Goal: Transaction & Acquisition: Purchase product/service

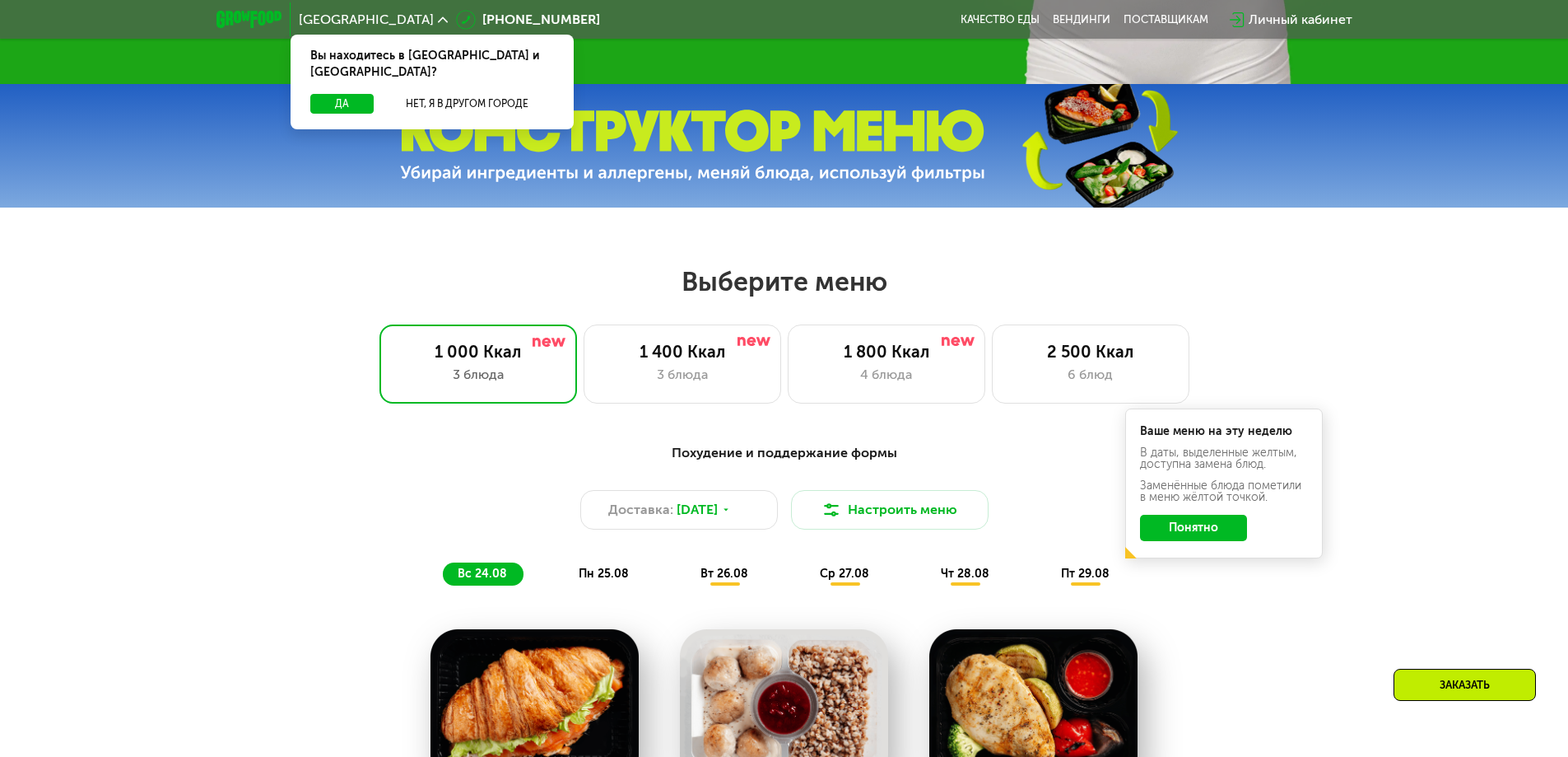
scroll to position [659, 0]
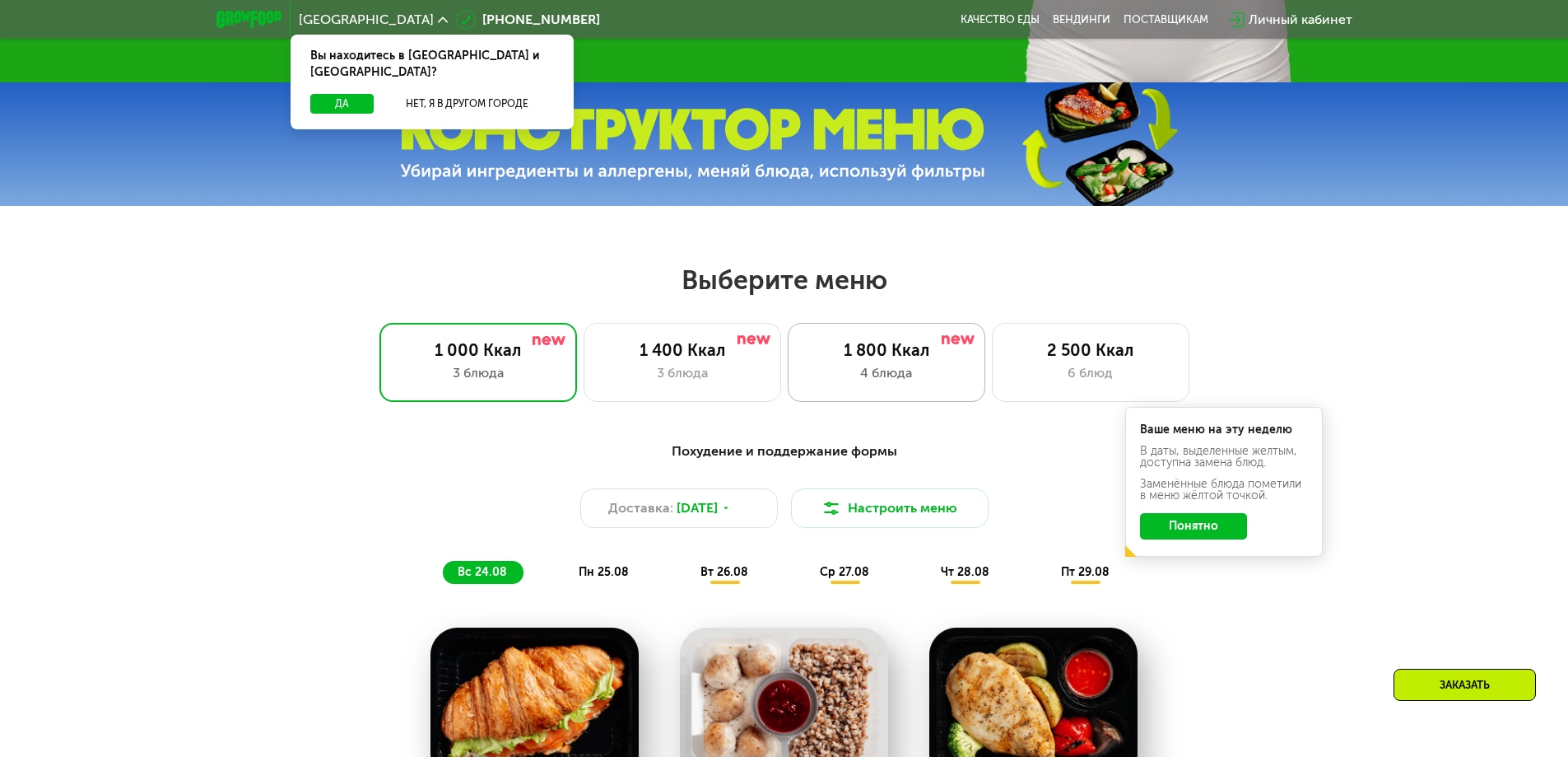
click at [991, 366] on div "1 800 Ккал 4 блюда" at bounding box center [1090, 362] width 198 height 79
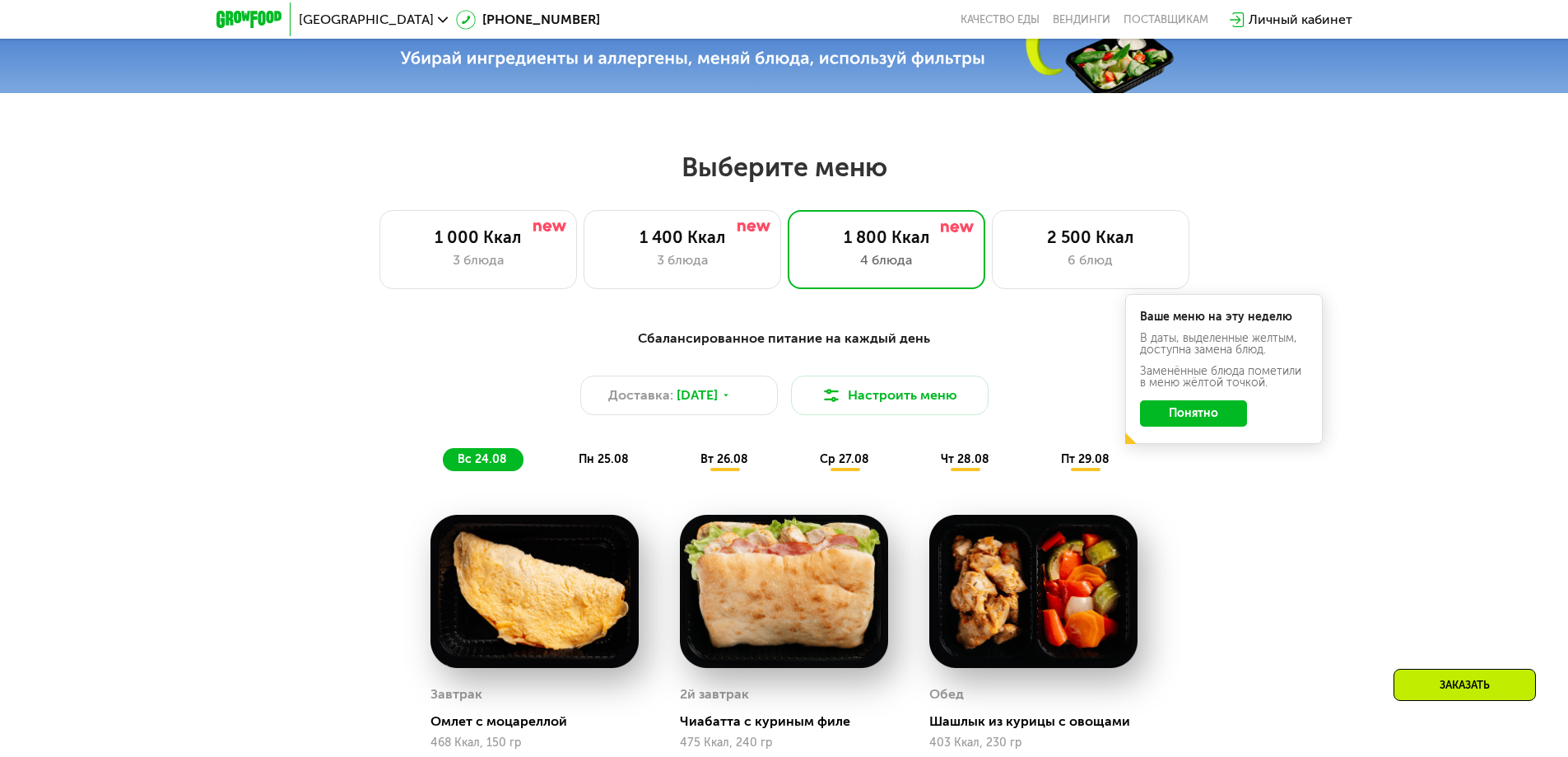
scroll to position [741, 0]
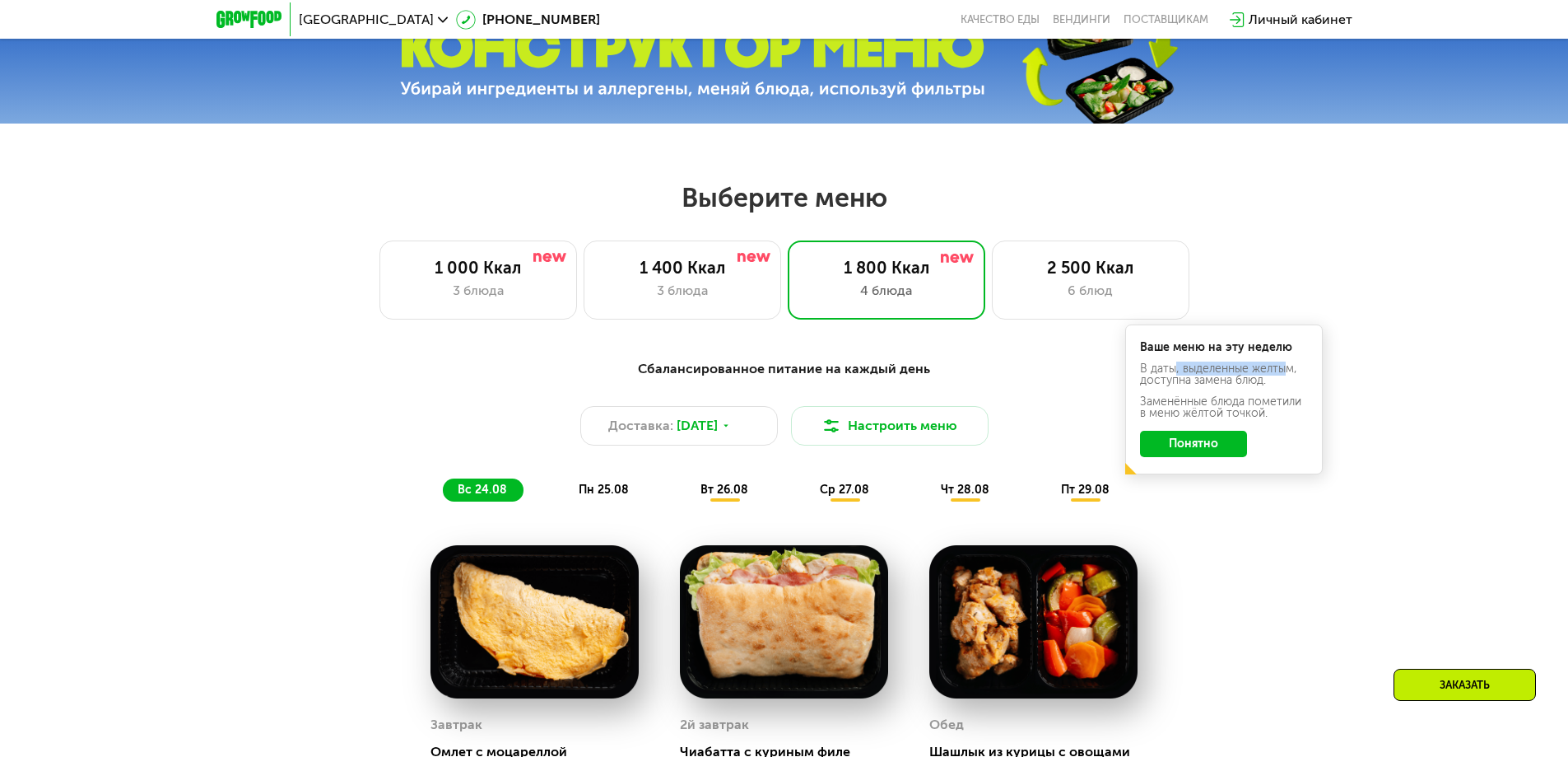
drag, startPoint x: 1174, startPoint y: 378, endPoint x: 1286, endPoint y: 378, distance: 112.0
click at [1286, 396] on div "В даты, выделенные желтым, доступна замена блюд." at bounding box center [1223, 407] width 168 height 23
click at [1212, 396] on div "В даты, выделенные желтым, доступна замена блюд." at bounding box center [1223, 407] width 168 height 23
drag, startPoint x: 1153, startPoint y: 380, endPoint x: 1249, endPoint y: 383, distance: 96.0
click at [1249, 396] on div "В даты, выделенные желтым, доступна замена блюд." at bounding box center [1223, 407] width 168 height 23
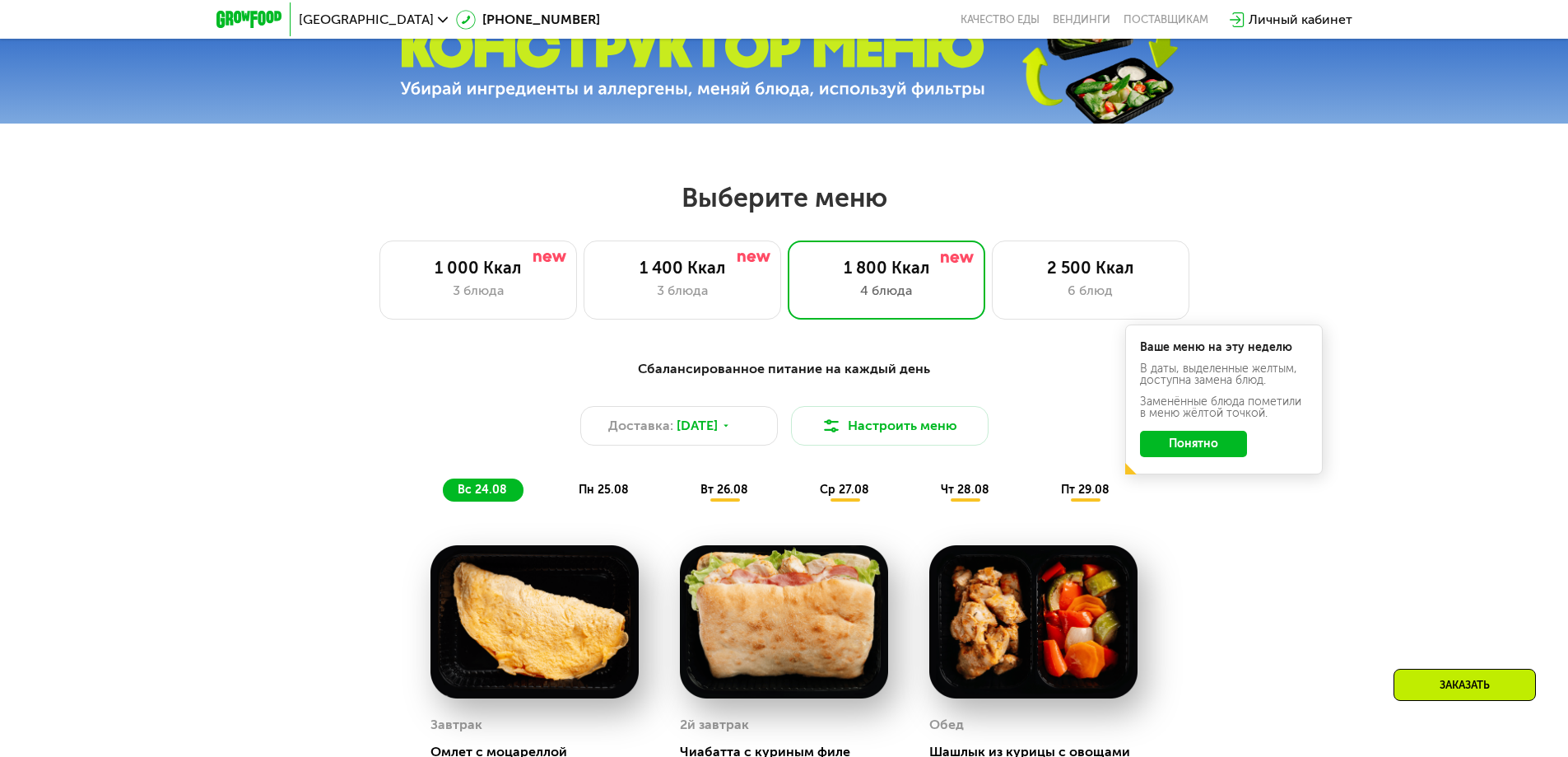
click at [593, 496] on span "пн 25.08" at bounding box center [604, 489] width 50 height 14
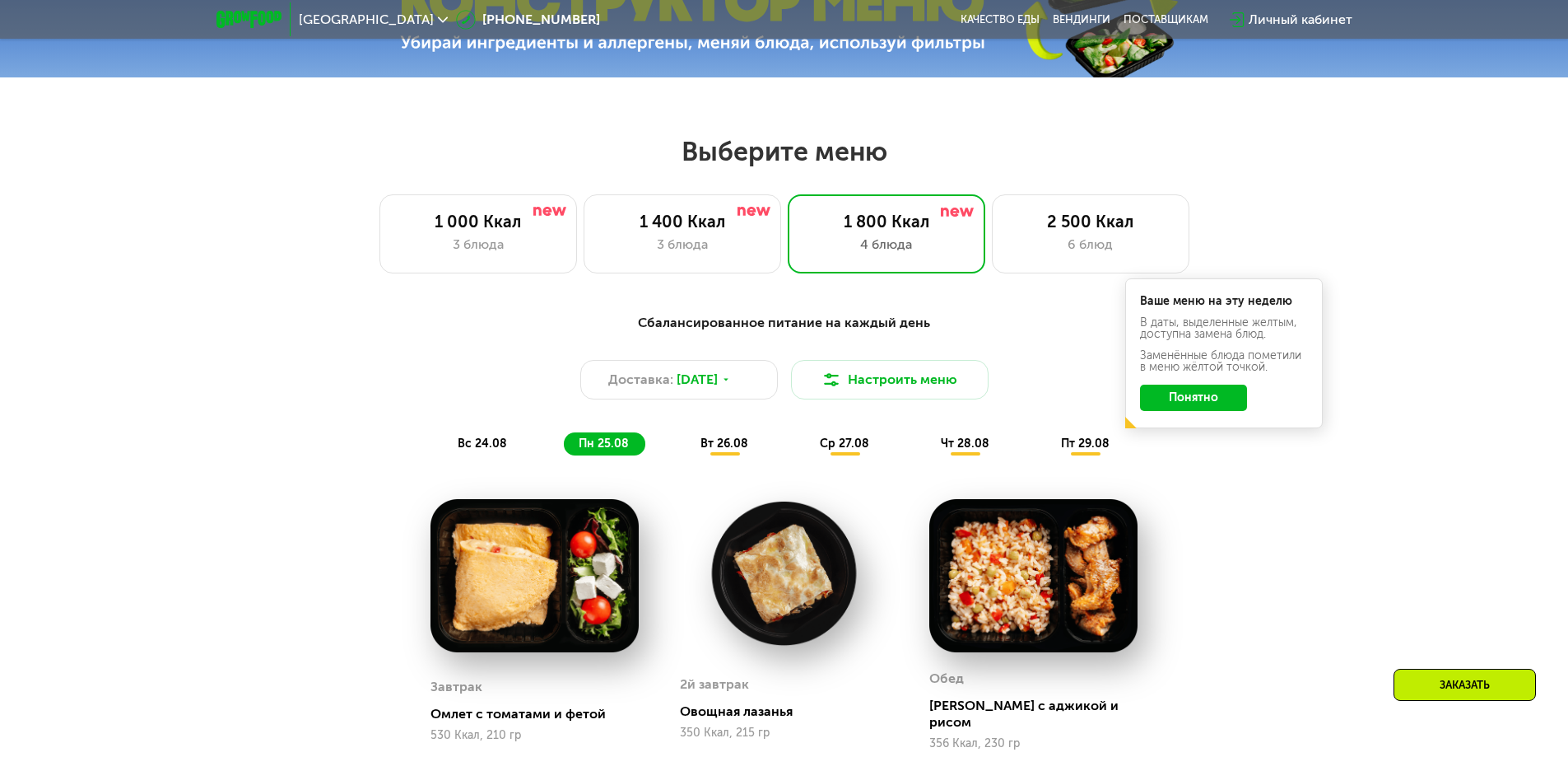
scroll to position [823, 0]
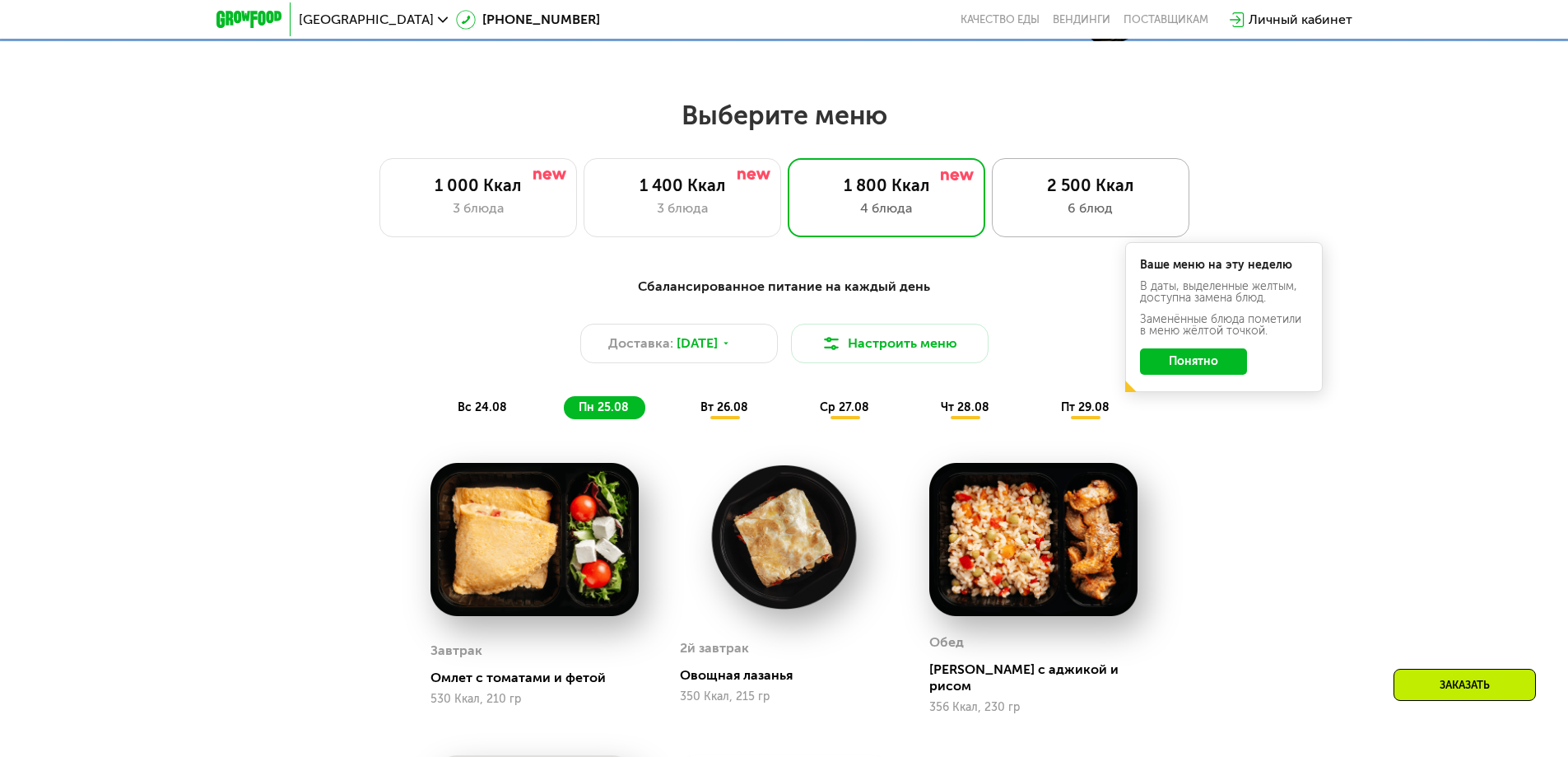
click at [1056, 185] on div "2 500 Ккал" at bounding box center [1090, 185] width 163 height 19
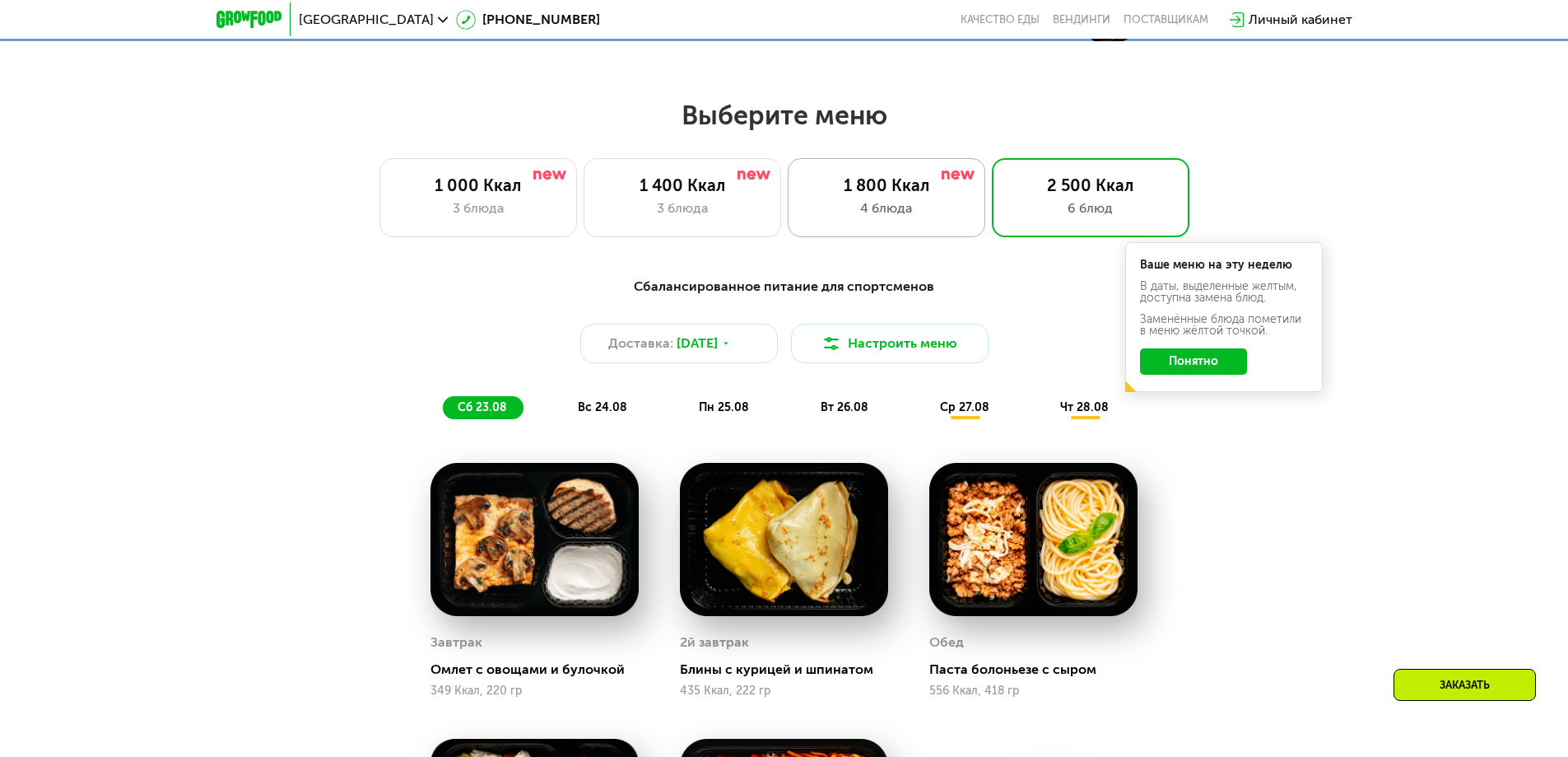
click at [888, 195] on div "1 800 Ккал" at bounding box center [886, 185] width 163 height 19
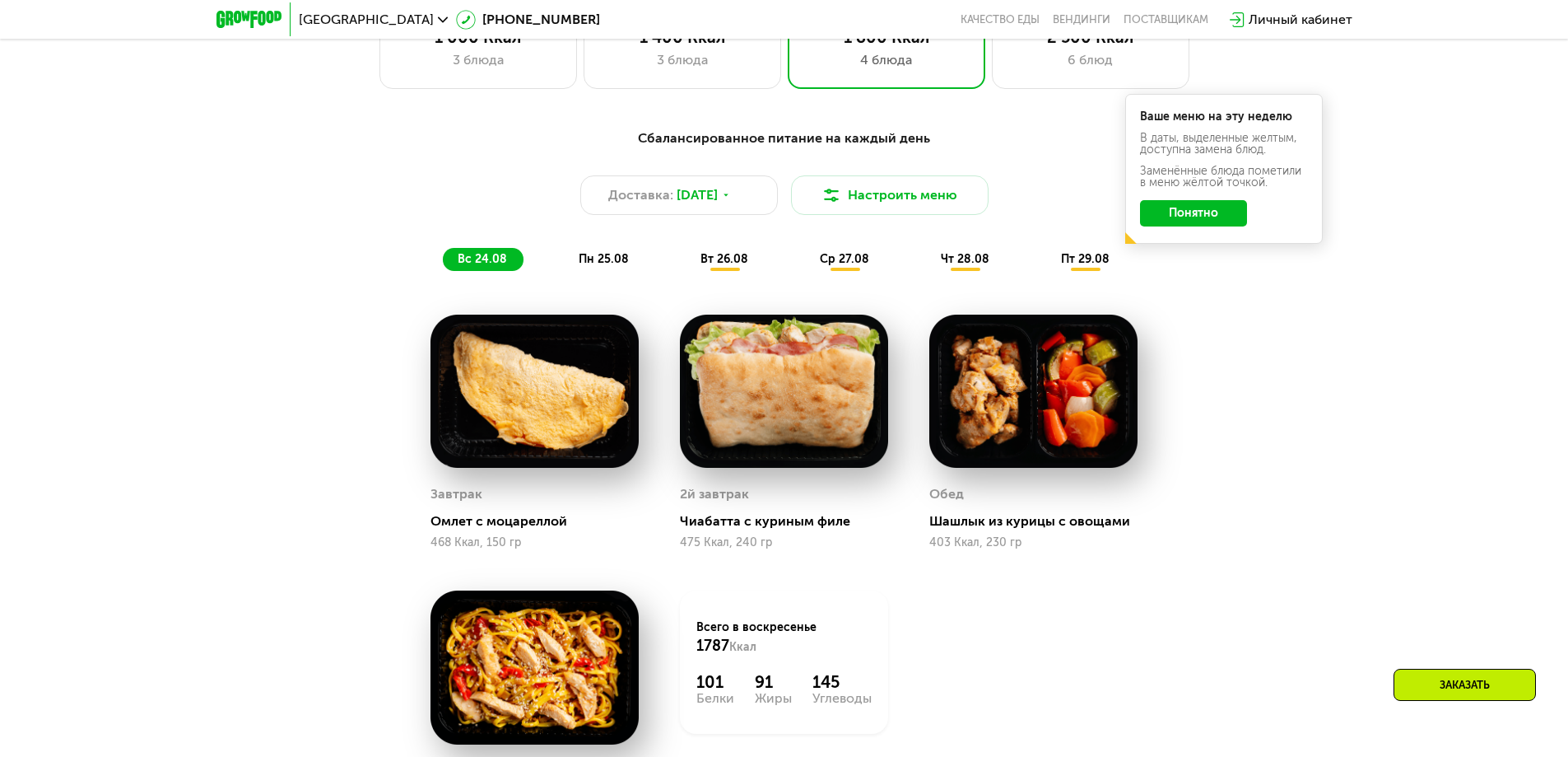
scroll to position [1235, 0]
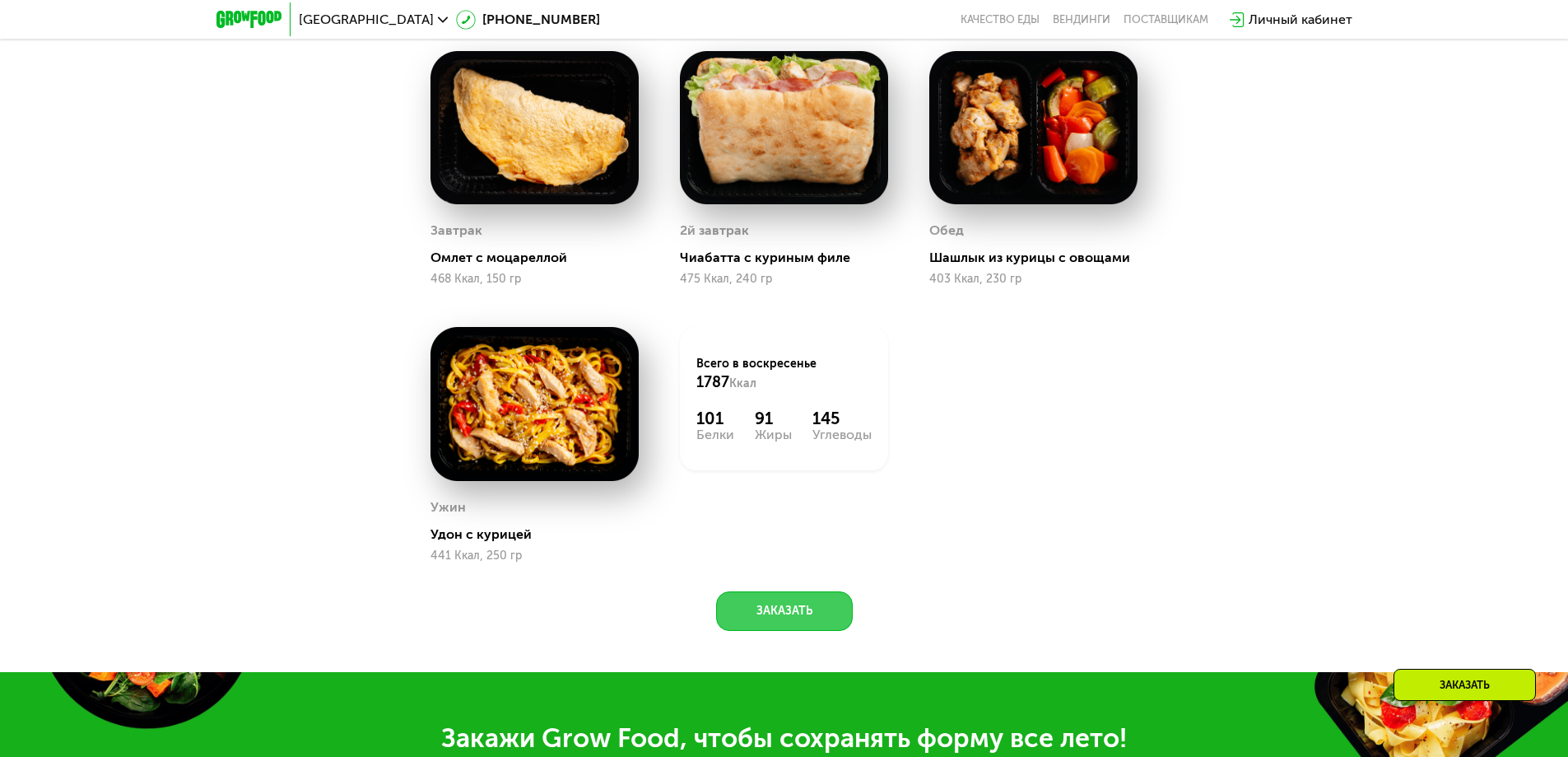
click at [776, 614] on button "Заказать" at bounding box center [784, 610] width 136 height 40
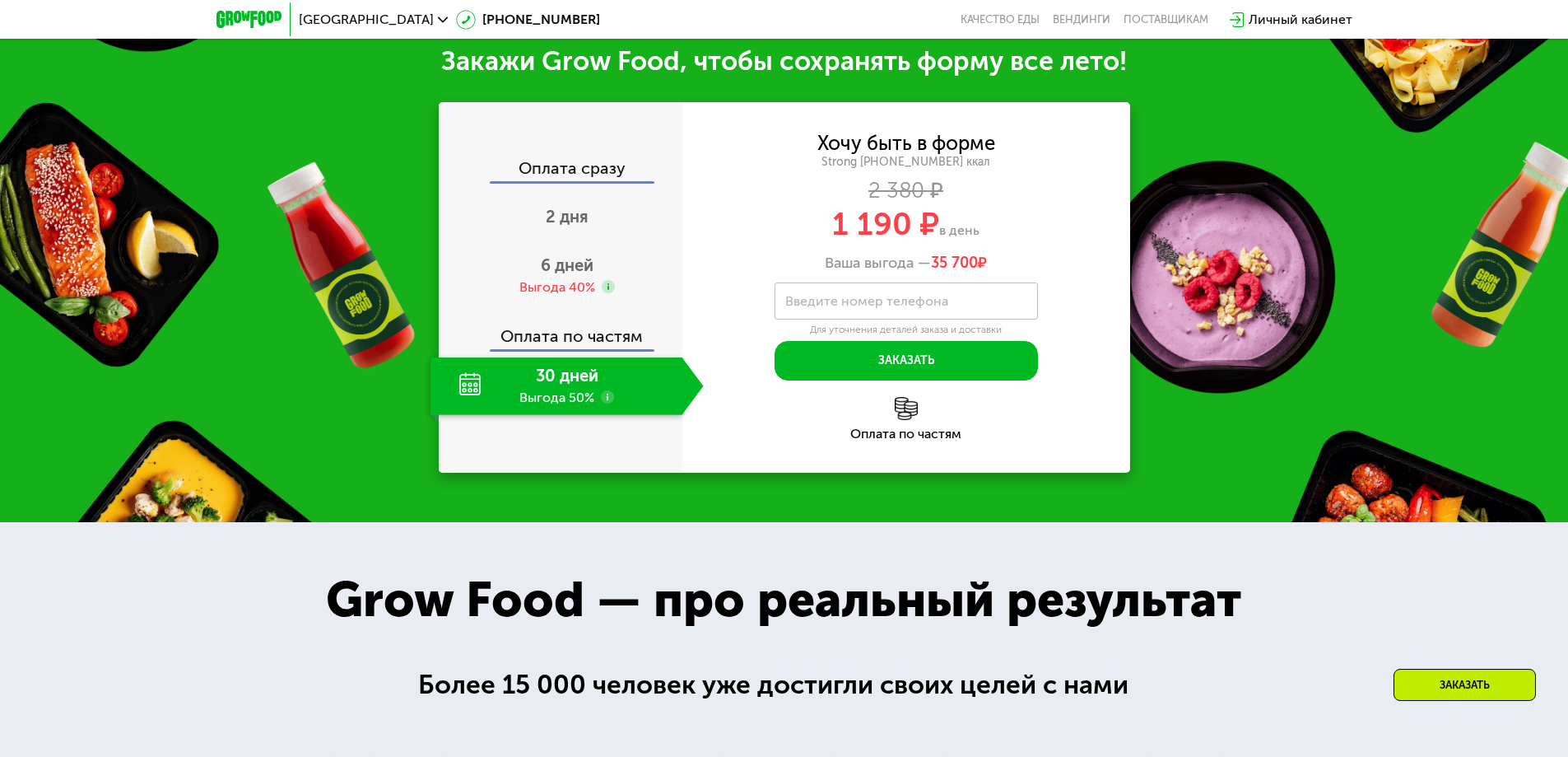
scroll to position [1913, 0]
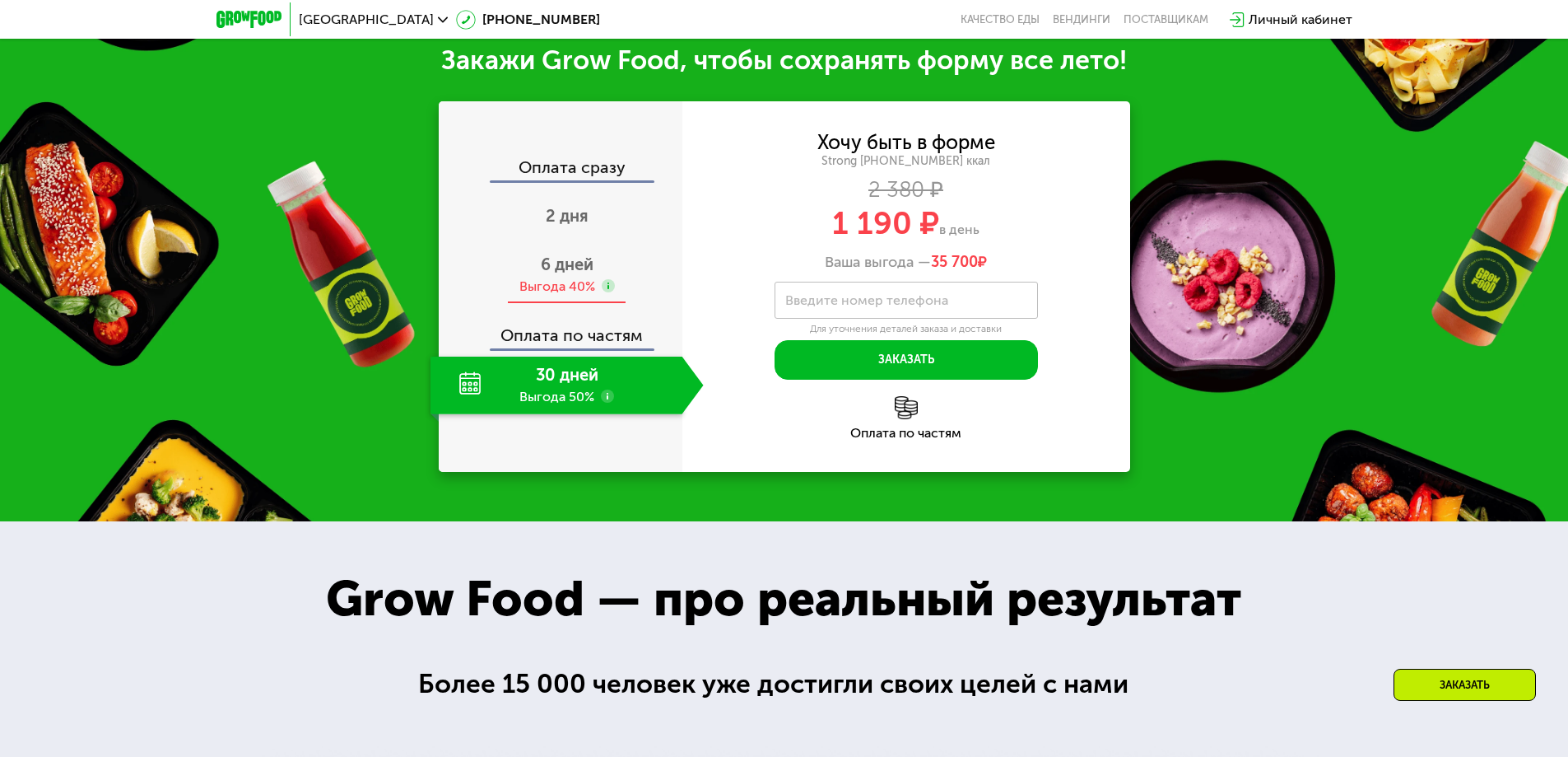
click at [562, 275] on span "6 дней" at bounding box center [567, 263] width 53 height 19
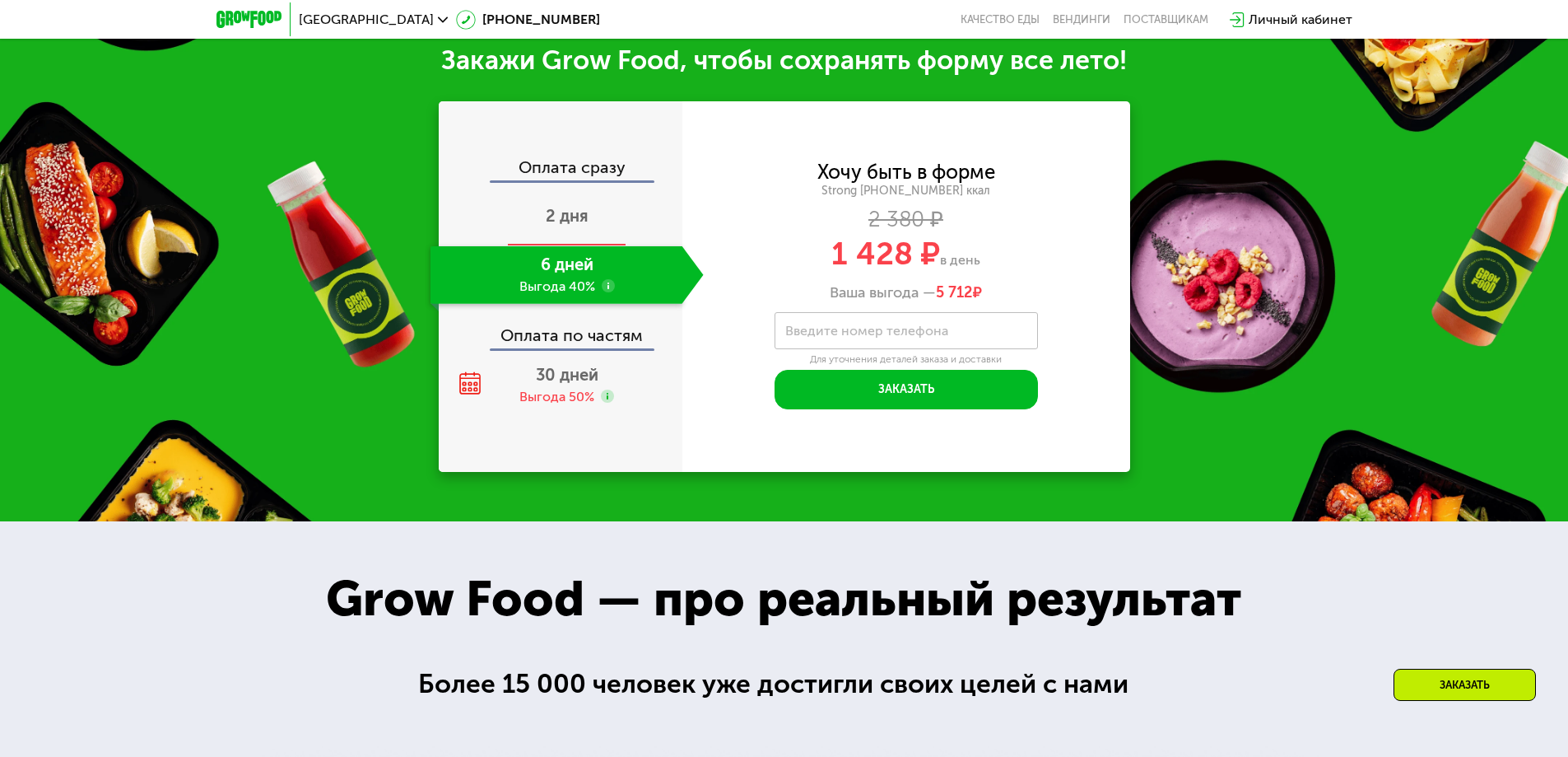
click at [567, 221] on span "2 дня" at bounding box center [567, 215] width 43 height 19
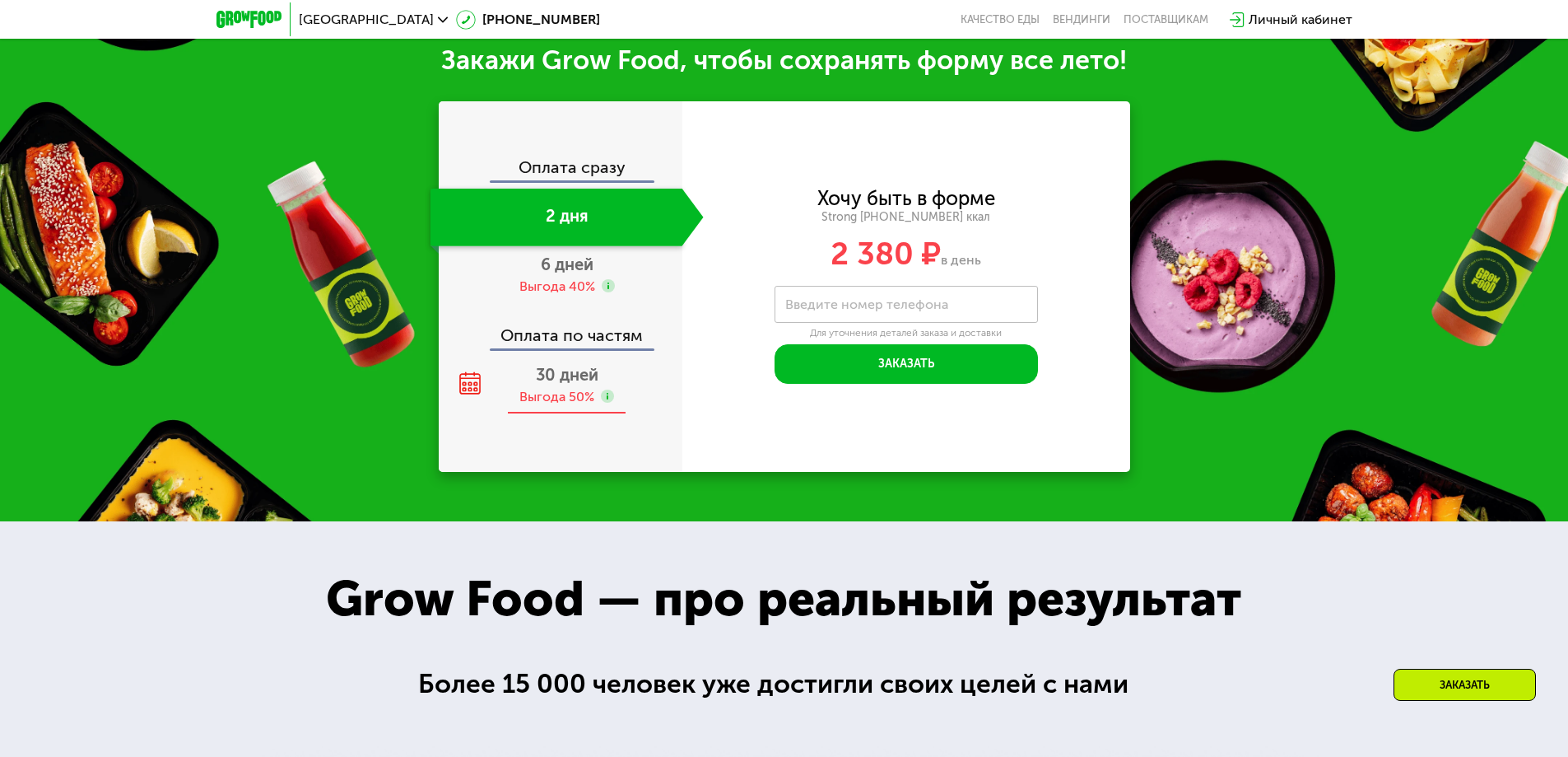
click at [556, 391] on div "30 дней Выгода 50%" at bounding box center [567, 385] width 274 height 58
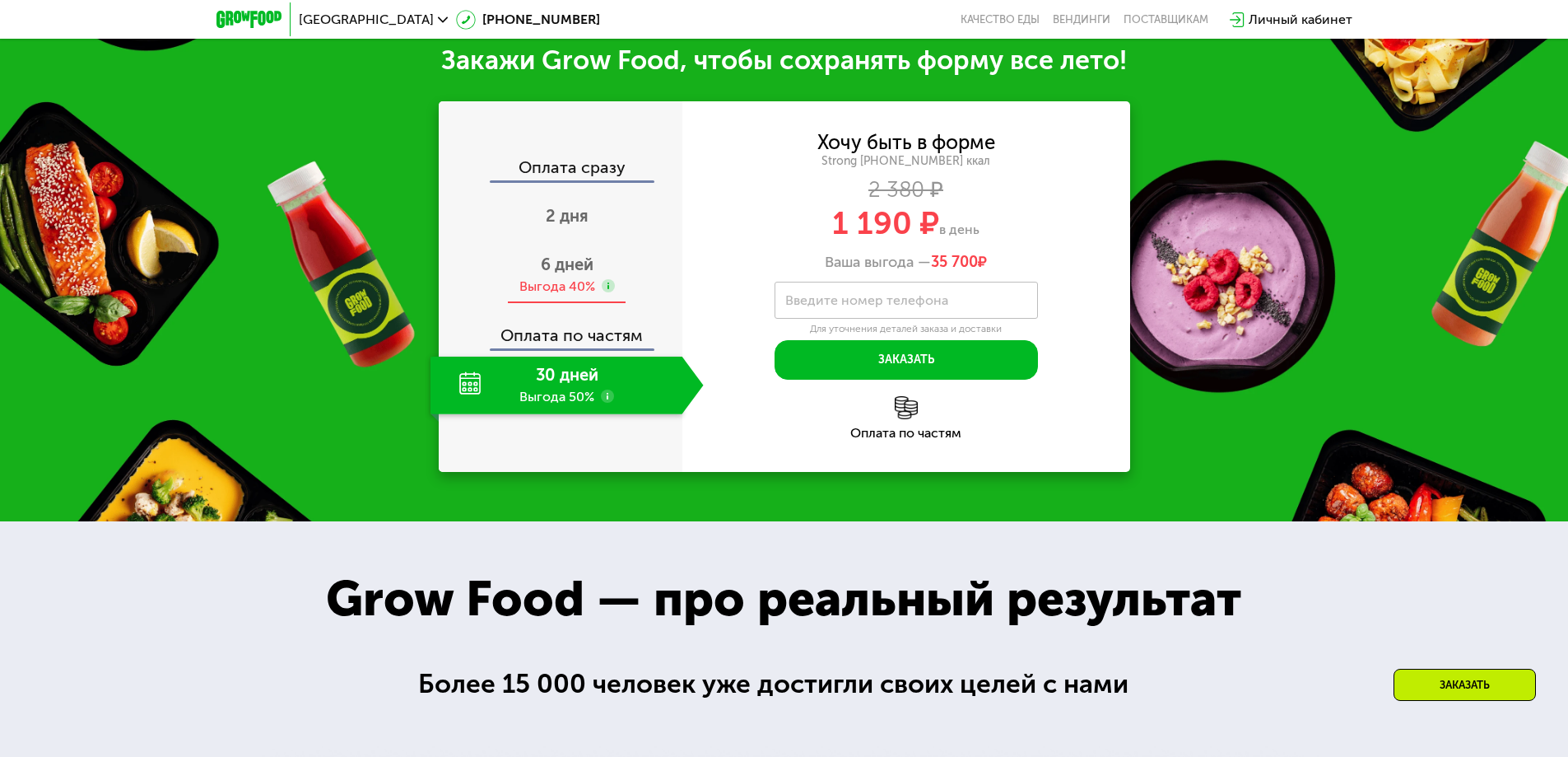
click at [567, 285] on div "Выгода 40%" at bounding box center [557, 287] width 76 height 19
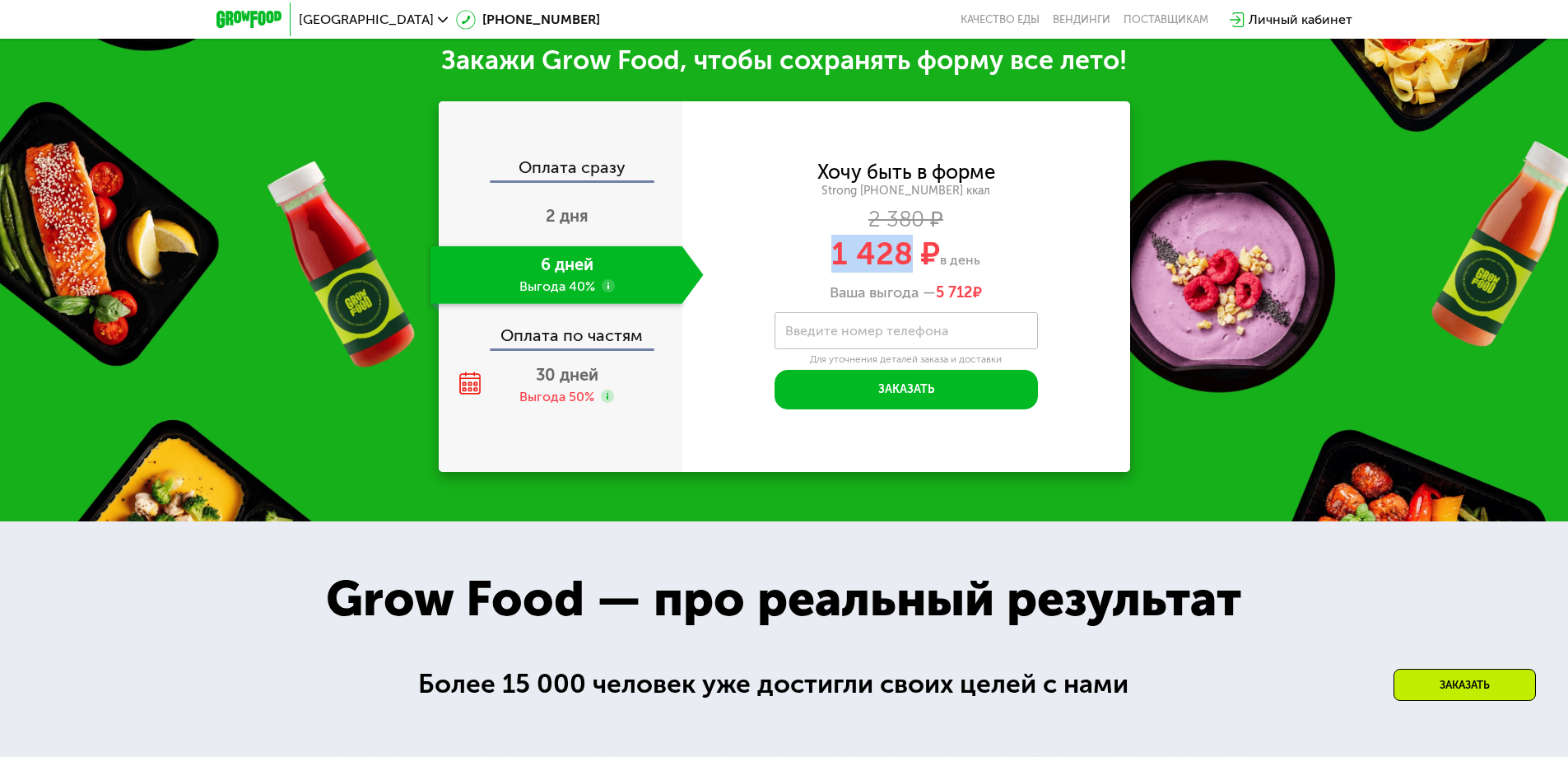
drag, startPoint x: 835, startPoint y: 269, endPoint x: 903, endPoint y: 267, distance: 68.0
click at [903, 267] on span "1 428 ₽" at bounding box center [885, 253] width 108 height 38
drag, startPoint x: 937, startPoint y: 267, endPoint x: 958, endPoint y: 267, distance: 21.0
click at [939, 267] on span "в день" at bounding box center [959, 260] width 40 height 16
drag, startPoint x: 948, startPoint y: 267, endPoint x: 1016, endPoint y: 264, distance: 68.1
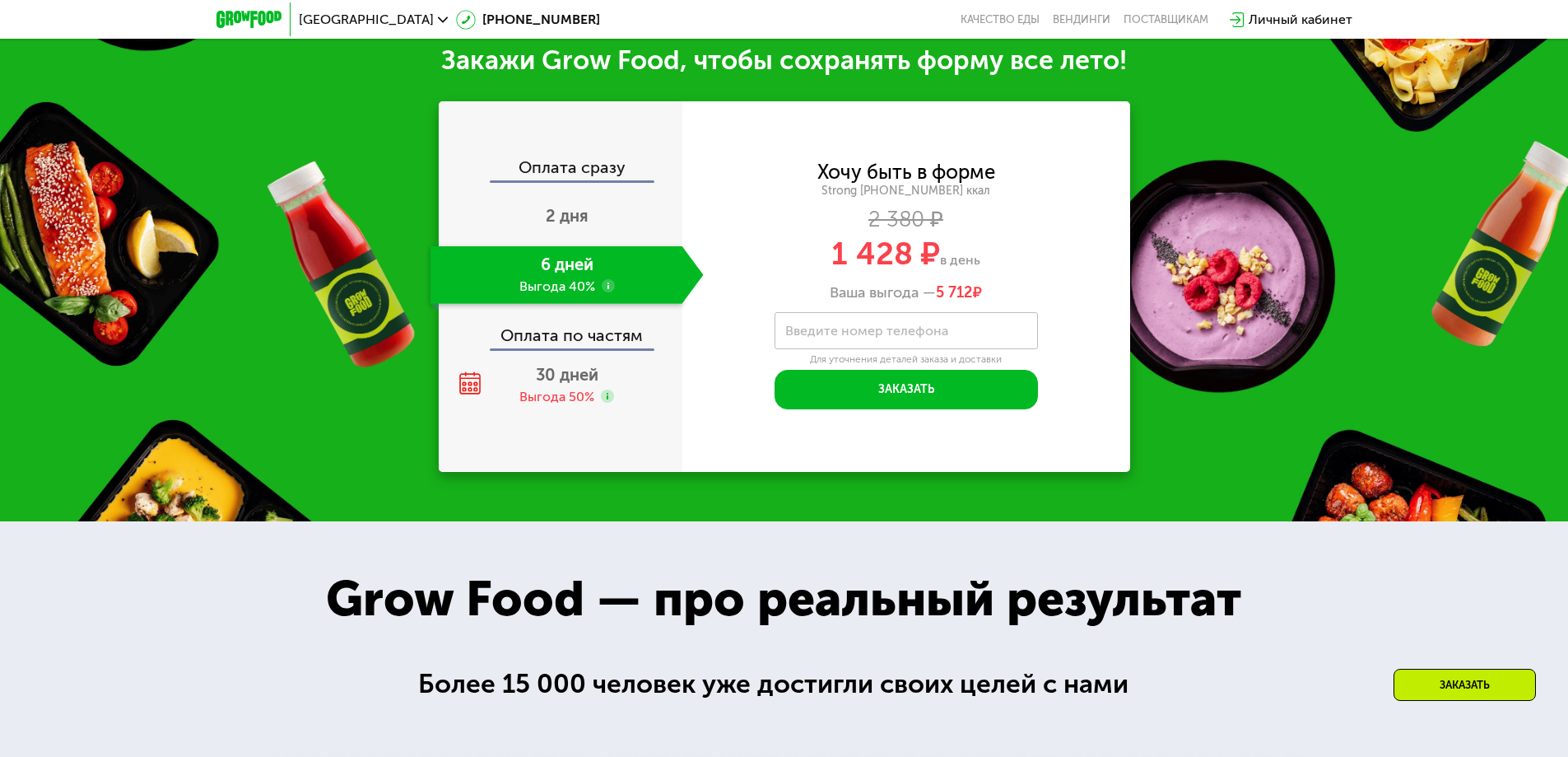
click at [1013, 266] on div "1 428 ₽ в день" at bounding box center [906, 253] width 448 height 32
click at [1035, 258] on div "1 428 ₽ в день" at bounding box center [906, 253] width 448 height 32
drag, startPoint x: 942, startPoint y: 266, endPoint x: 990, endPoint y: 265, distance: 48.0
click at [990, 265] on div "1 428 ₽ в день" at bounding box center [906, 253] width 448 height 32
click at [1039, 257] on div "1 428 ₽ в день" at bounding box center [906, 253] width 448 height 32
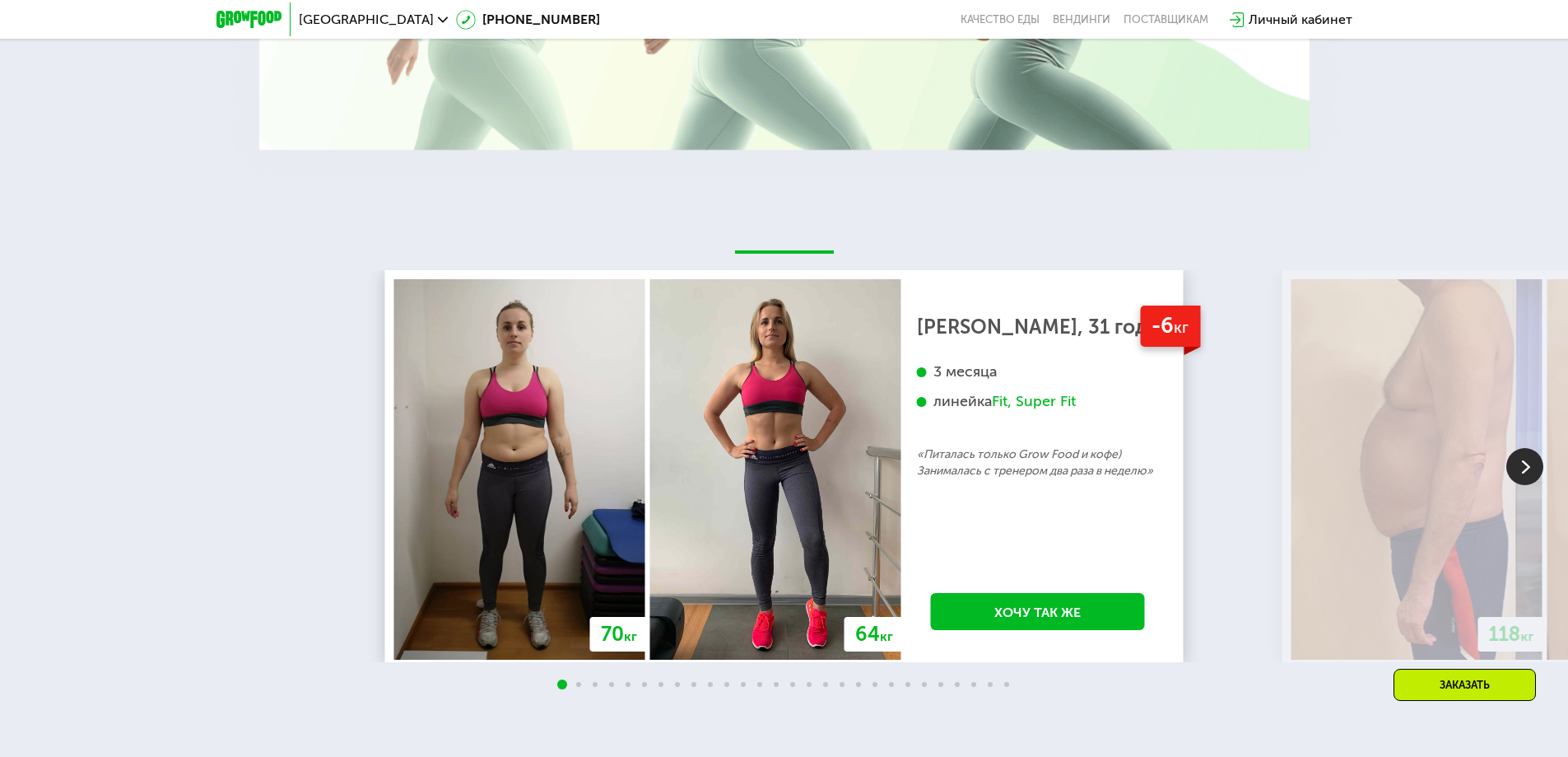
scroll to position [3148, 0]
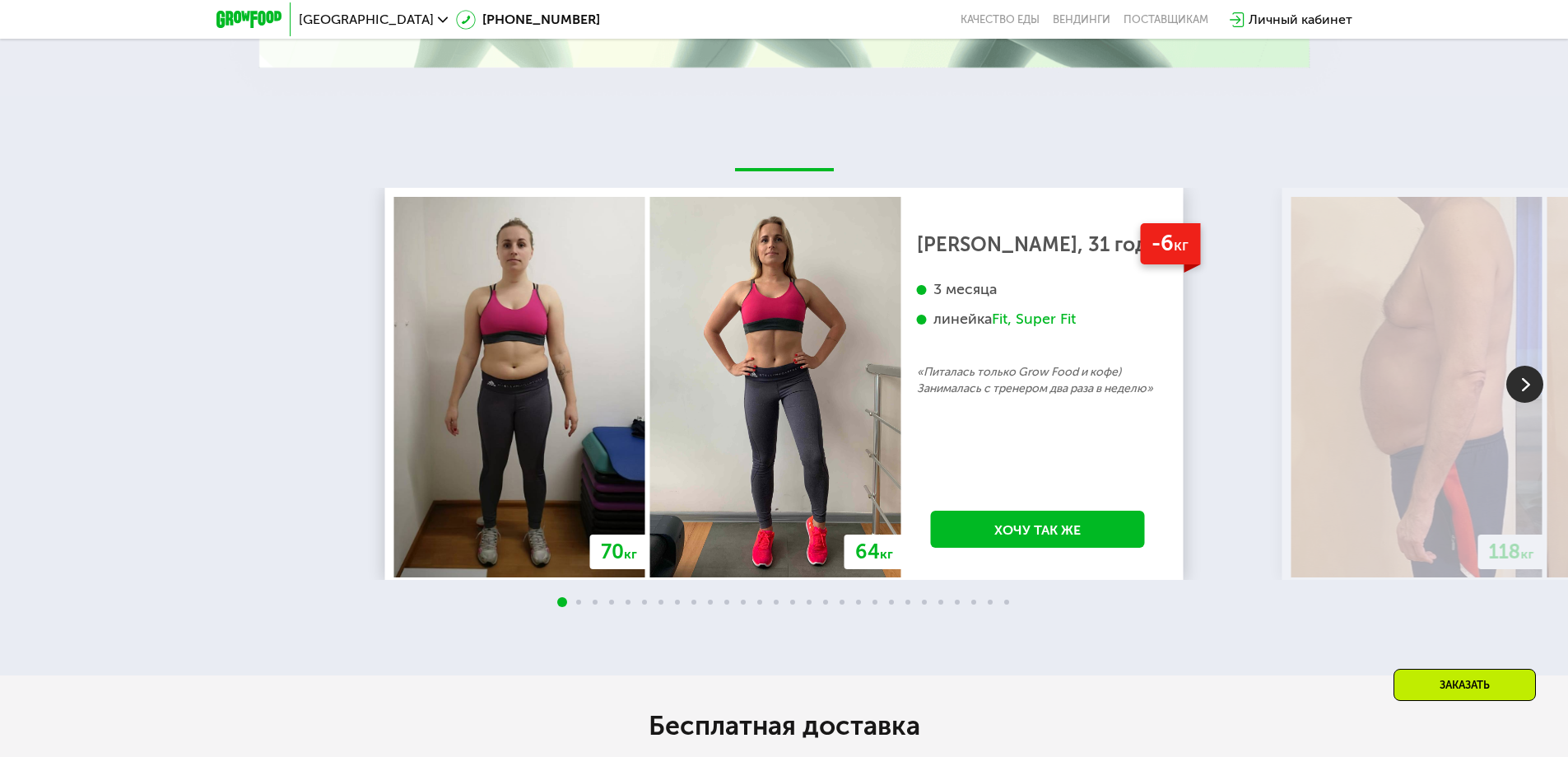
click at [1013, 327] on div "Fit, Super Fit" at bounding box center [1033, 319] width 84 height 19
click at [1523, 399] on img at bounding box center [1524, 384] width 37 height 37
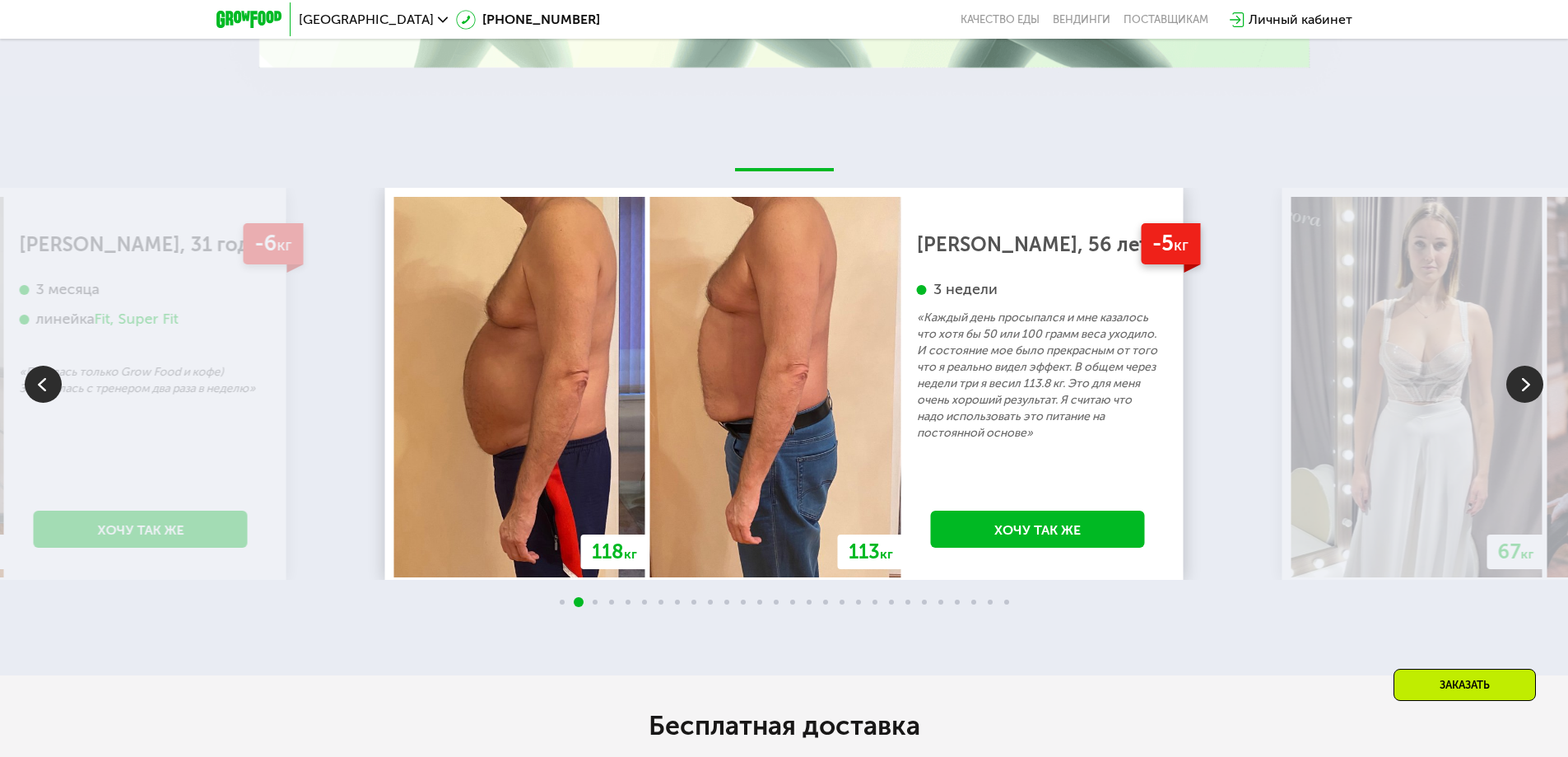
click at [1523, 399] on img at bounding box center [1524, 384] width 37 height 37
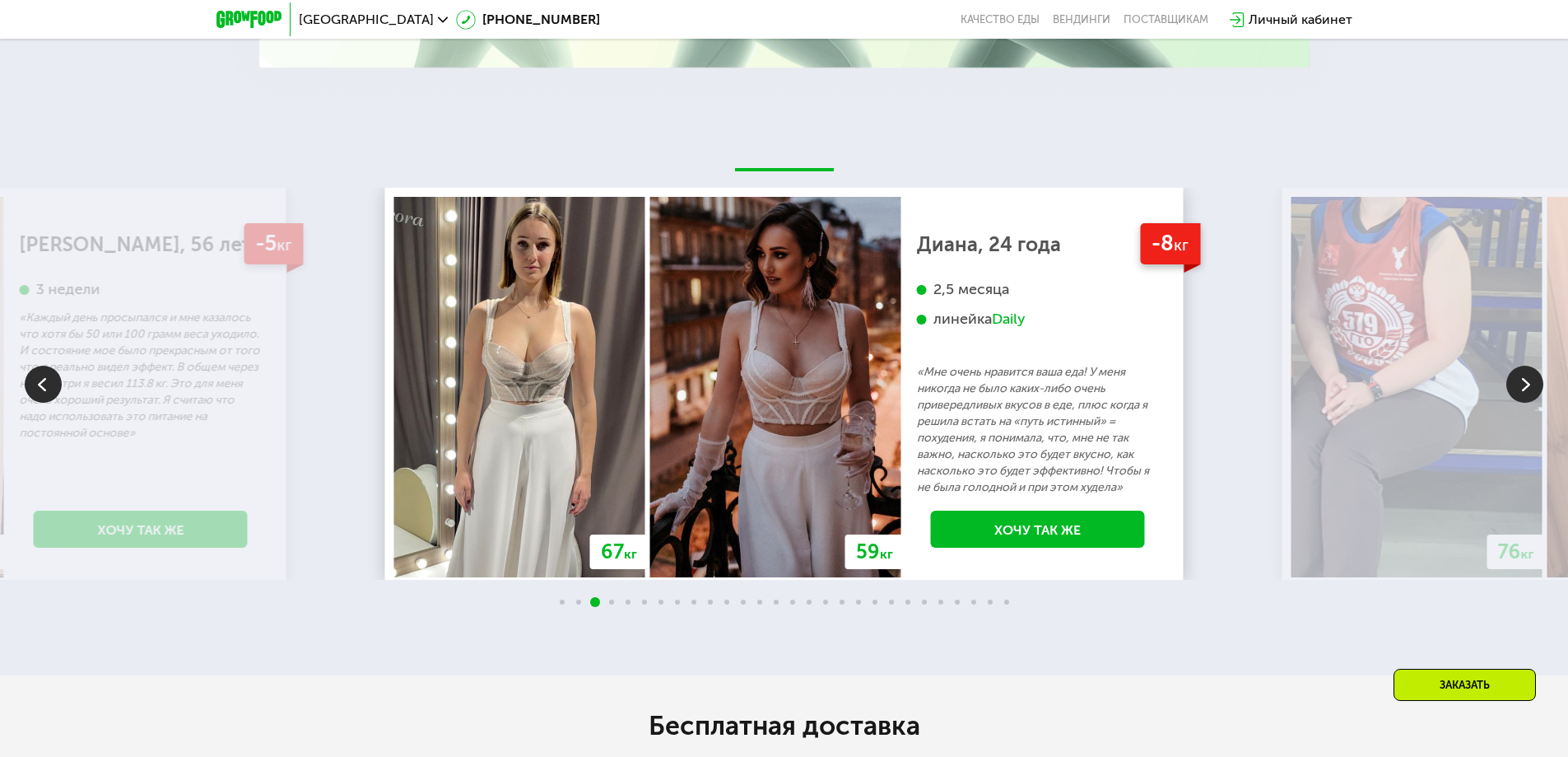
click at [1523, 399] on img at bounding box center [1524, 384] width 37 height 37
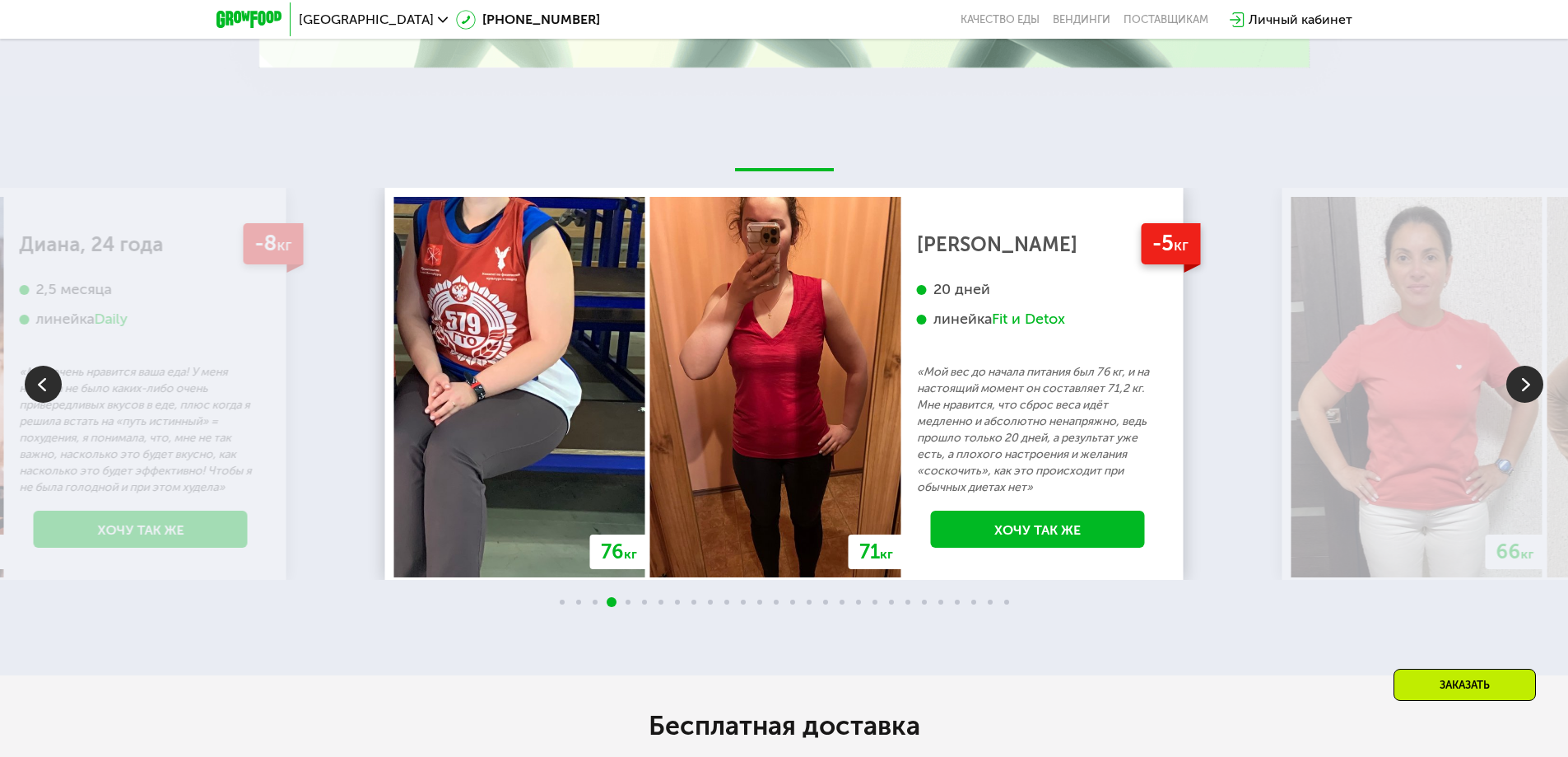
click at [1523, 399] on img at bounding box center [1524, 384] width 37 height 37
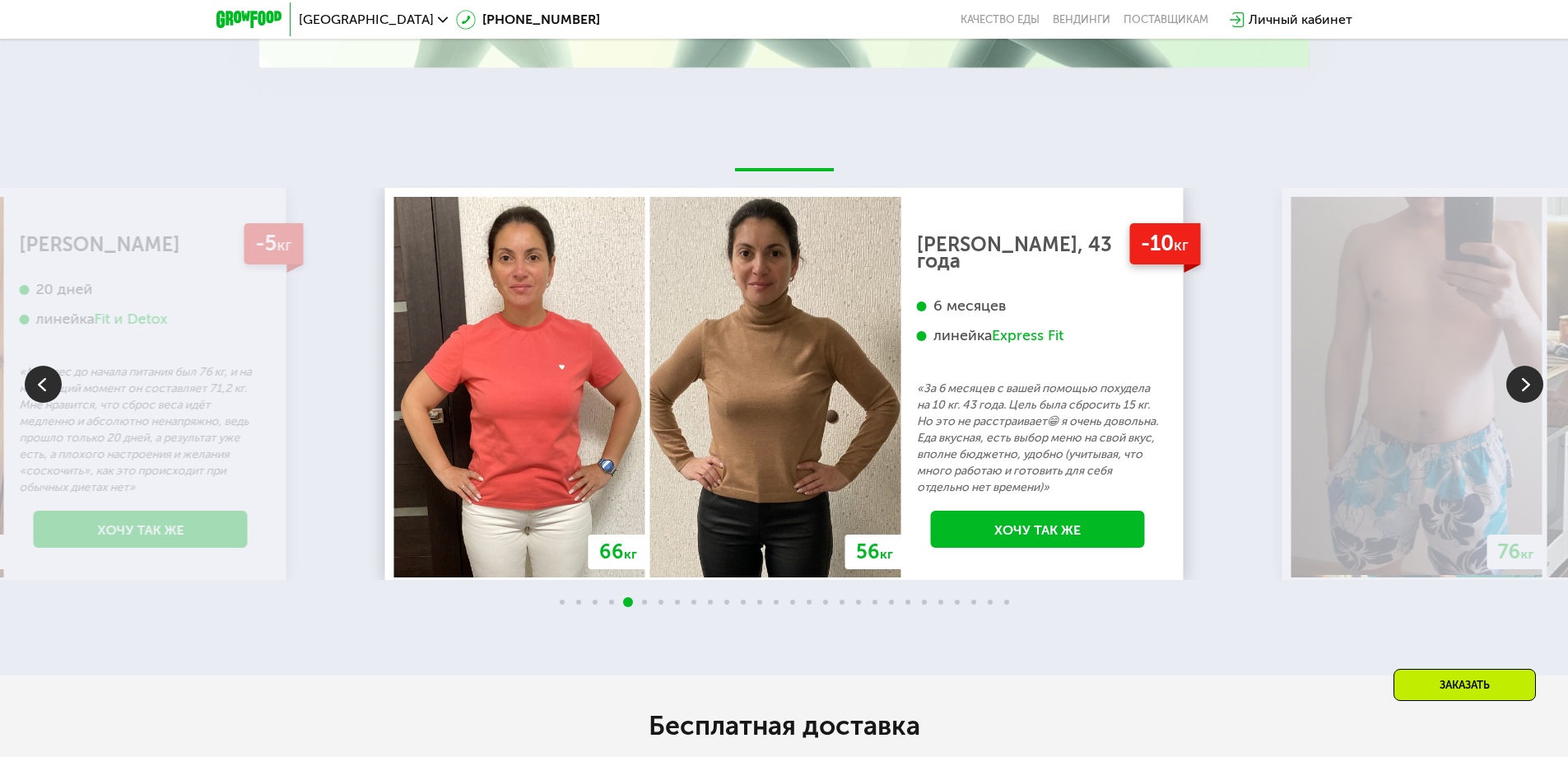
click at [1523, 399] on img at bounding box center [1524, 384] width 37 height 37
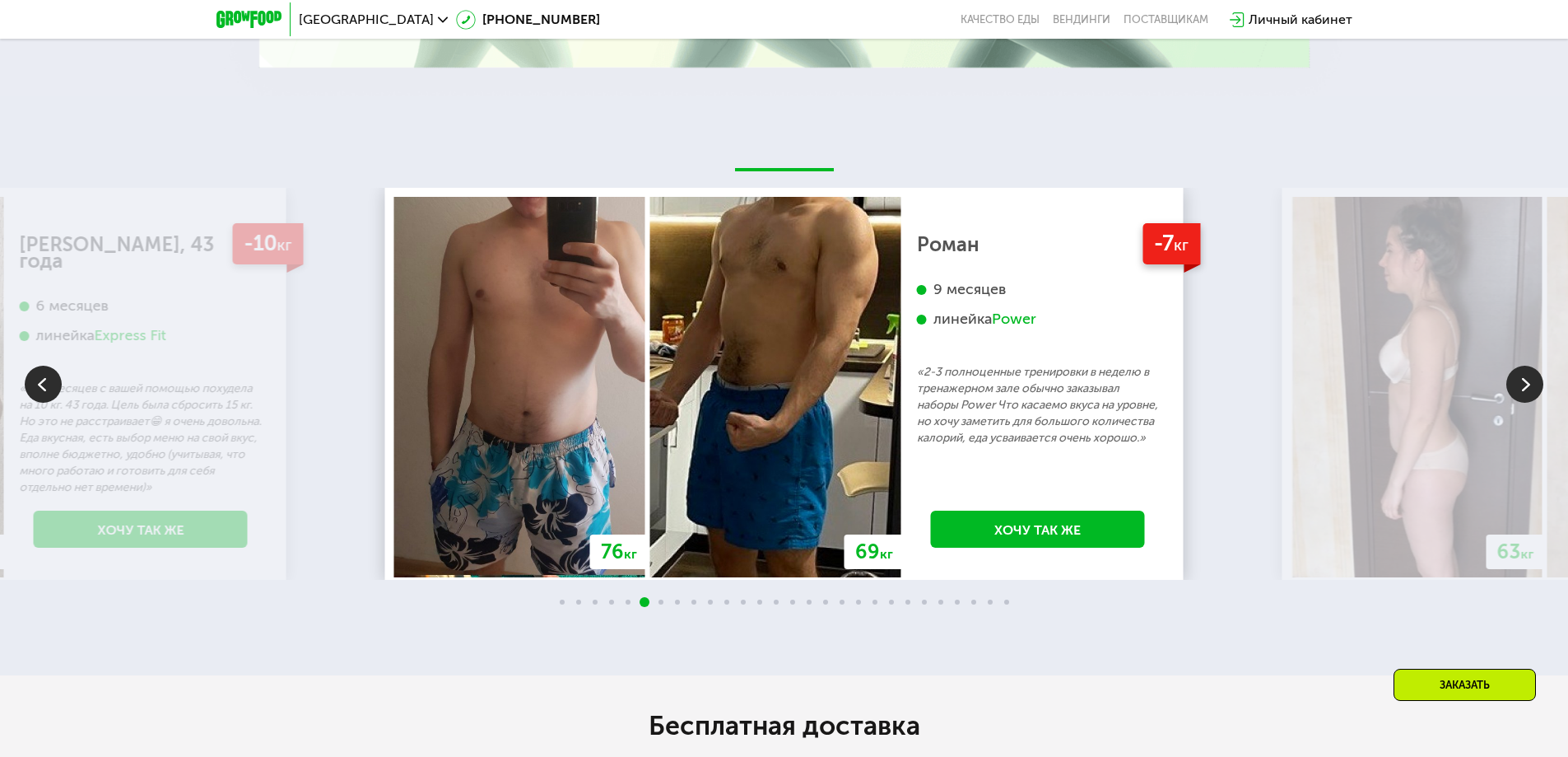
click at [1523, 399] on img at bounding box center [1524, 384] width 37 height 37
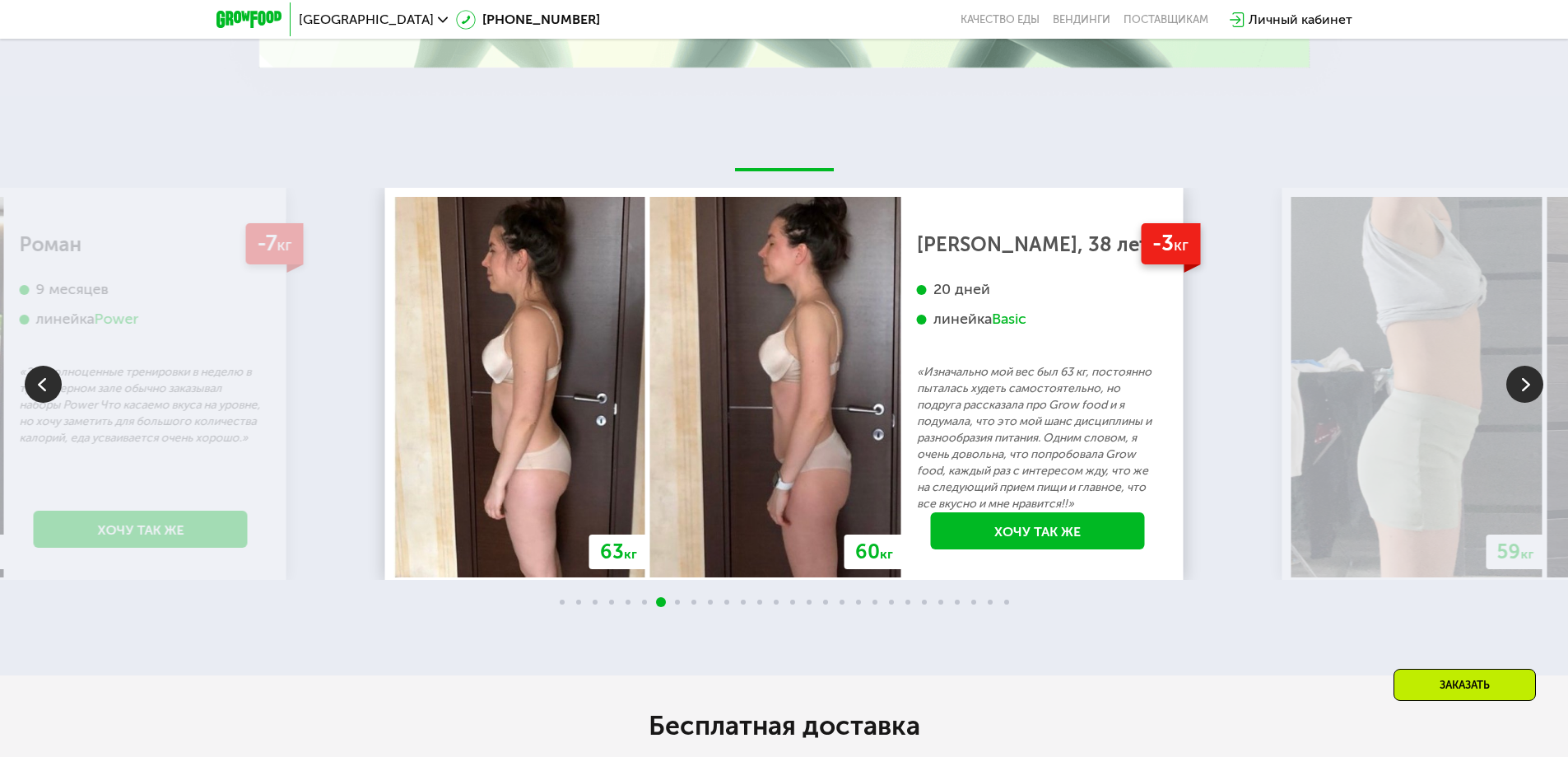
click at [1523, 399] on img at bounding box center [1524, 384] width 37 height 37
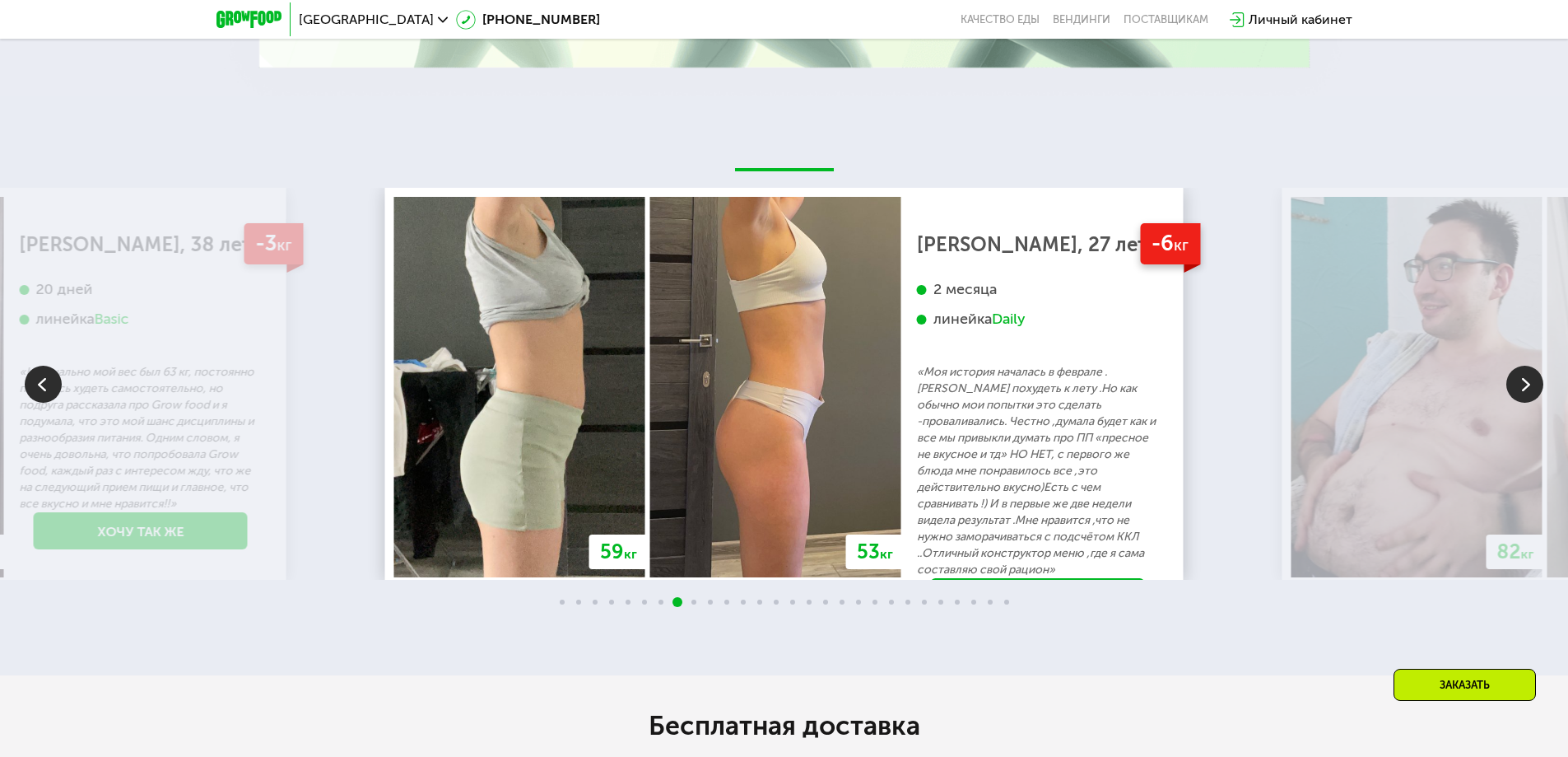
click at [1523, 399] on img at bounding box center [1524, 384] width 37 height 37
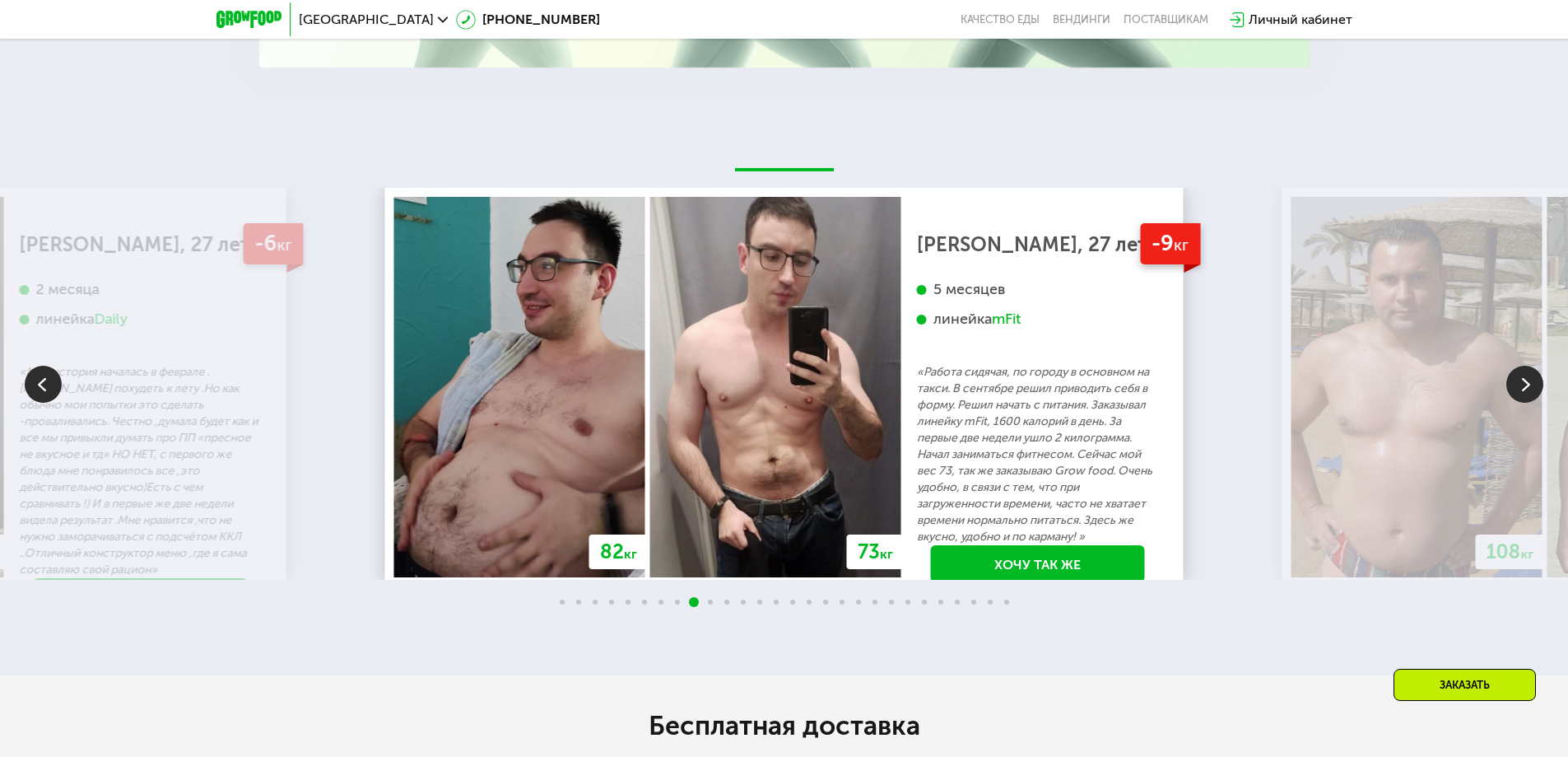
click at [1523, 399] on img at bounding box center [1524, 384] width 37 height 37
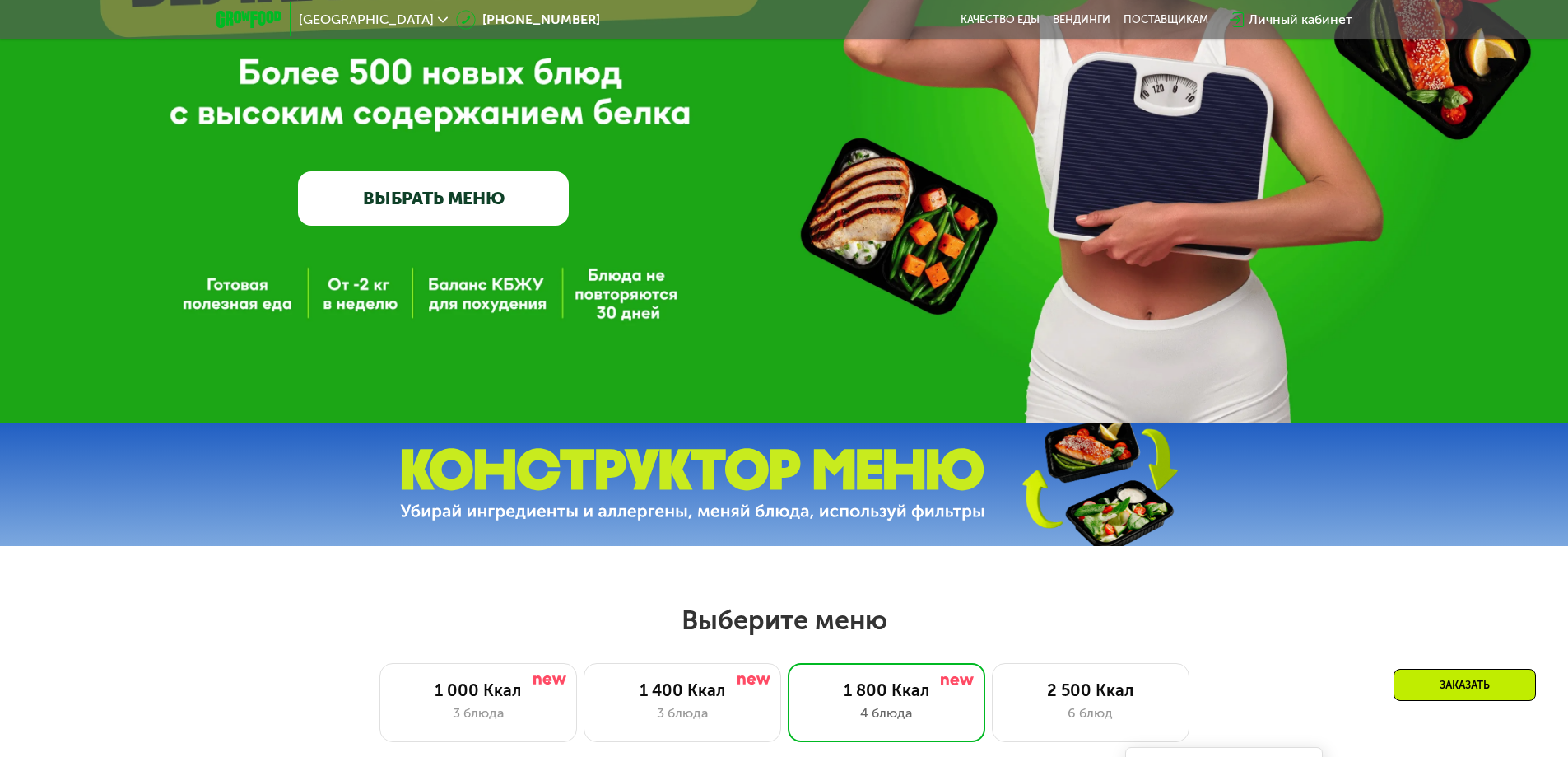
scroll to position [329, 0]
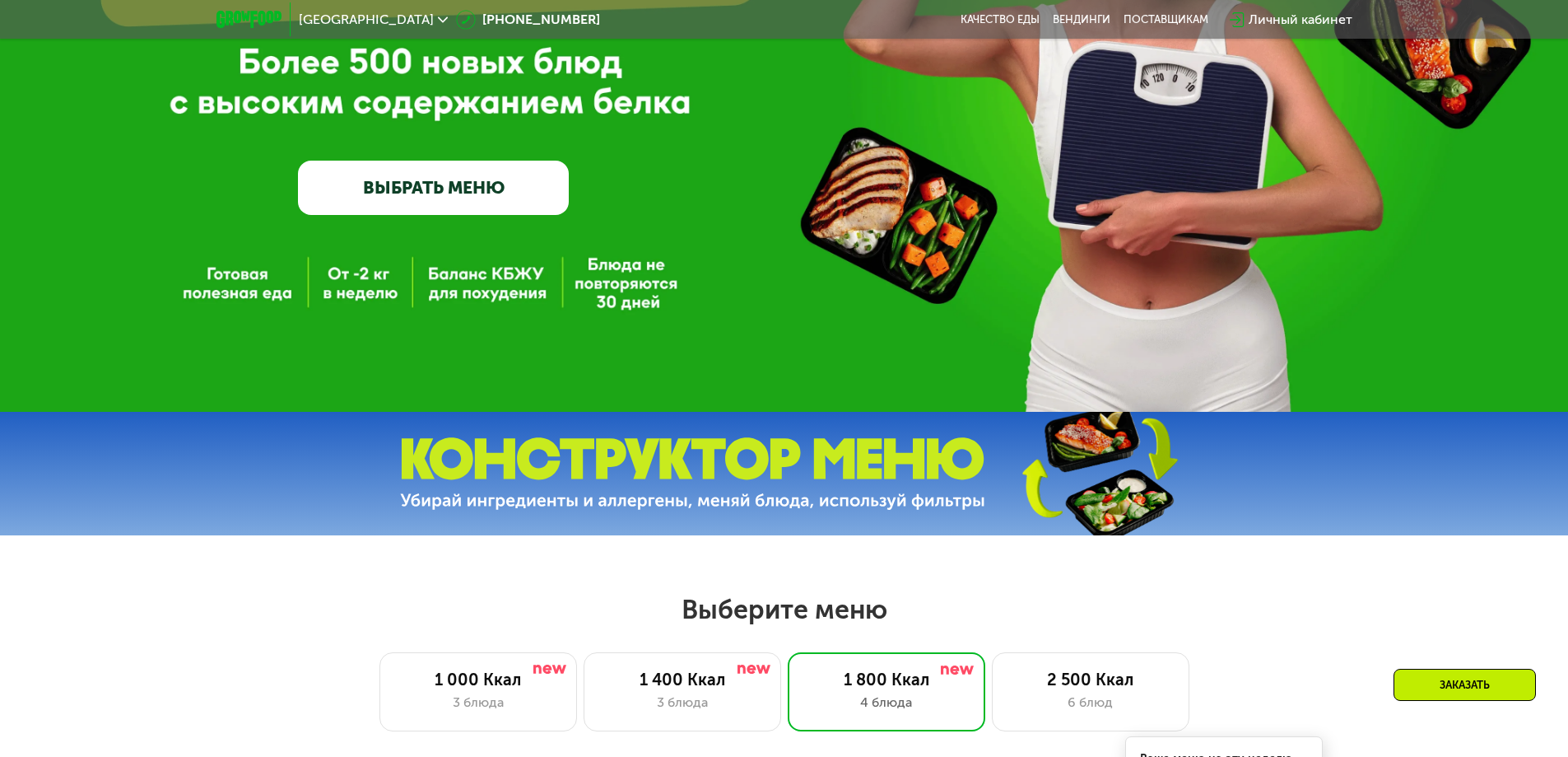
click at [400, 199] on link "ВЫБРАТЬ МЕНЮ" at bounding box center [433, 187] width 271 height 55
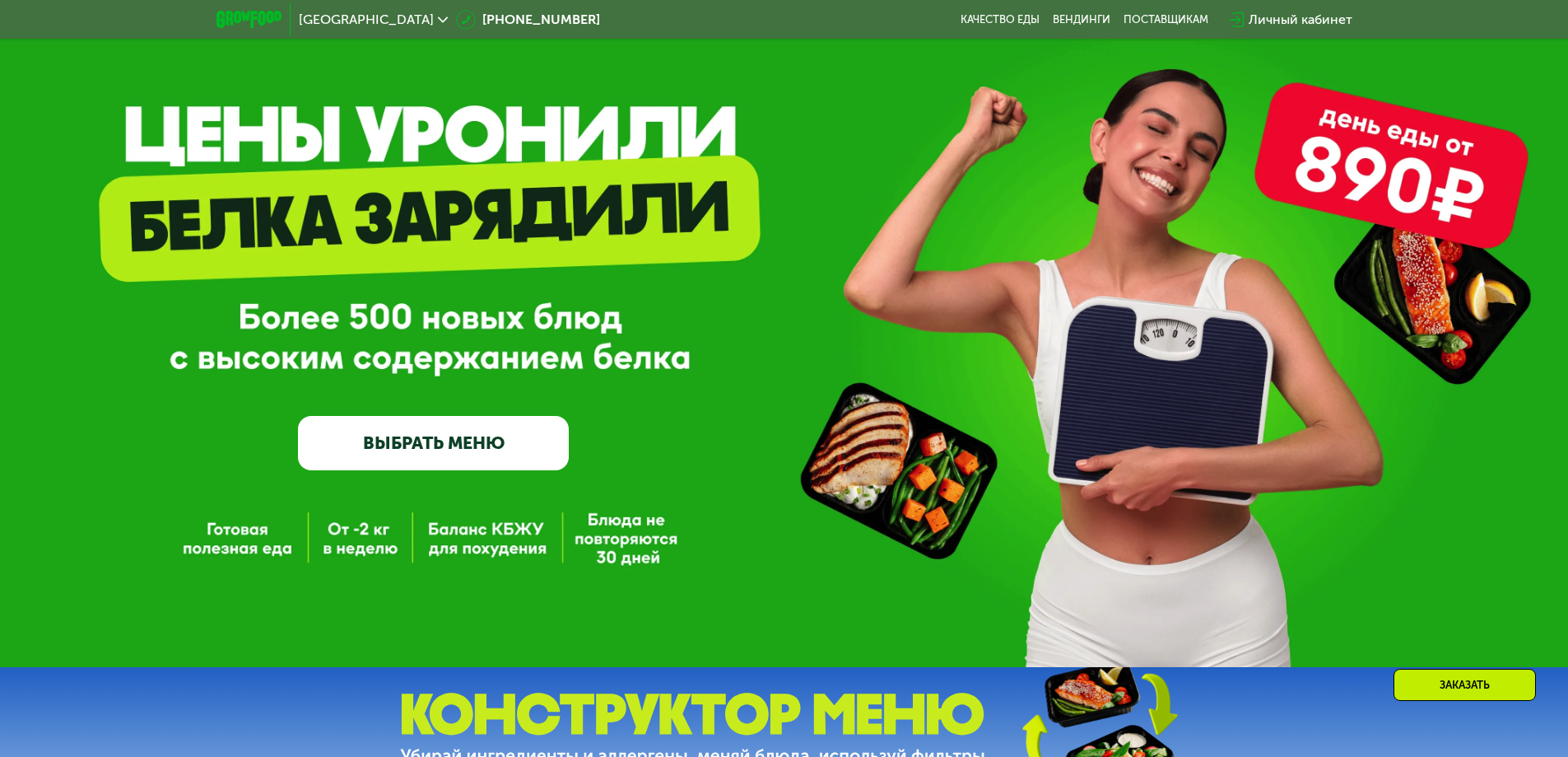
scroll to position [0, 0]
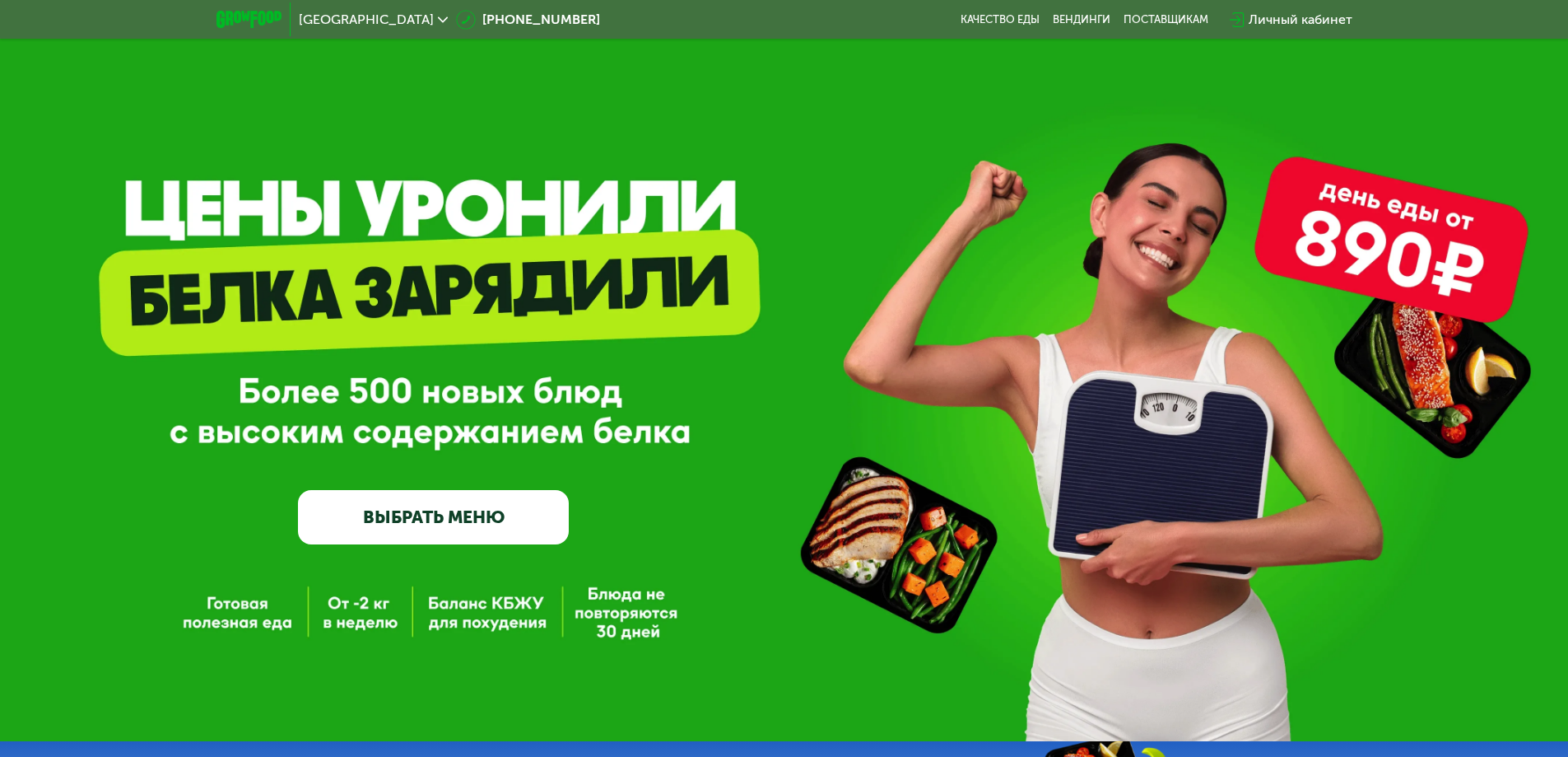
click at [438, 18] on use at bounding box center [442, 19] width 10 height 6
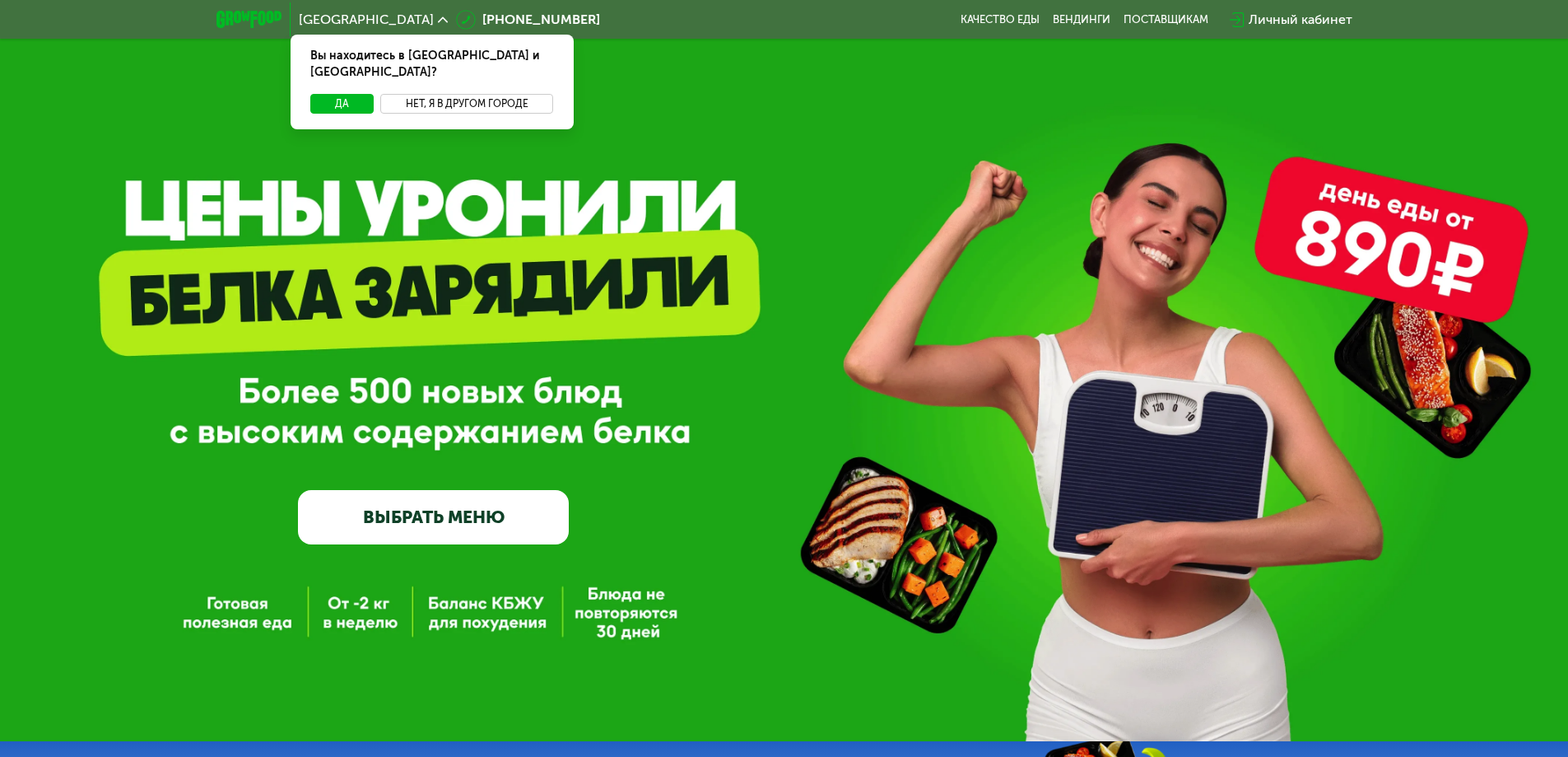
click at [442, 94] on button "Нет, я в другом городе" at bounding box center [466, 103] width 173 height 19
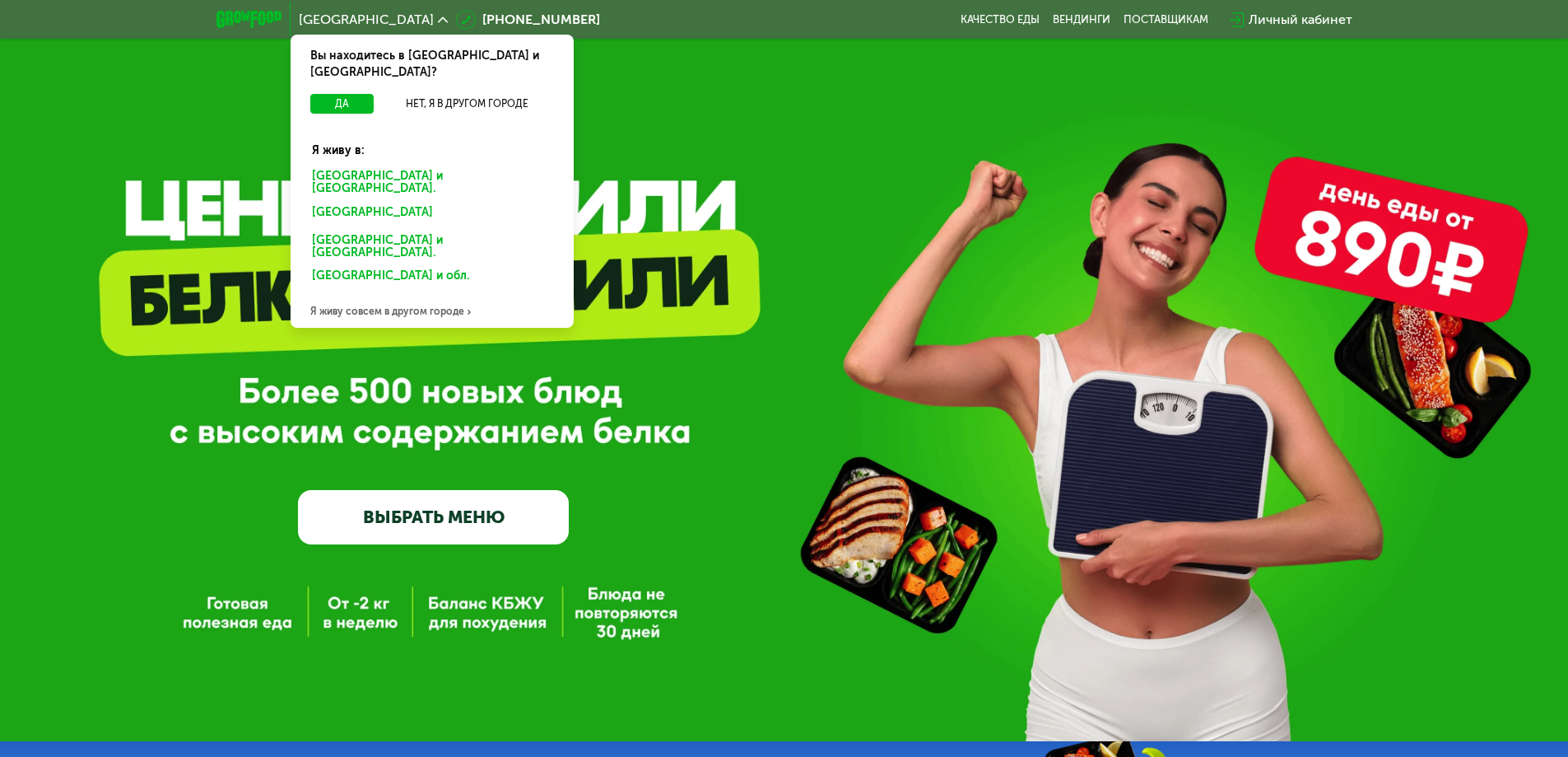
click at [425, 201] on div "Санкт-Петербурге и обл." at bounding box center [428, 214] width 257 height 26
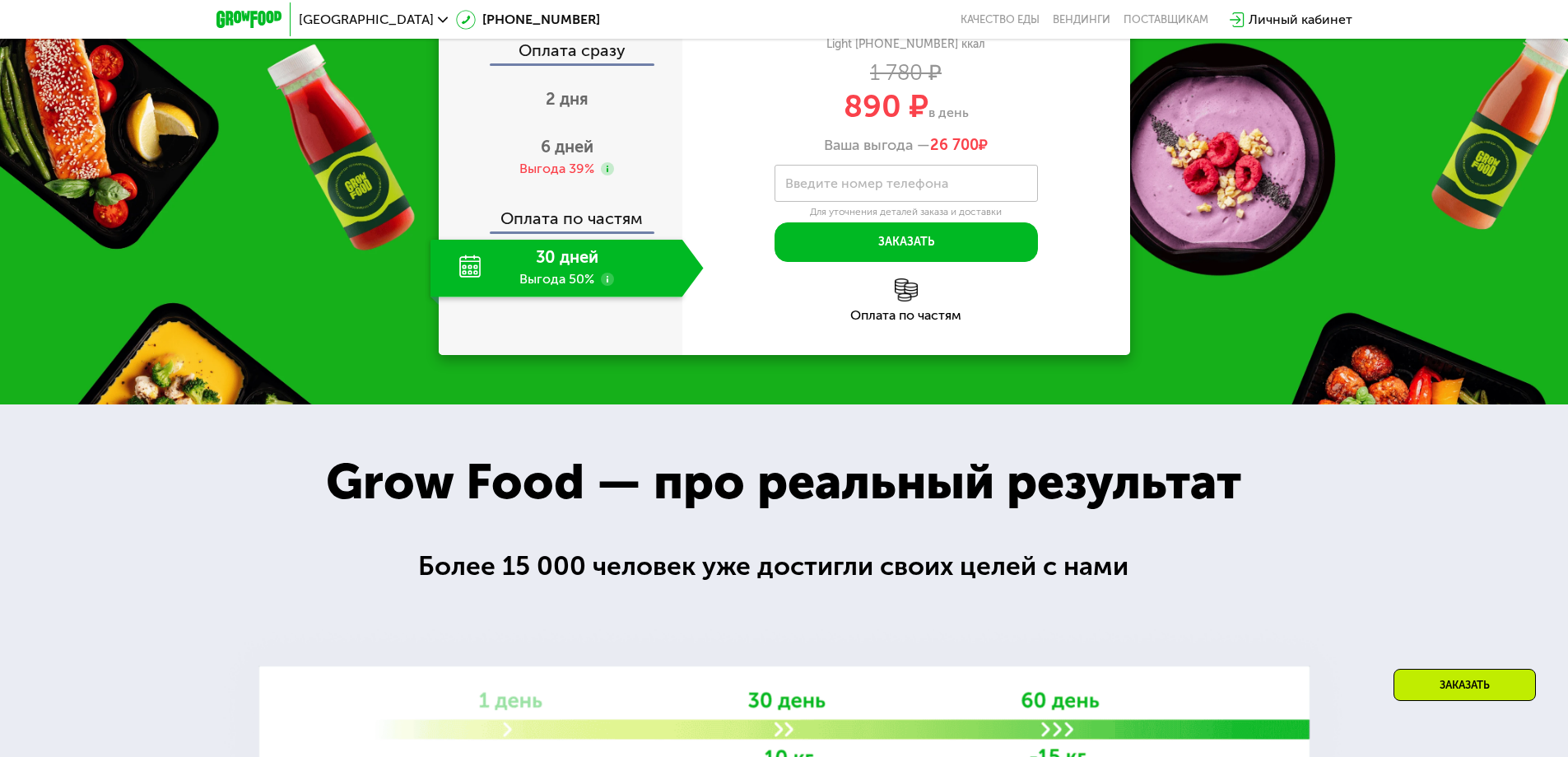
scroll to position [1659, 0]
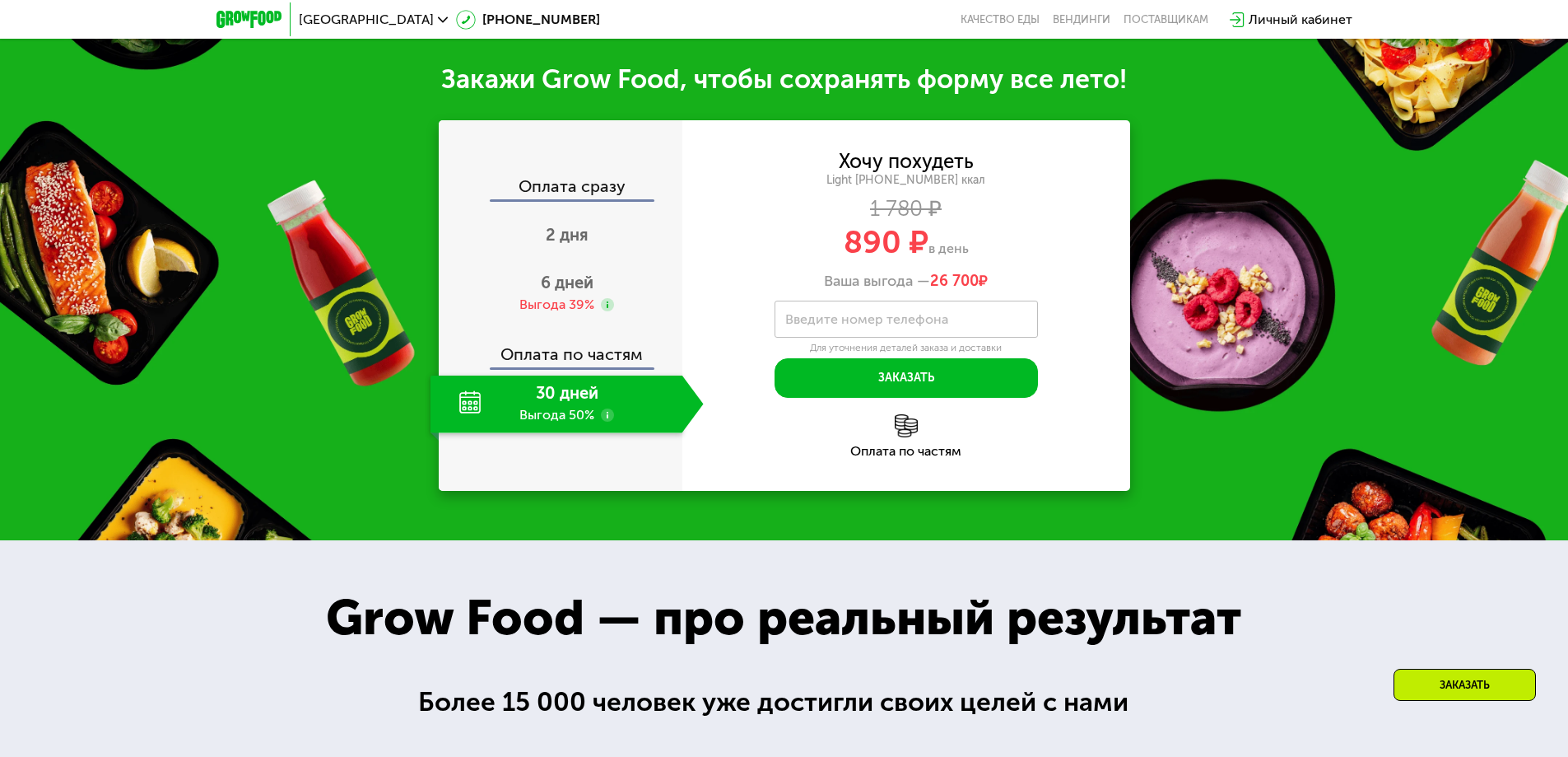
click at [556, 433] on div "30 дней Выгода 50%" at bounding box center [556, 404] width 252 height 58
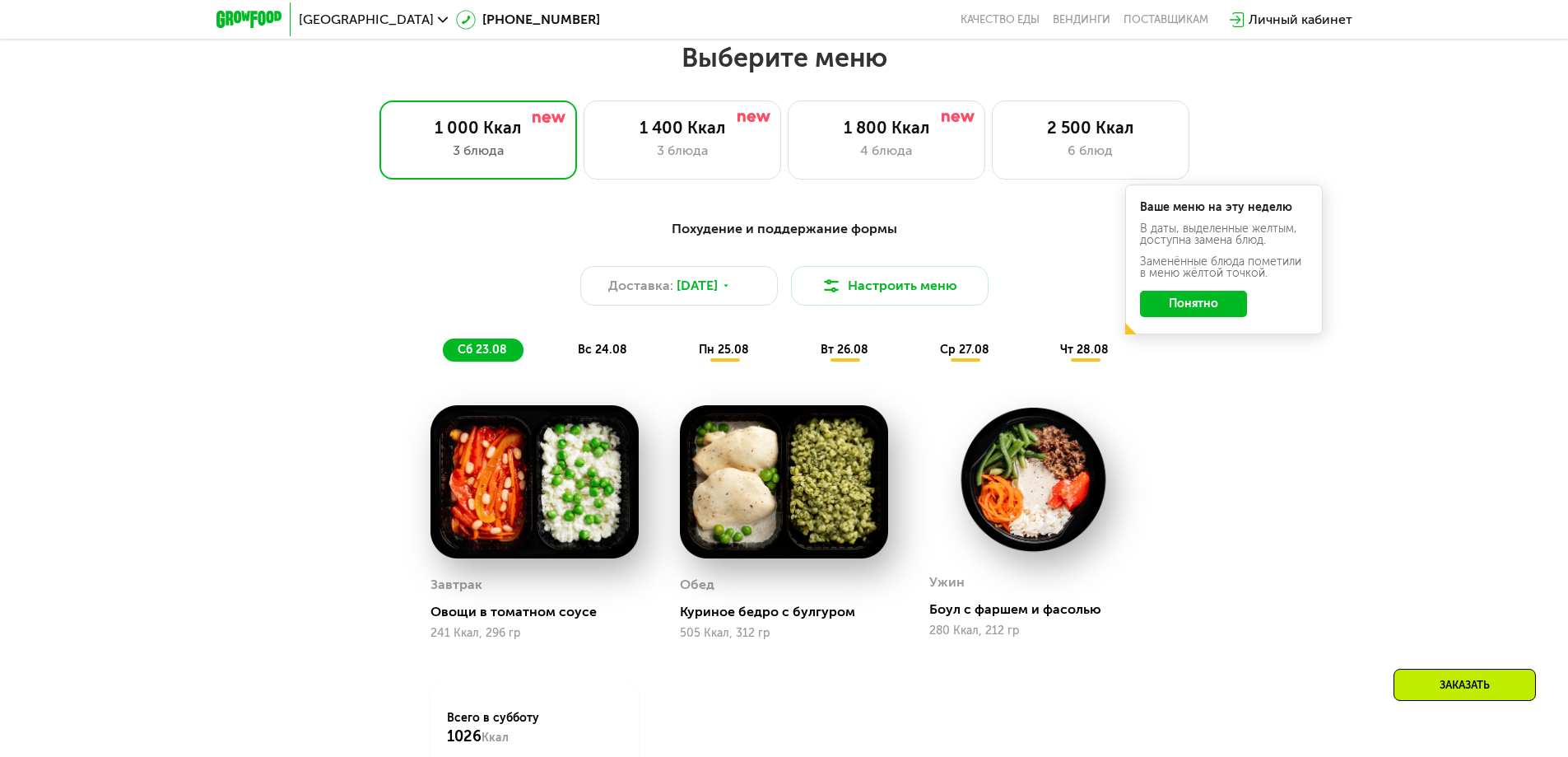
scroll to position [753, 0]
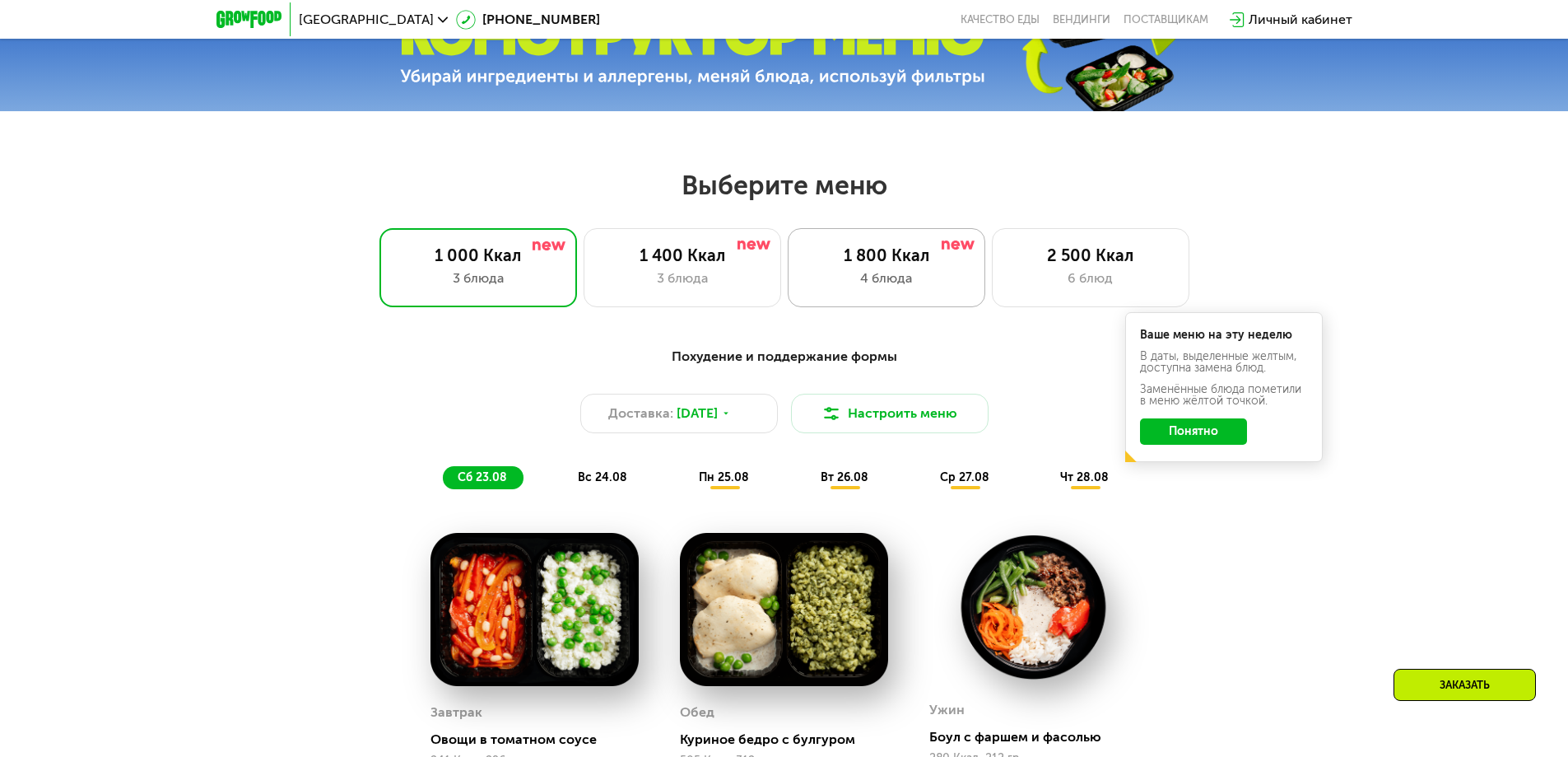
click at [896, 275] on div "4 блюда" at bounding box center [886, 277] width 163 height 19
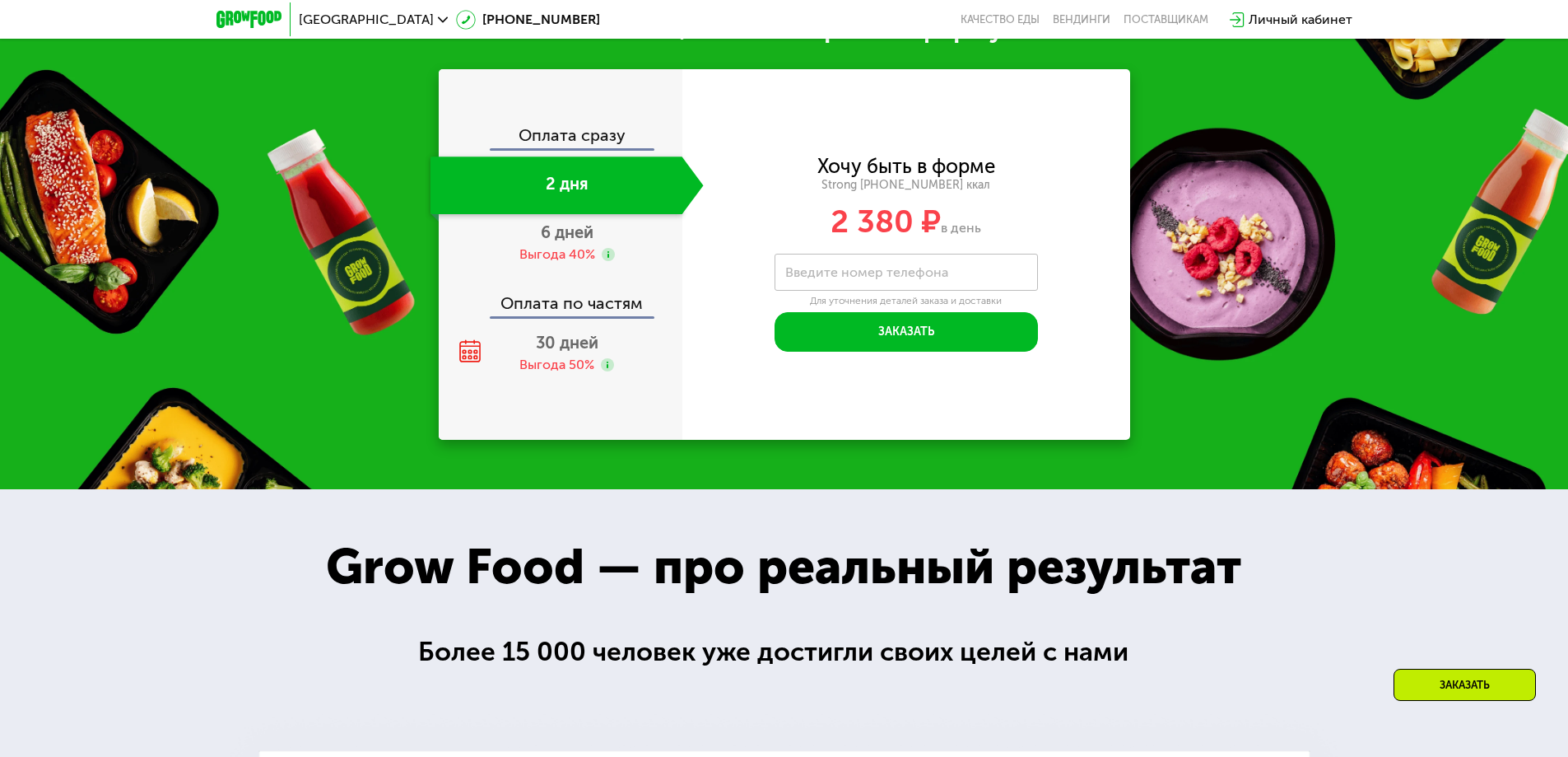
scroll to position [1824, 0]
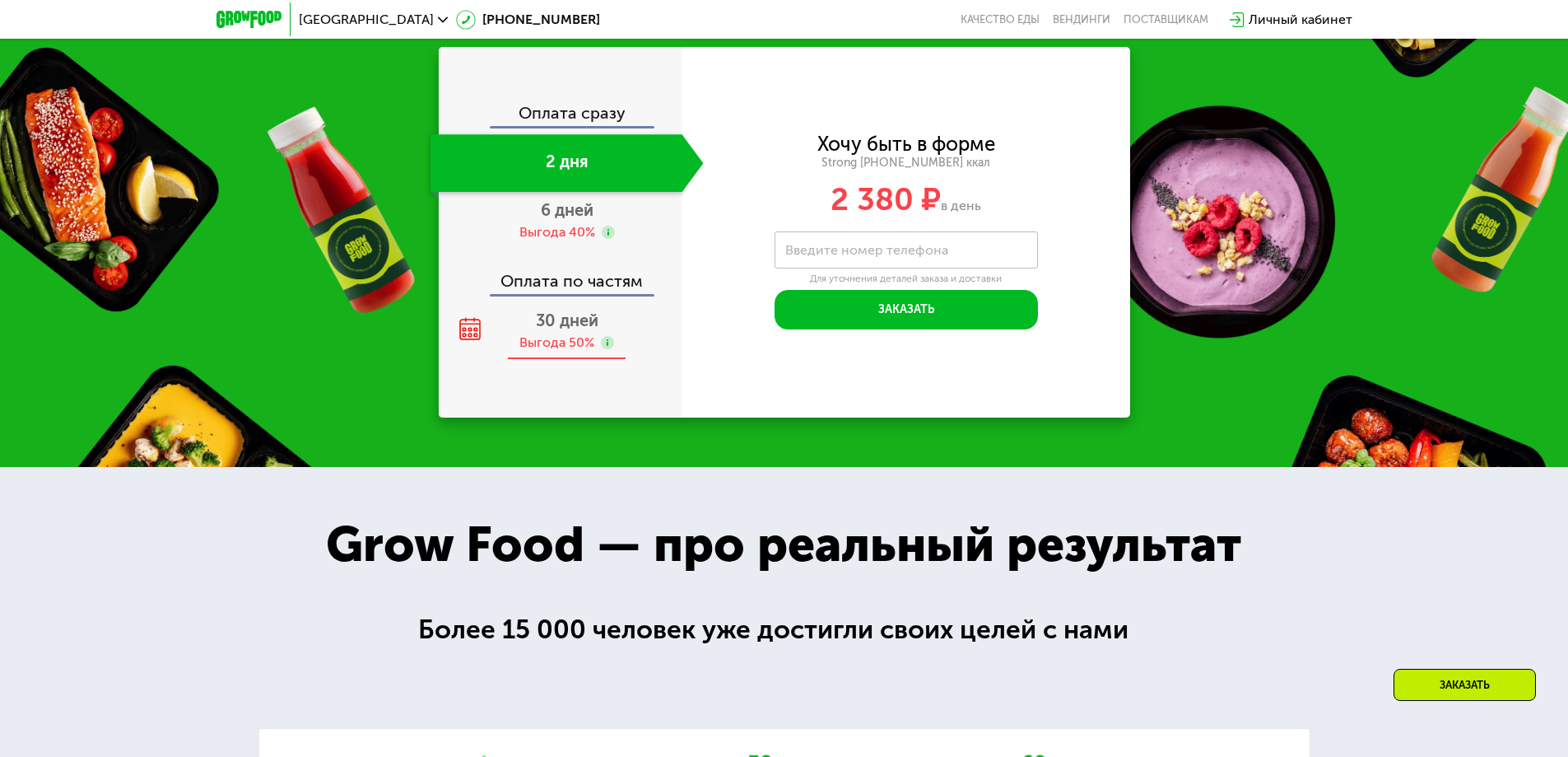
click at [556, 330] on span "30 дней" at bounding box center [567, 320] width 62 height 19
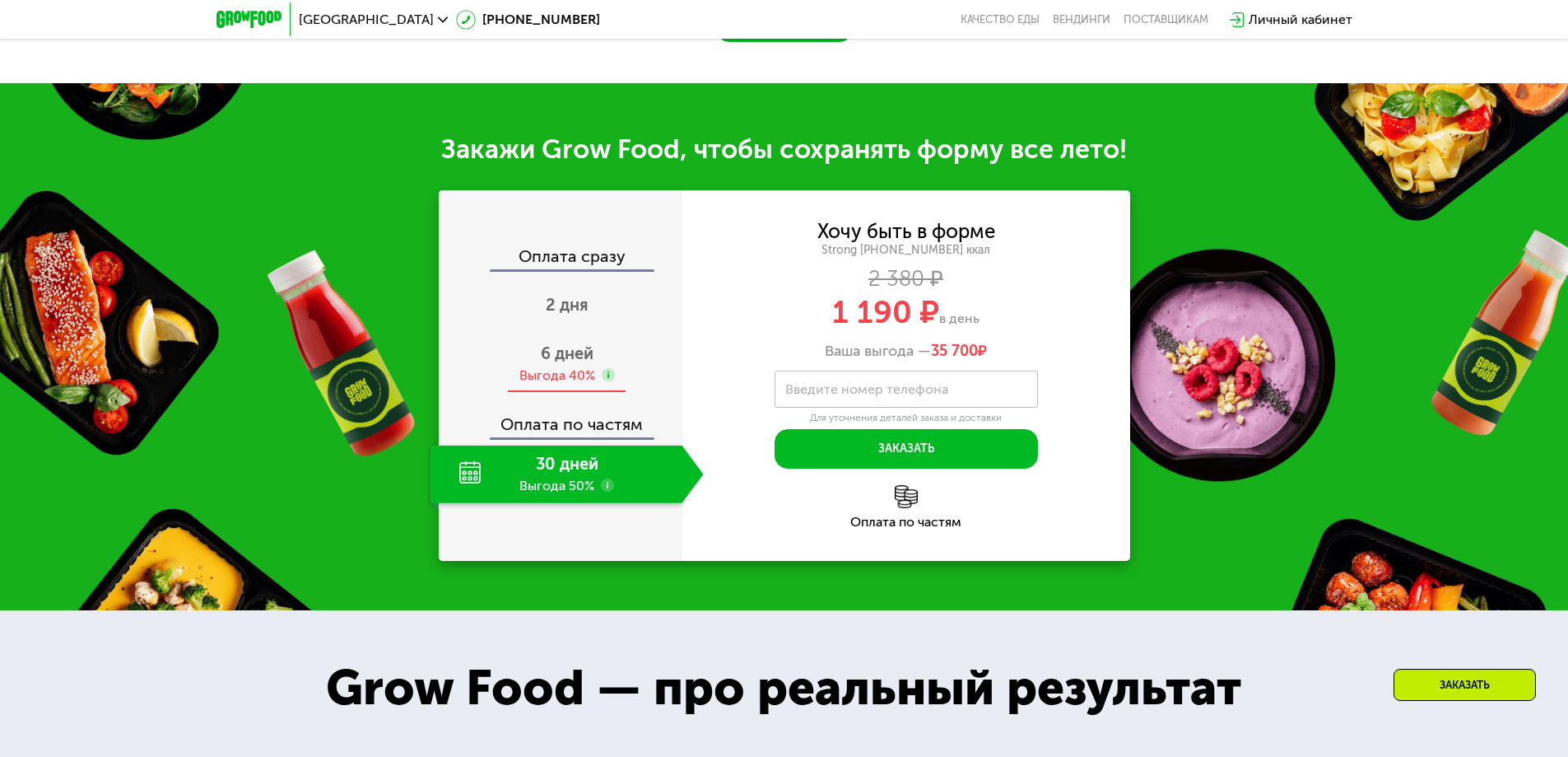
click at [552, 355] on span "6 дней" at bounding box center [567, 353] width 53 height 19
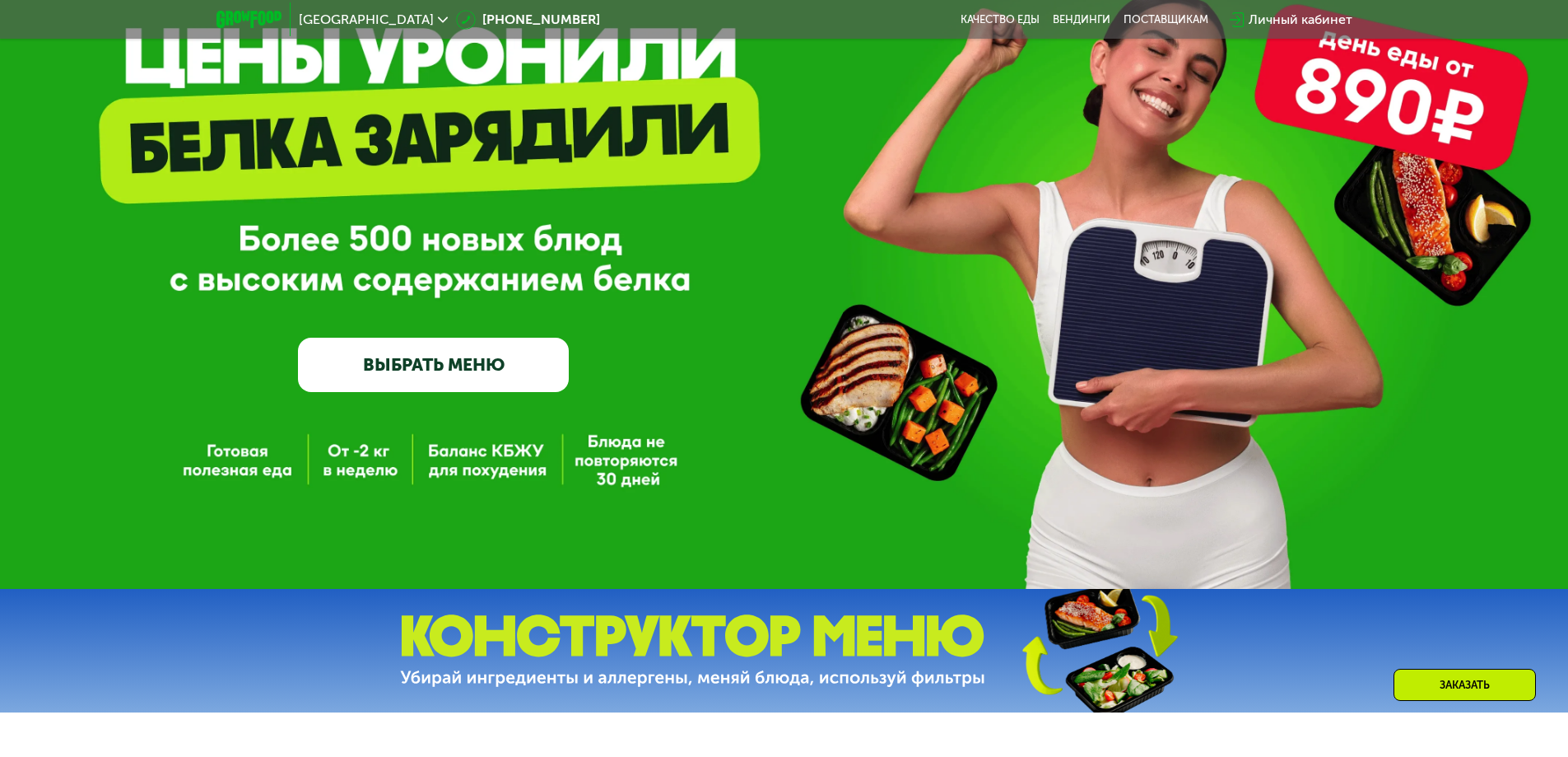
scroll to position [0, 0]
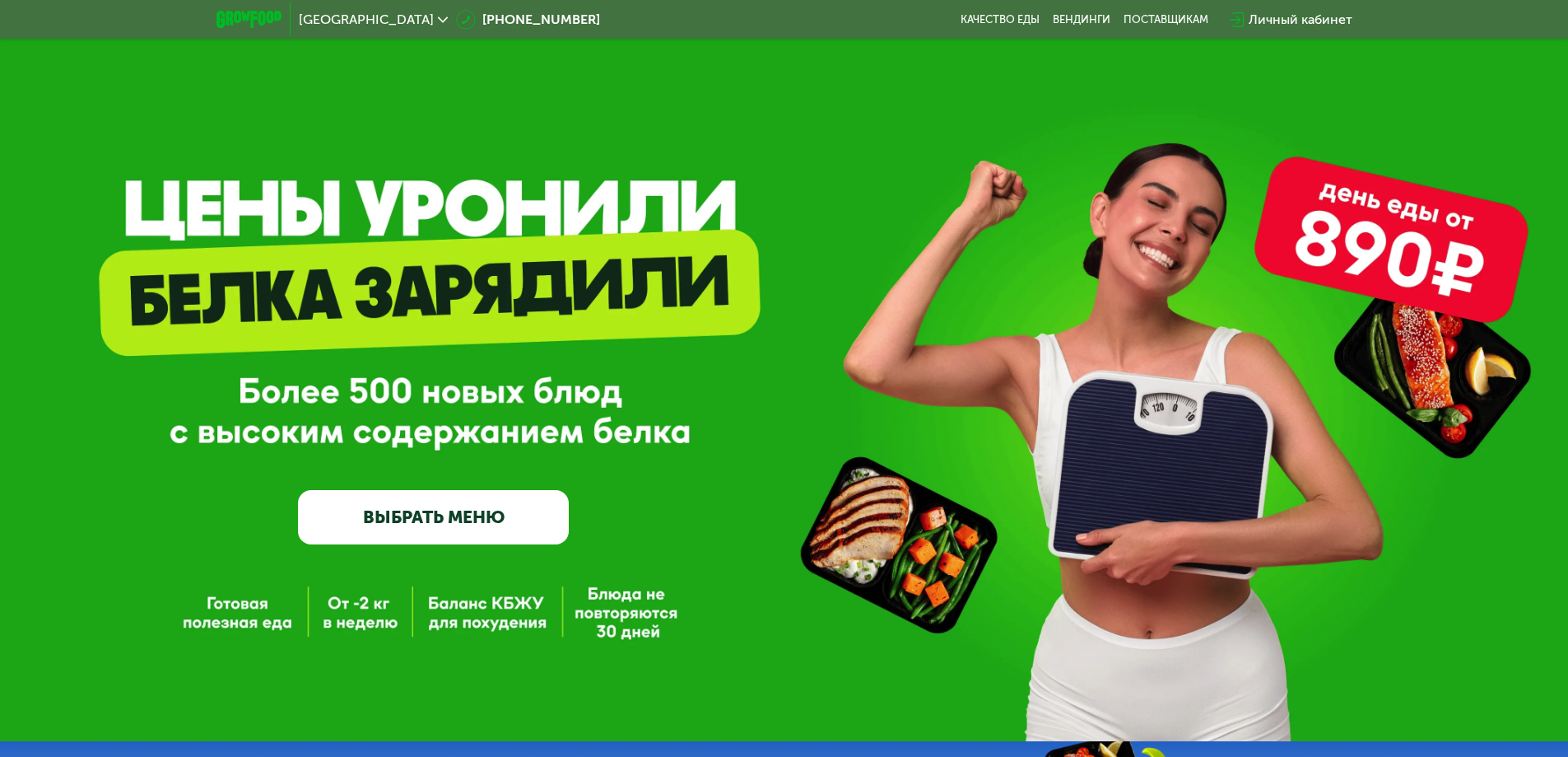
click at [472, 613] on div "GrowFood — доставка правильного питания ВЫБРАТЬ МЕНЮ" at bounding box center [784, 370] width 1568 height 741
click at [340, 615] on div "GrowFood — доставка правильного питания ВЫБРАТЬ МЕНЮ" at bounding box center [784, 370] width 1568 height 741
click at [213, 615] on div "GrowFood — доставка правильного питания ВЫБРАТЬ МЕНЮ" at bounding box center [784, 370] width 1568 height 741
click at [663, 628] on div "GrowFood — доставка правильного питания ВЫБРАТЬ МЕНЮ" at bounding box center [784, 370] width 1568 height 741
click at [1446, 250] on div "GrowFood — доставка правильного питания ВЫБРАТЬ МЕНЮ" at bounding box center [784, 370] width 1568 height 741
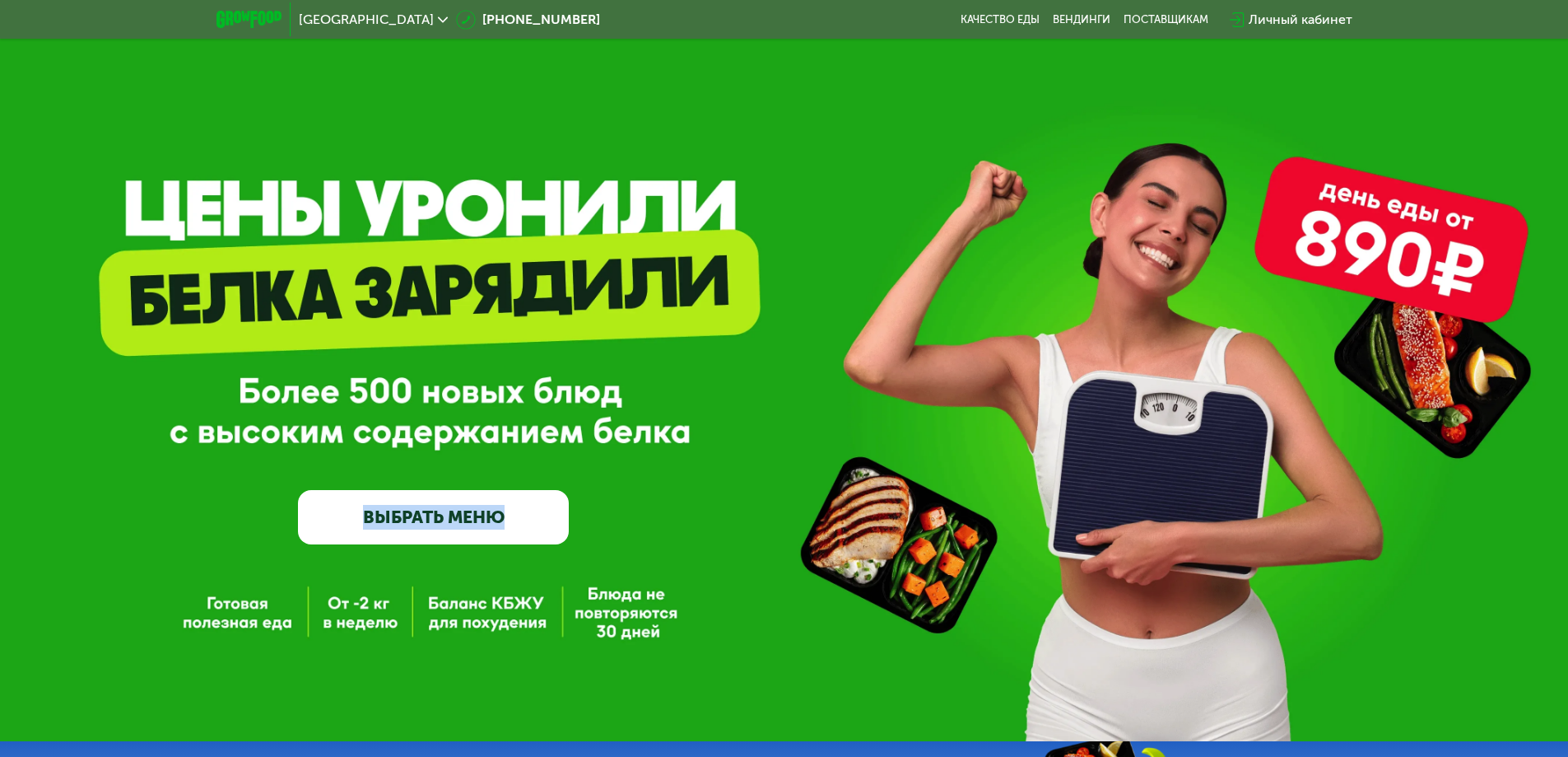
drag, startPoint x: 238, startPoint y: 396, endPoint x: 599, endPoint y: 401, distance: 361.0
click at [598, 401] on div "GrowFood — доставка правильного питания ВЫБРАТЬ МЕНЮ" at bounding box center [784, 397] width 1568 height 294
click at [603, 401] on div "GrowFood — доставка правильного питания ВЫБРАТЬ МЕНЮ" at bounding box center [784, 397] width 1568 height 294
click at [435, 516] on link "ВЫБРАТЬ МЕНЮ" at bounding box center [433, 517] width 271 height 55
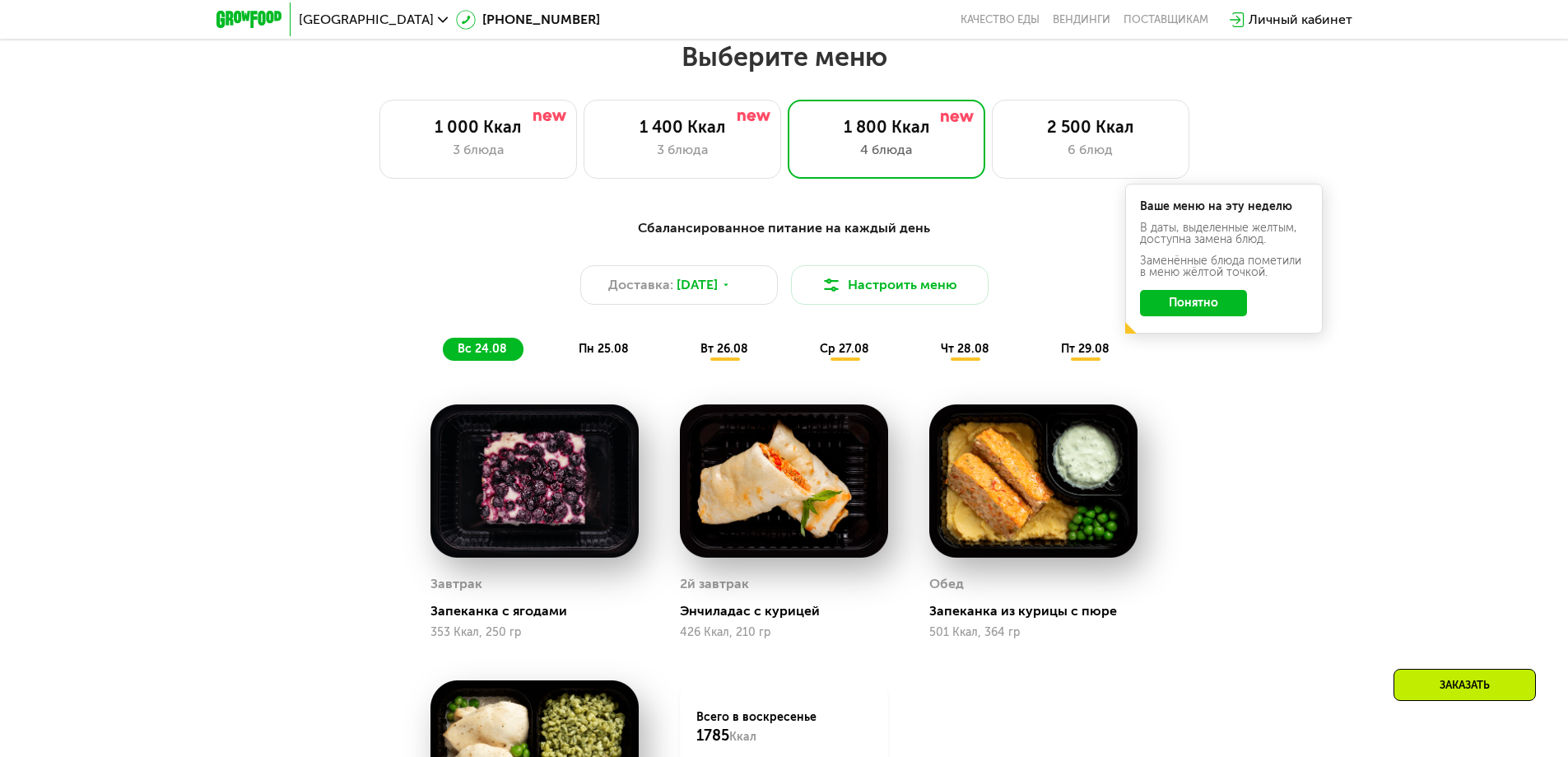
scroll to position [889, 0]
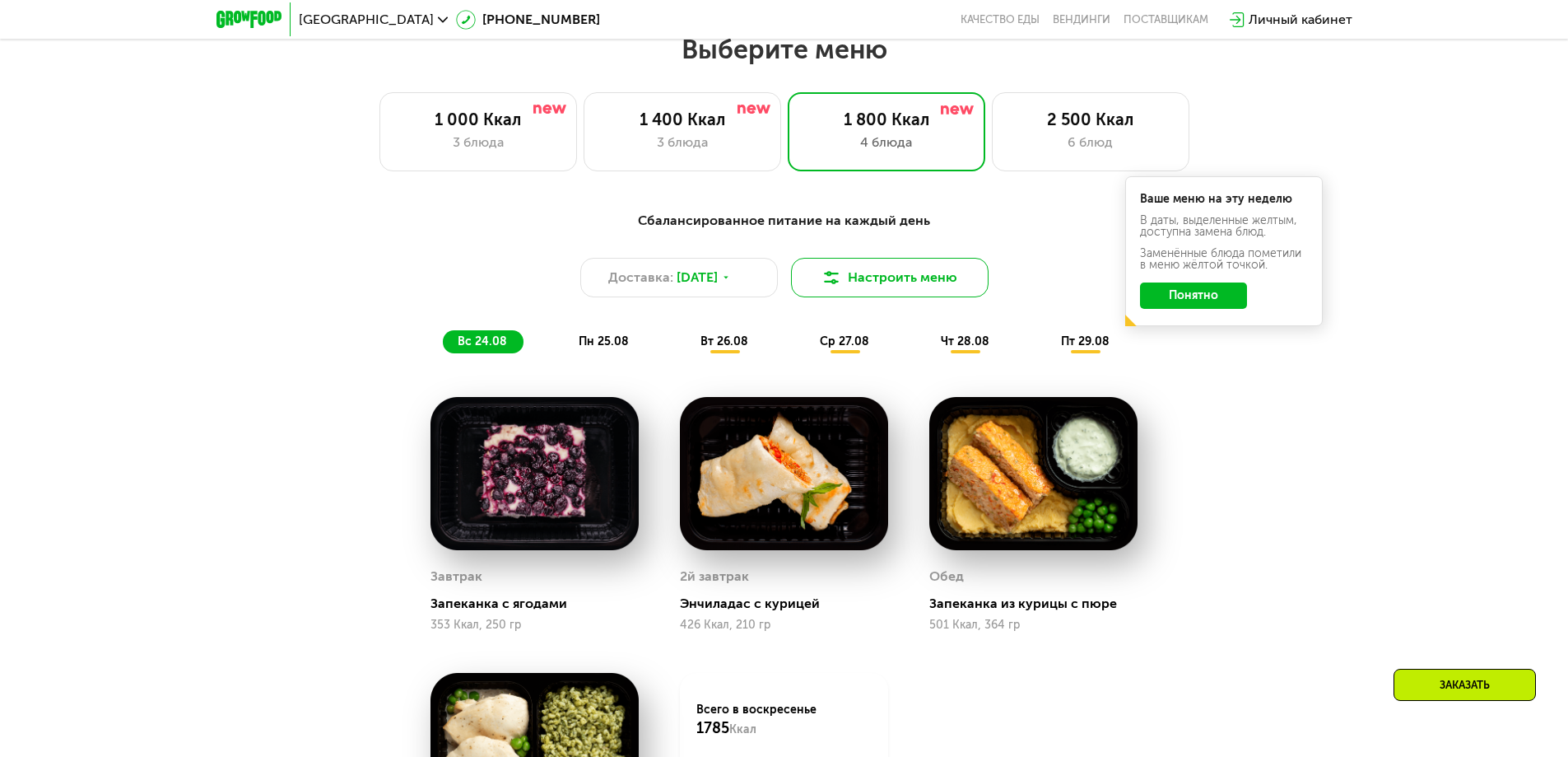
click at [924, 282] on button "Настроить меню" at bounding box center [889, 277] width 198 height 40
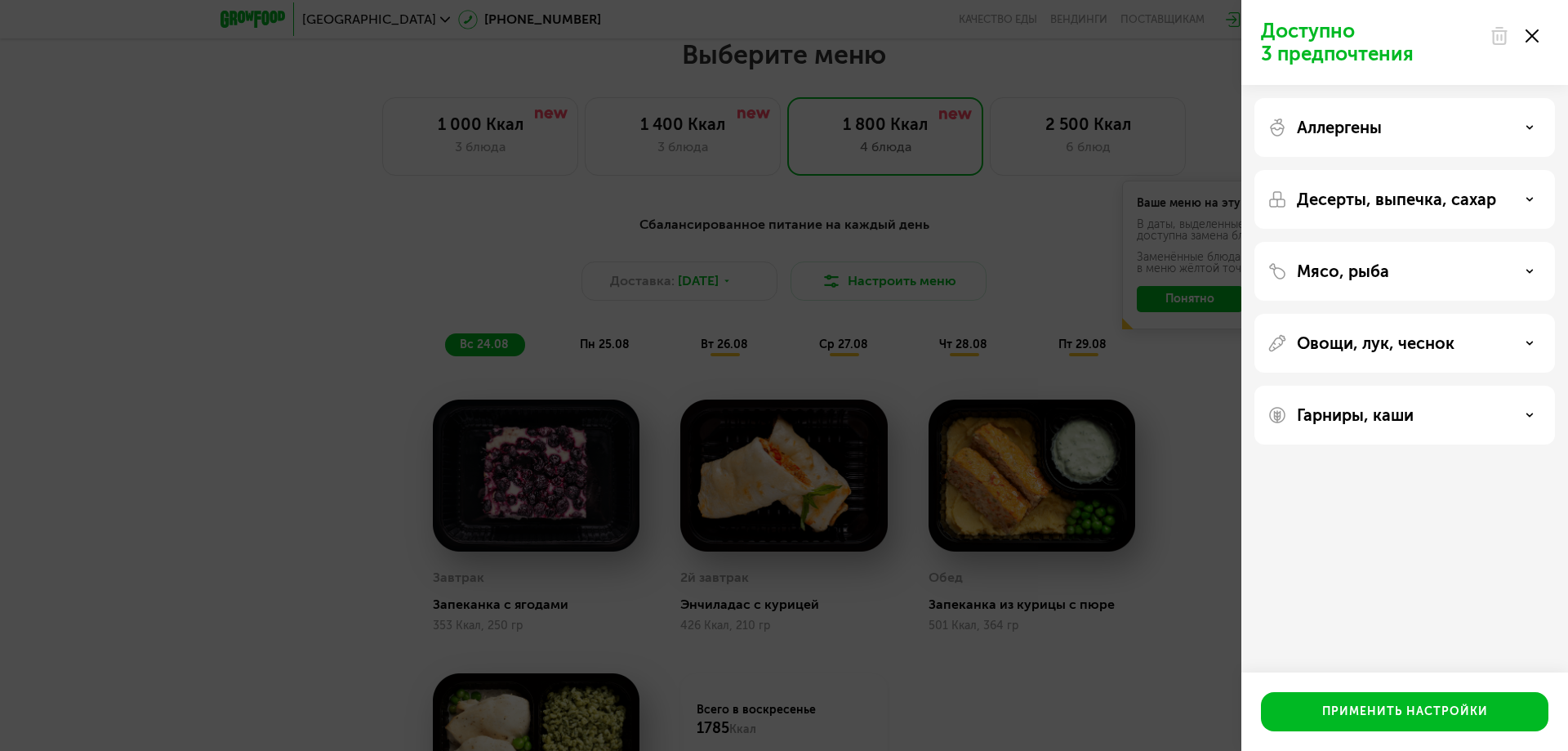
click at [1527, 272] on icon at bounding box center [1529, 271] width 8 height 8
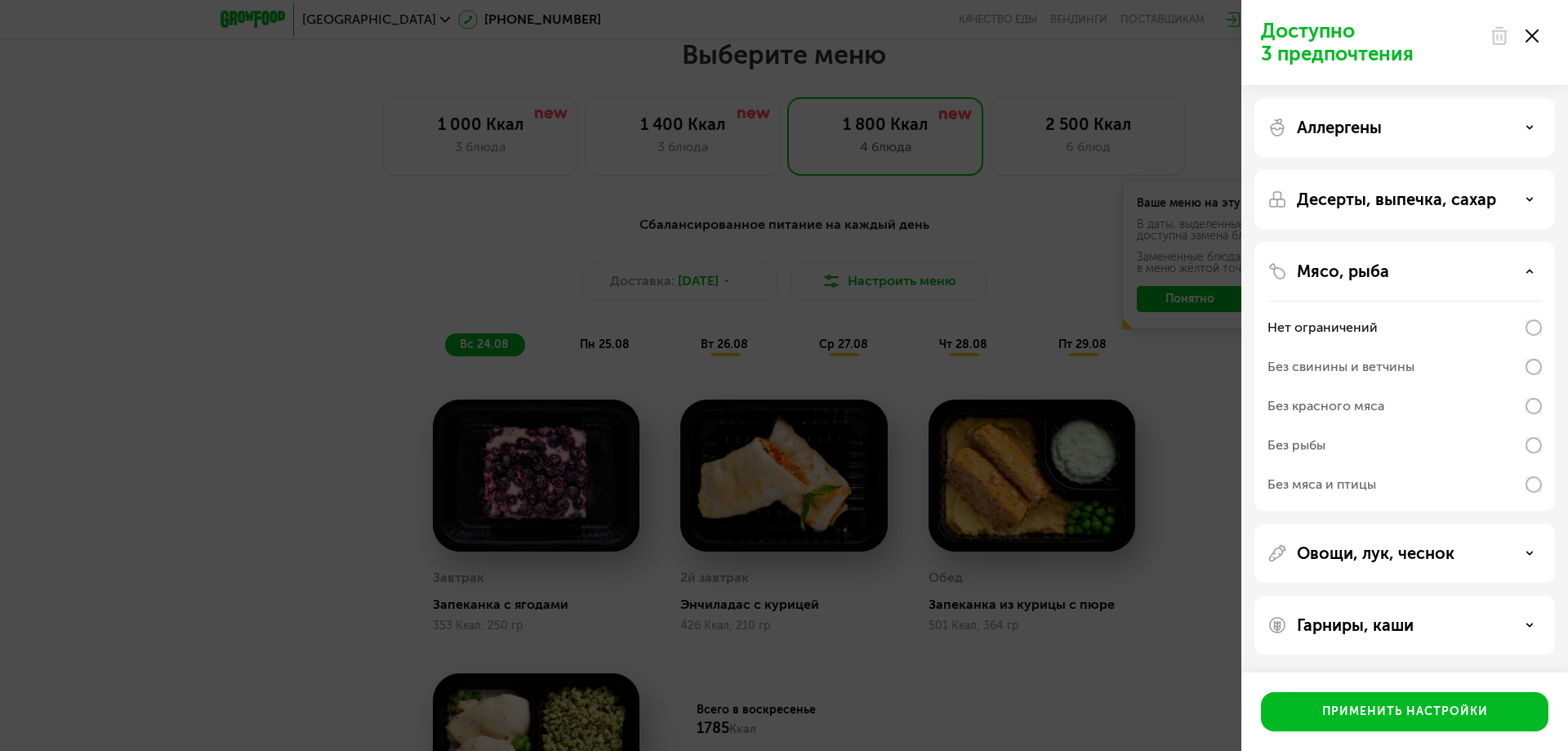
click at [1528, 272] on use at bounding box center [1530, 271] width 6 height 3
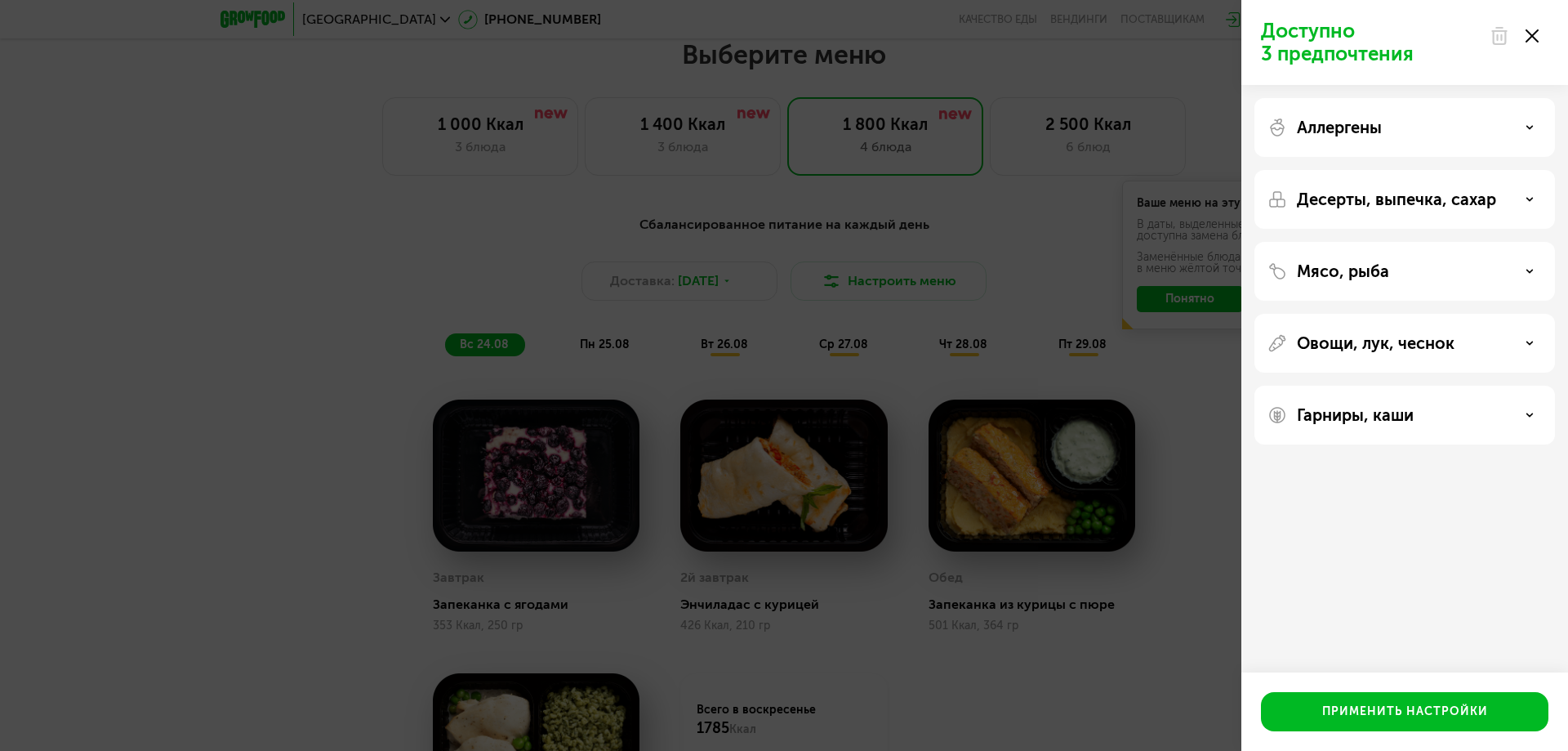
click at [1524, 199] on div "Десерты, выпечка, сахар" at bounding box center [1404, 199] width 274 height 19
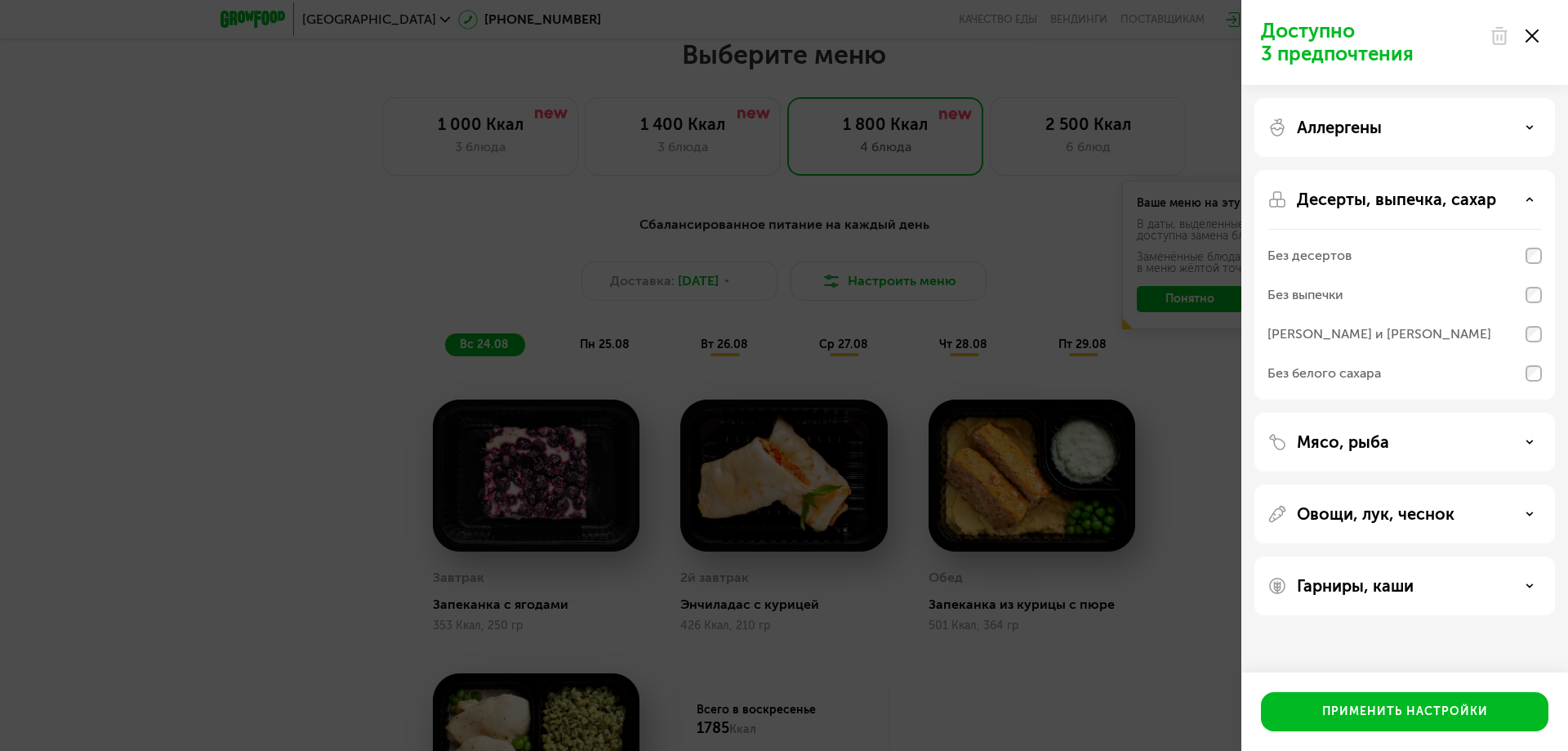
click at [1524, 199] on div "Десерты, выпечка, сахар" at bounding box center [1404, 199] width 274 height 19
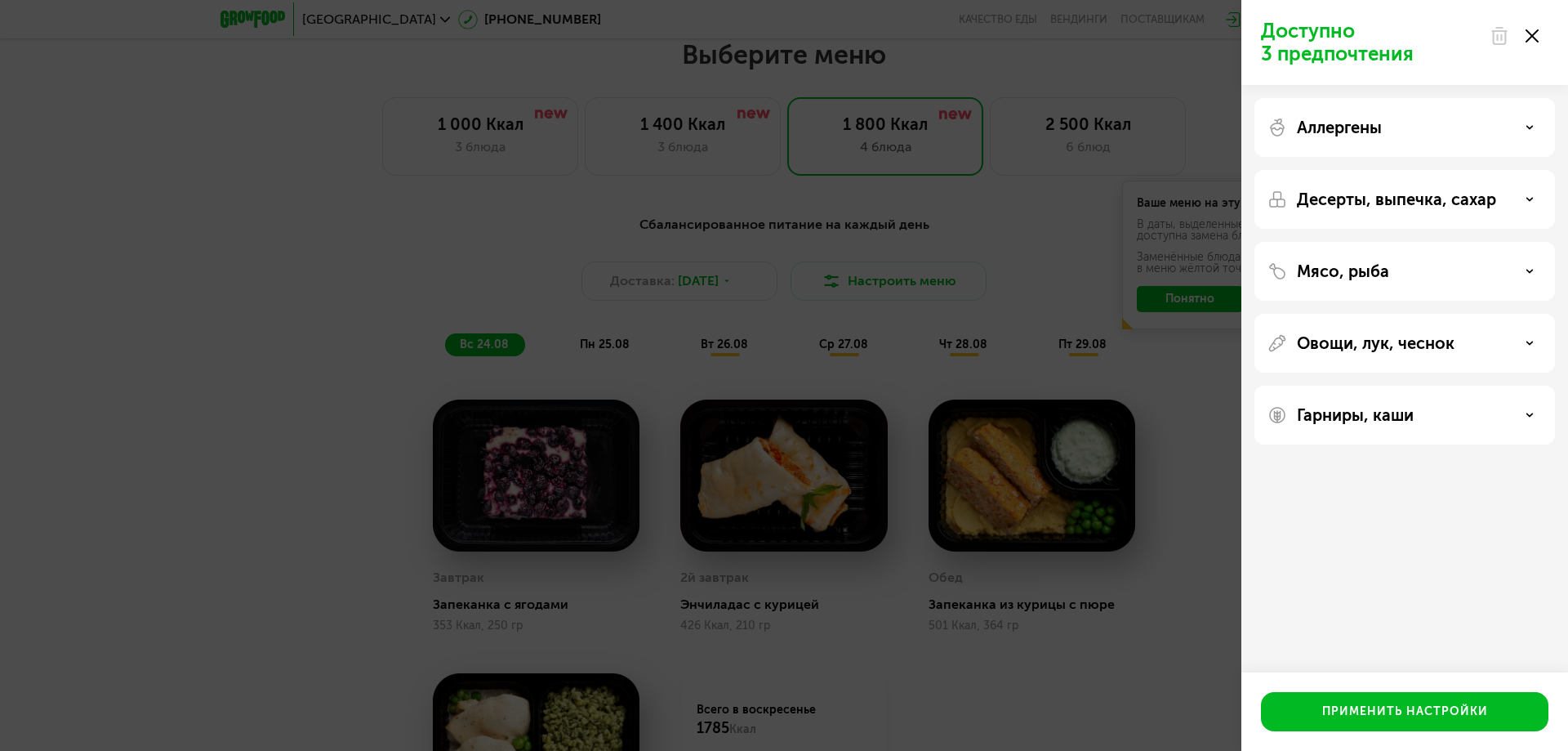
click at [901, 267] on div "Доступно 3 предпочтения Аллергены Десерты, выпечка, сахар Мясо, рыба Овощи, лук…" at bounding box center [784, 376] width 1568 height 751
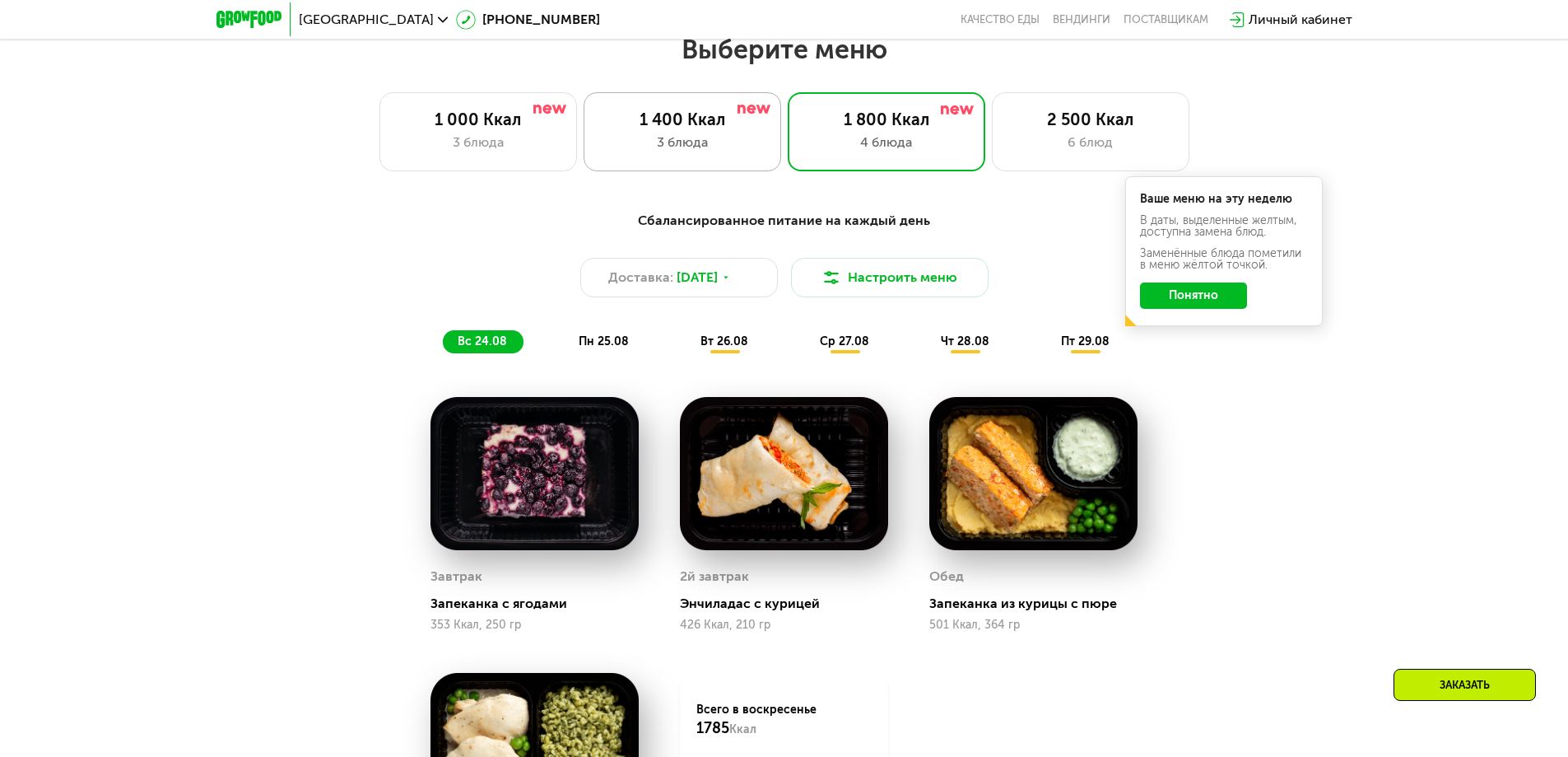
click at [708, 129] on div "1 400 Ккал" at bounding box center [682, 119] width 163 height 19
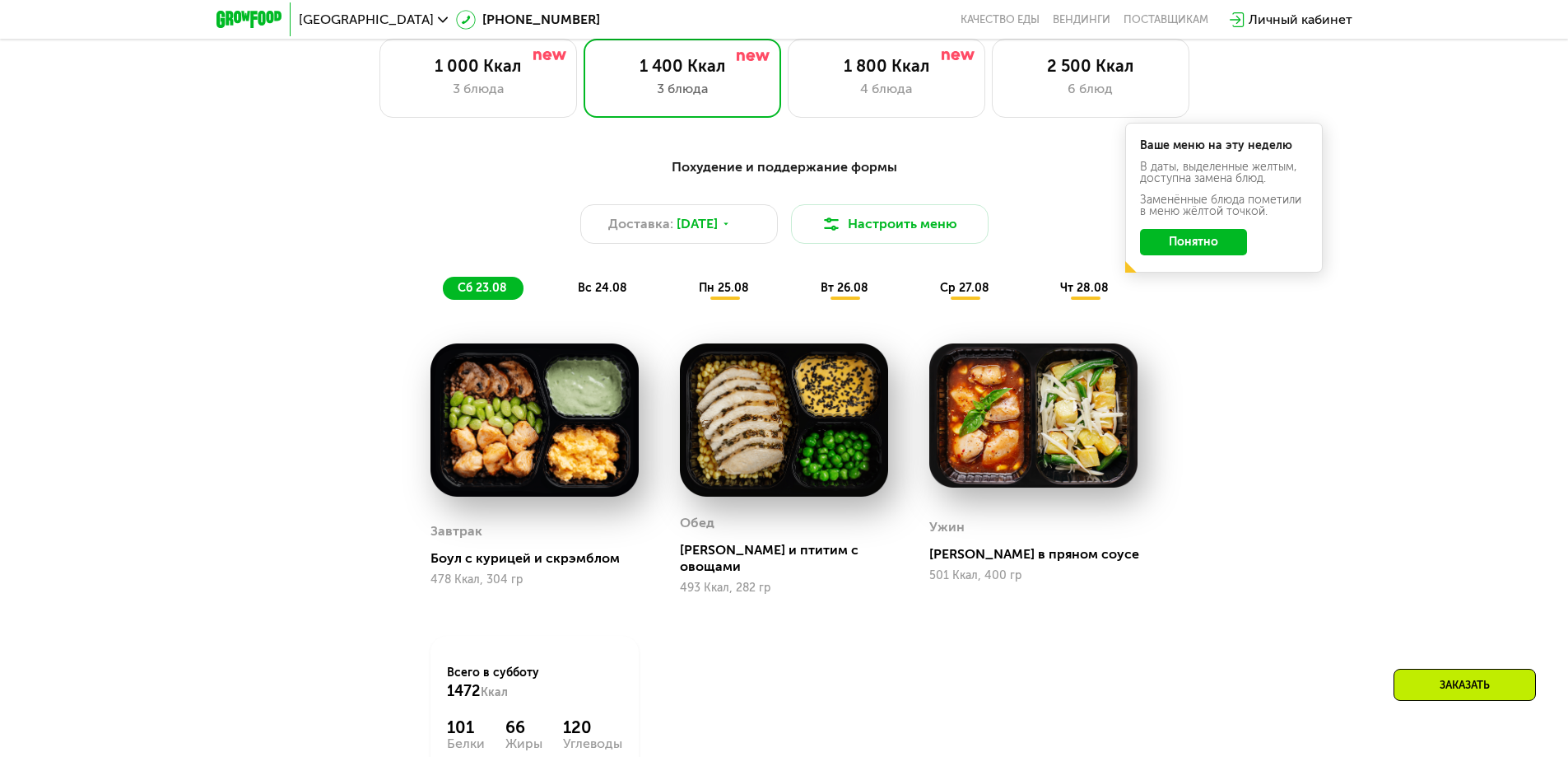
scroll to position [971, 0]
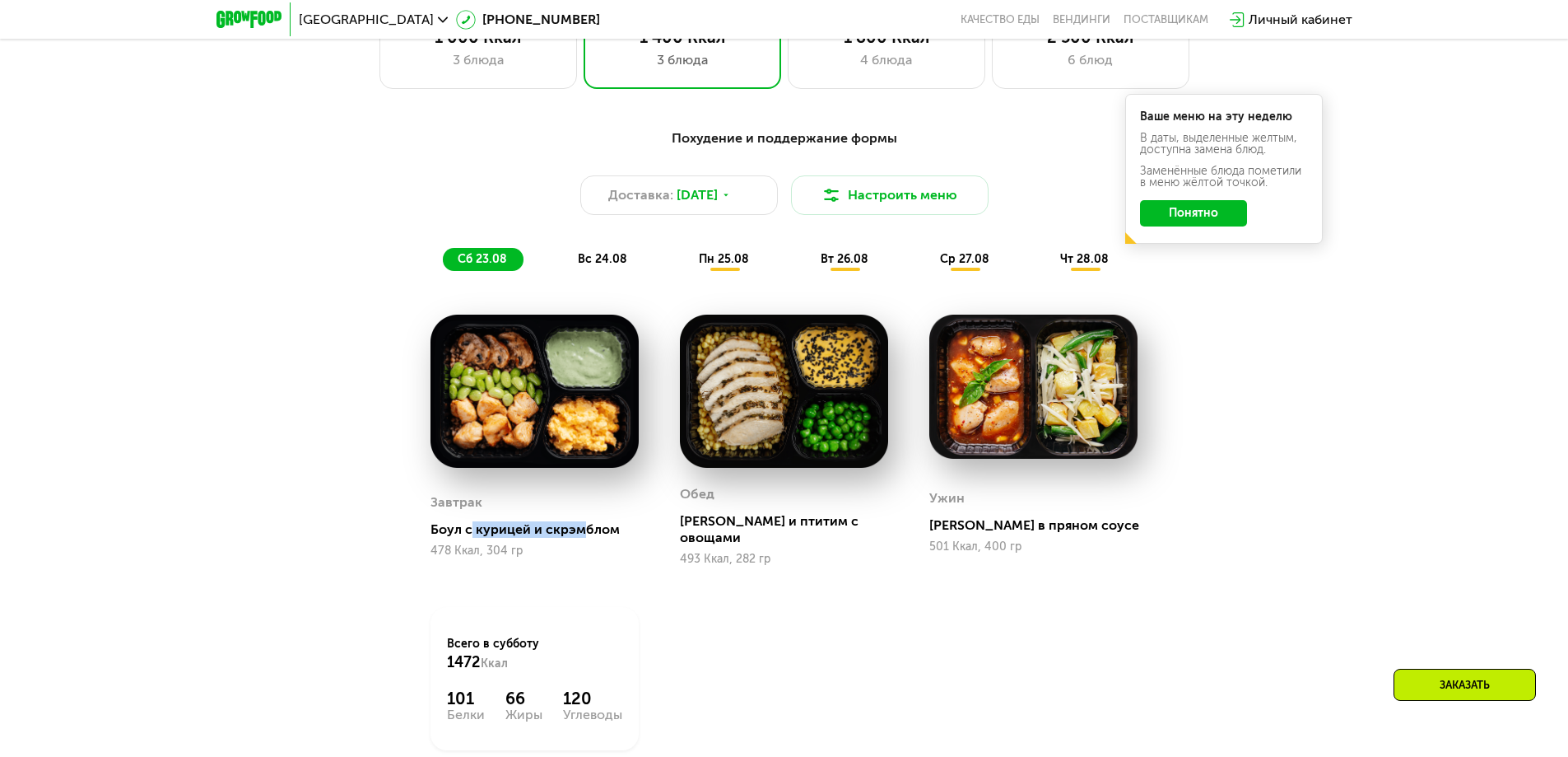
drag, startPoint x: 471, startPoint y: 526, endPoint x: 603, endPoint y: 520, distance: 132.1
click at [600, 521] on div "Боул с курицей и скрэмблом" at bounding box center [541, 530] width 222 height 17
click at [614, 518] on div "Завтрак Боул с курицей и скрэмблом 478 Ккал, 304 гр" at bounding box center [534, 523] width 209 height 84
drag, startPoint x: 700, startPoint y: 532, endPoint x: 896, endPoint y: 533, distance: 196.0
click at [892, 534] on div "[PERSON_NAME] и птитим с овощами" at bounding box center [790, 529] width 222 height 32
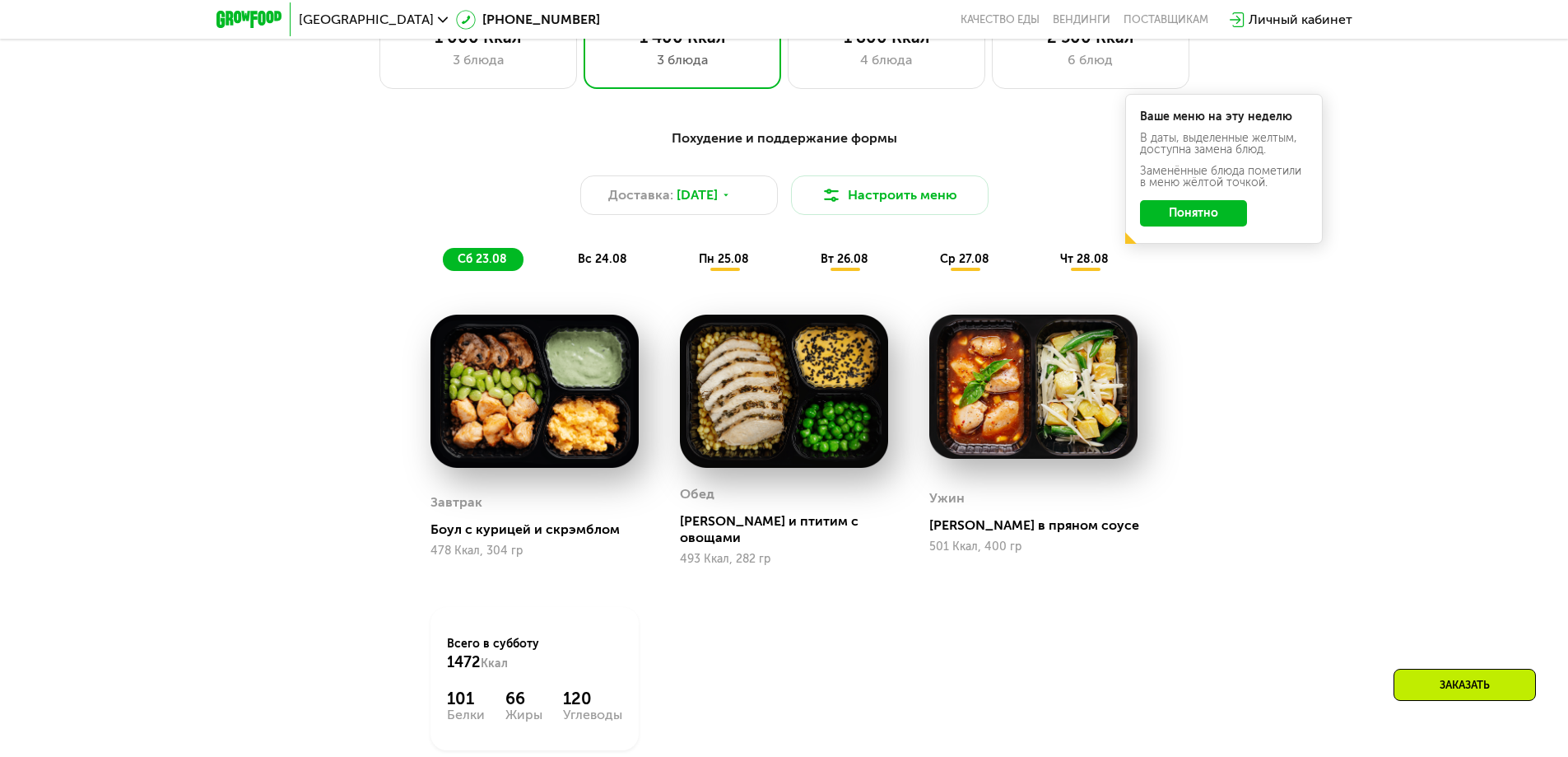
click at [962, 523] on div "[PERSON_NAME] в пряном соусе" at bounding box center [1039, 525] width 222 height 17
drag, startPoint x: 969, startPoint y: 523, endPoint x: 1138, endPoint y: 523, distance: 169.0
click at [1136, 523] on div "[PERSON_NAME] в пряном соусе" at bounding box center [1039, 525] width 222 height 17
click at [0, 0] on div "Завтрак Боул с курицей и скрэмблом 478 Ккал, 304 гр Обед Курица и птитим с овощ…" at bounding box center [0, 0] width 0 height 0
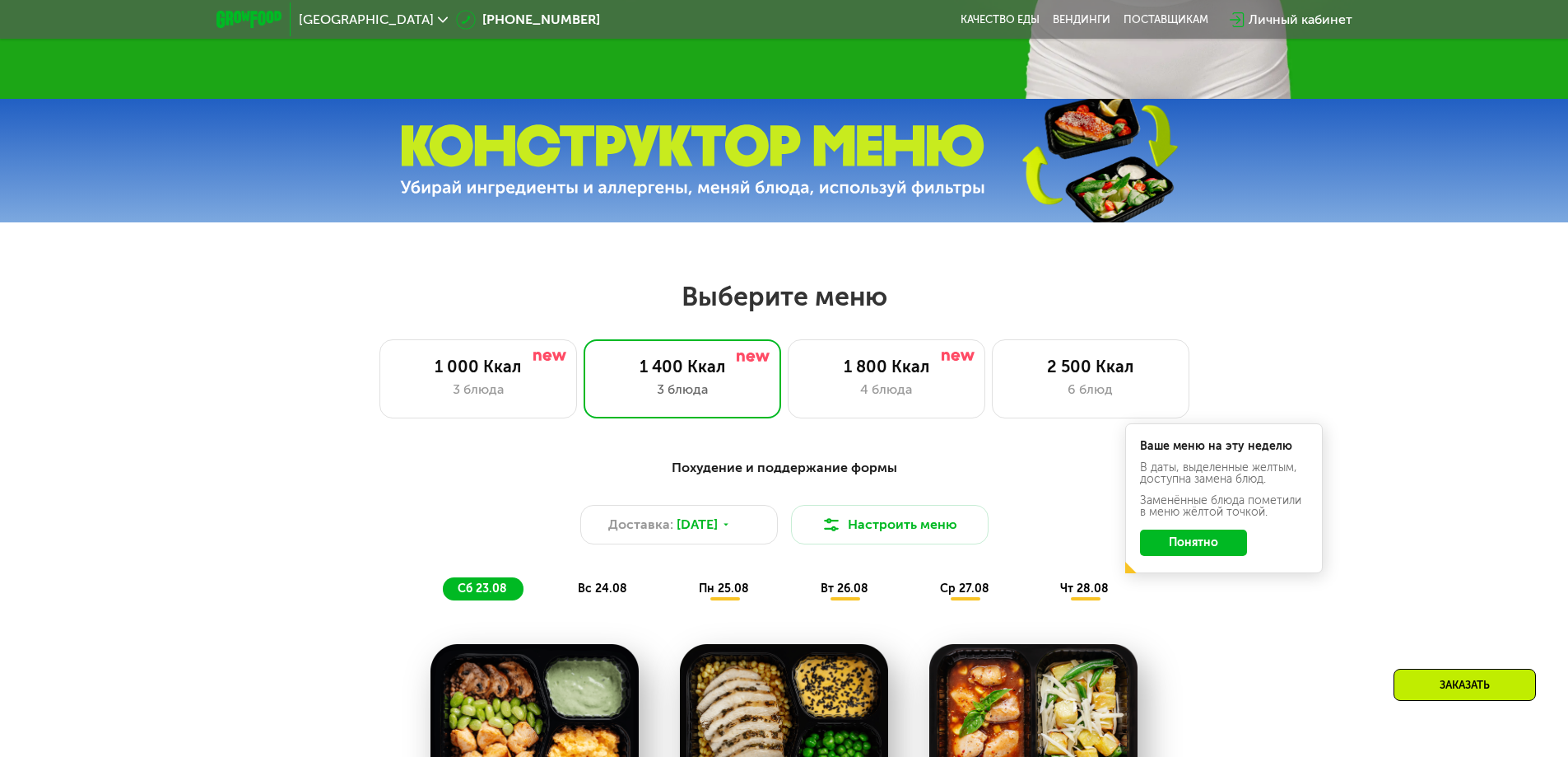
scroll to position [1136, 0]
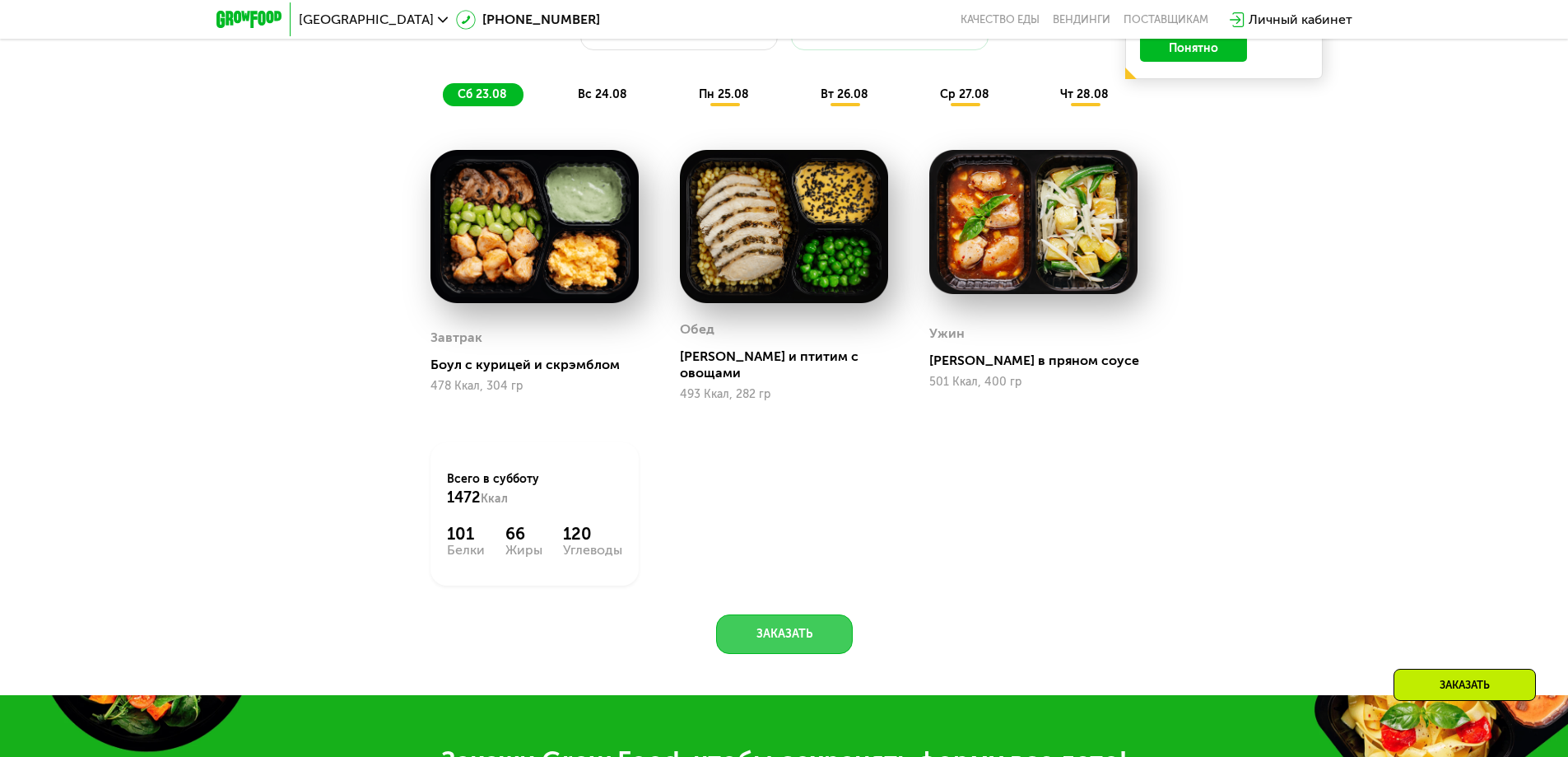
click at [767, 619] on button "Заказать" at bounding box center [784, 634] width 136 height 40
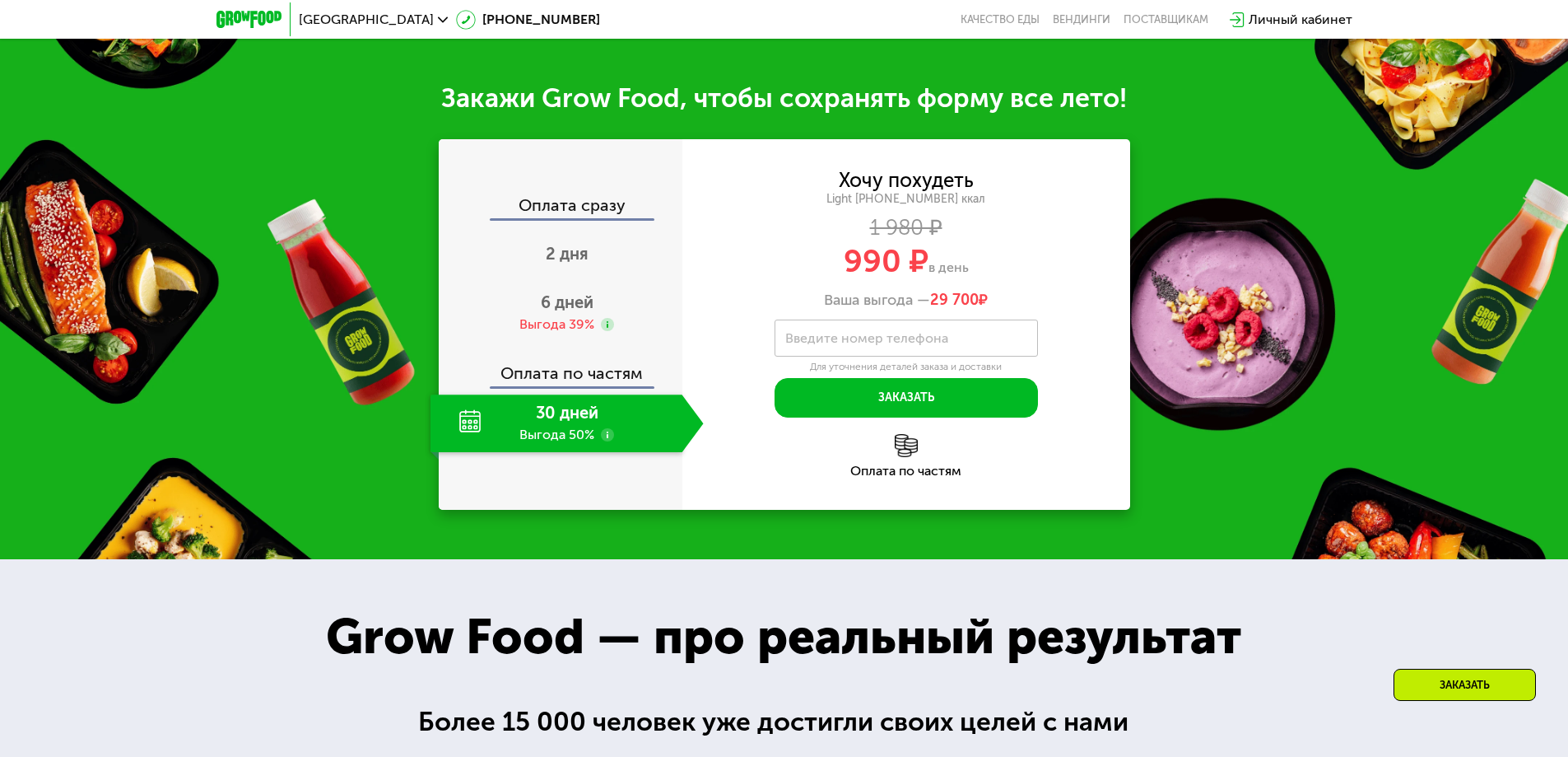
scroll to position [1820, 0]
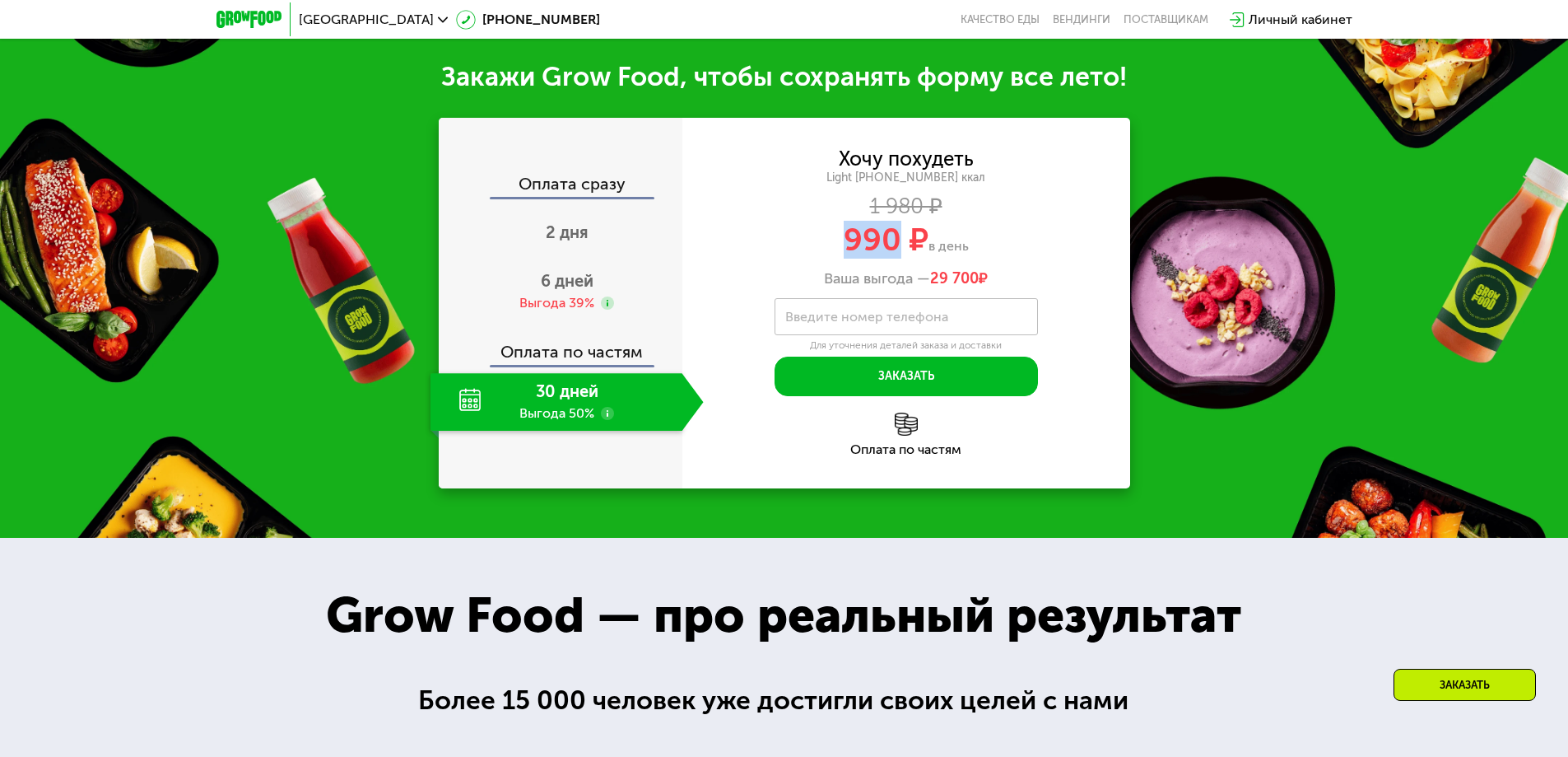
drag, startPoint x: 841, startPoint y: 236, endPoint x: 891, endPoint y: 234, distance: 50.0
click at [891, 234] on div "990 ₽ в день" at bounding box center [906, 239] width 448 height 32
click at [969, 224] on div "990 ₽ в день" at bounding box center [906, 239] width 448 height 32
click at [566, 273] on span "6 дней" at bounding box center [567, 280] width 53 height 19
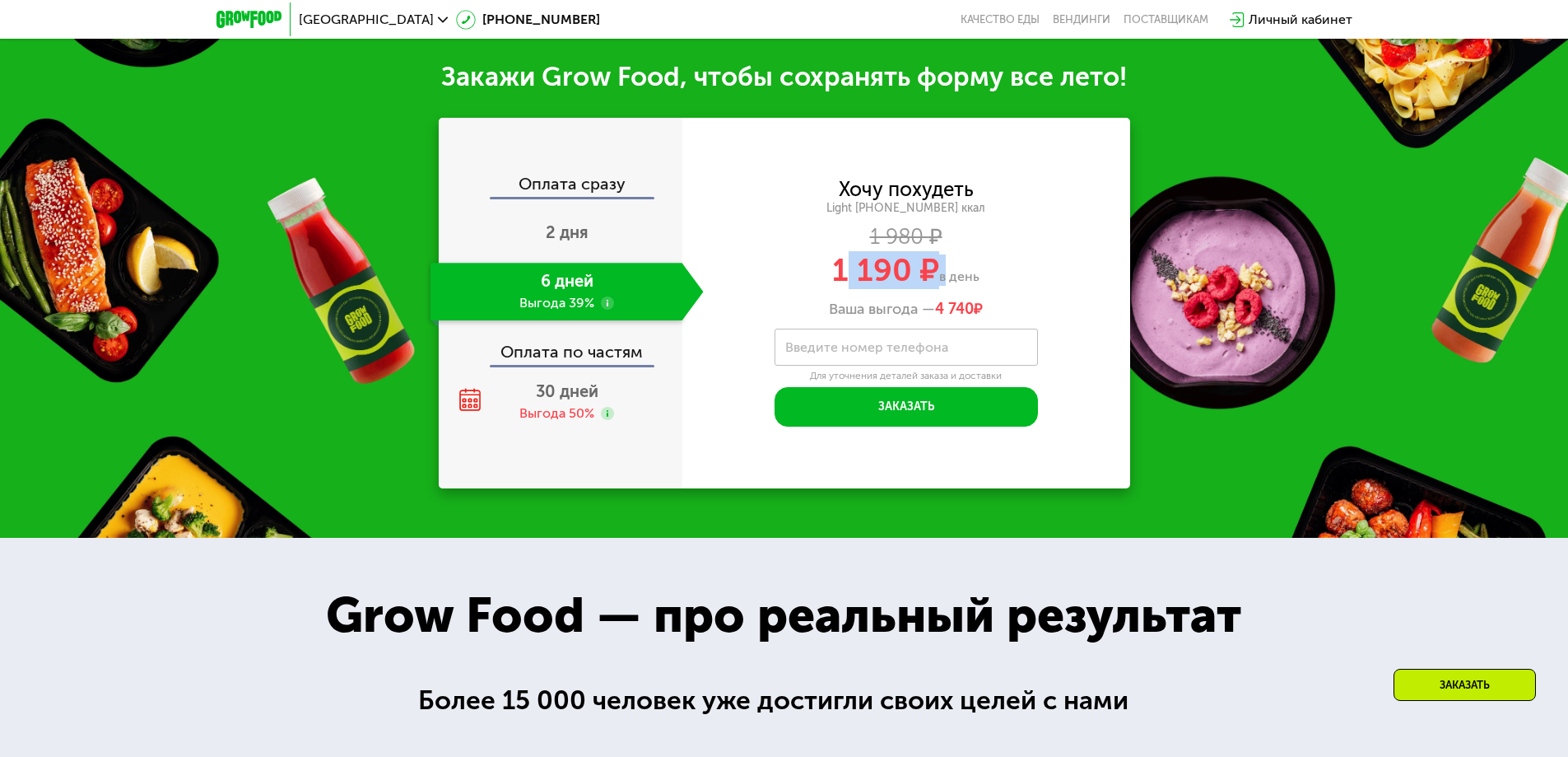
drag, startPoint x: 841, startPoint y: 262, endPoint x: 943, endPoint y: 263, distance: 102.0
click at [943, 263] on div "1 190 ₽ в день" at bounding box center [906, 270] width 448 height 32
click at [1073, 267] on div "1 190 ₽ в день" at bounding box center [906, 270] width 448 height 32
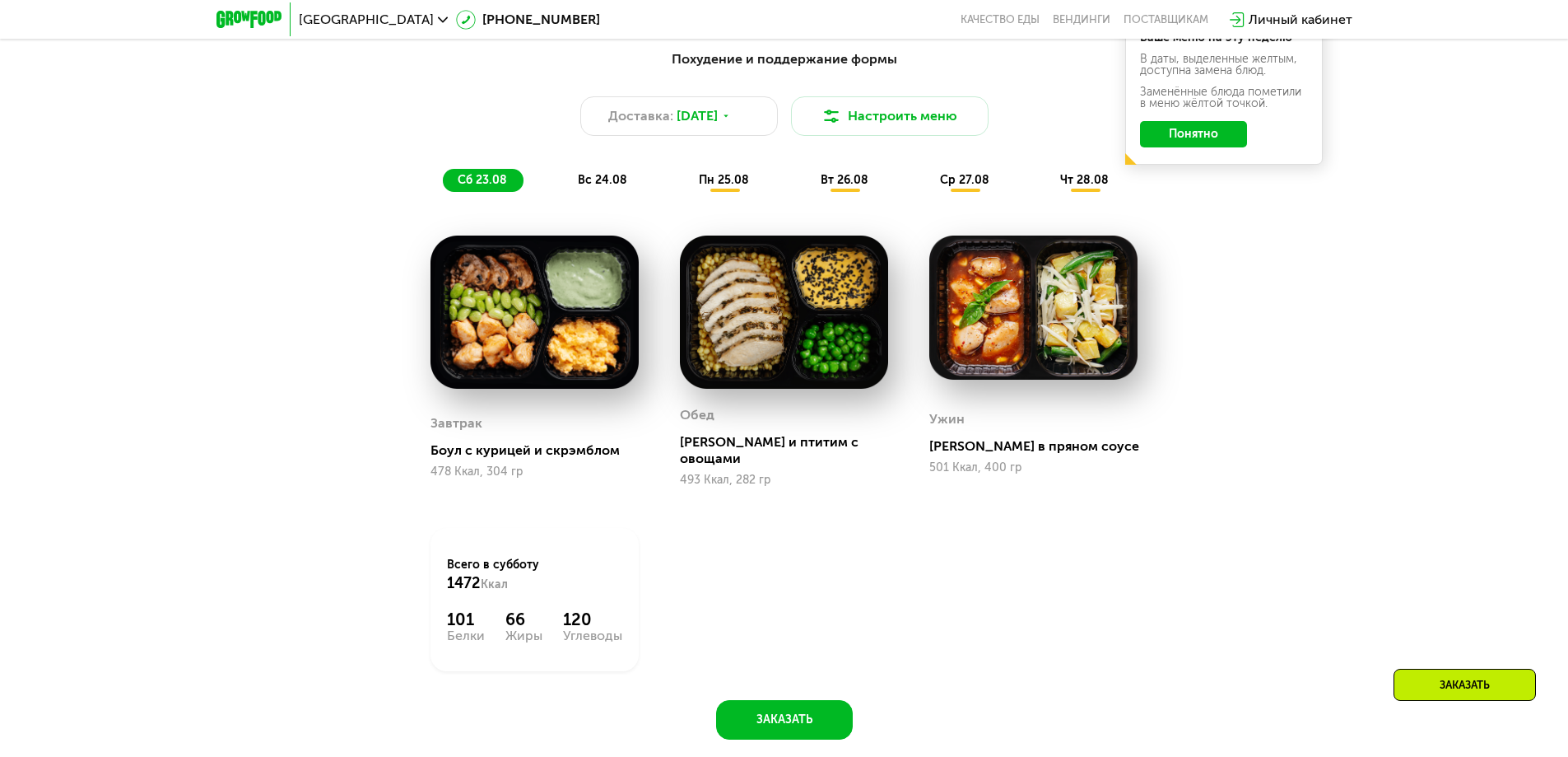
scroll to position [1079, 0]
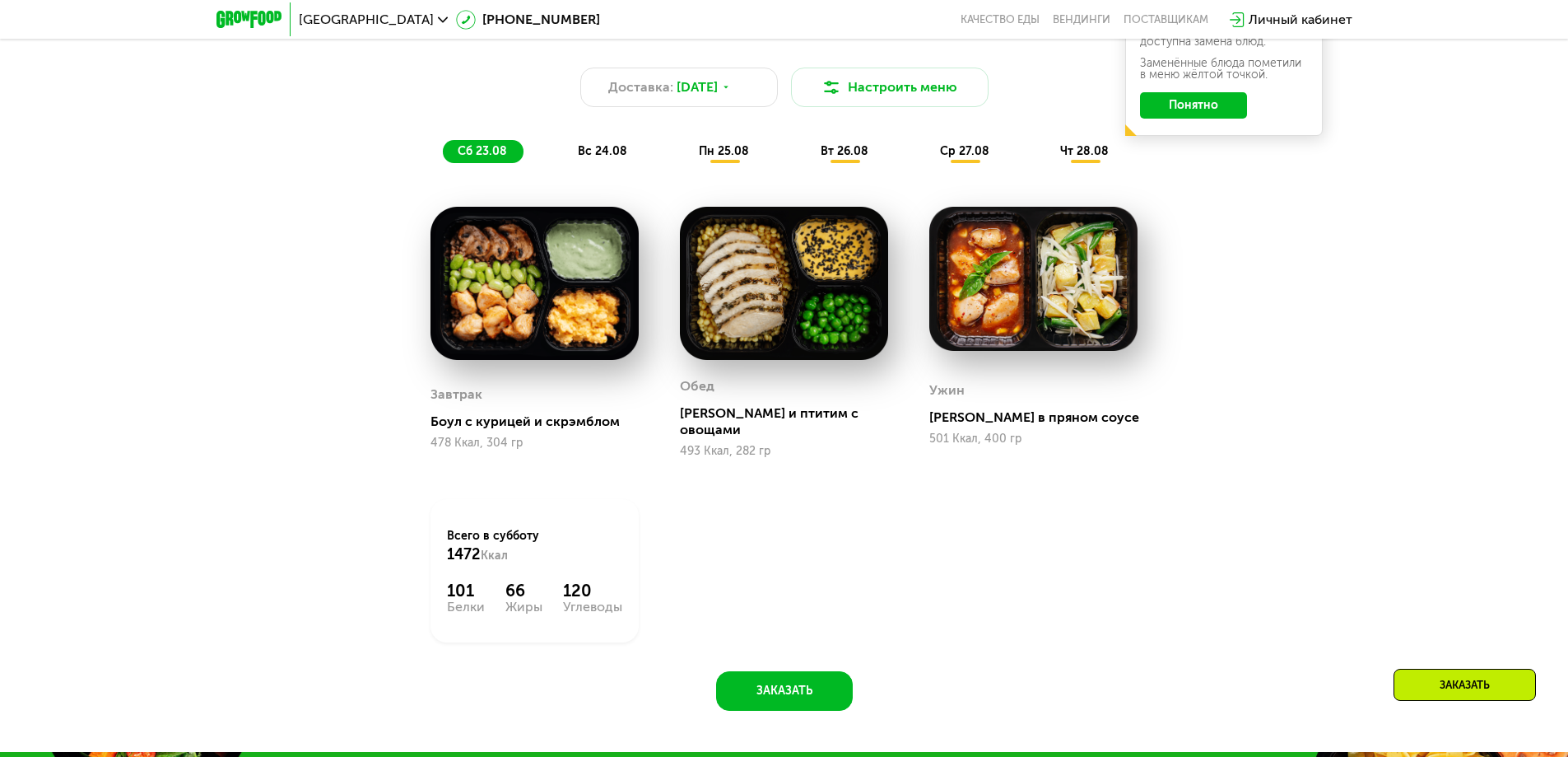
click at [683, 163] on div "вс 24.08" at bounding box center [724, 151] width 82 height 23
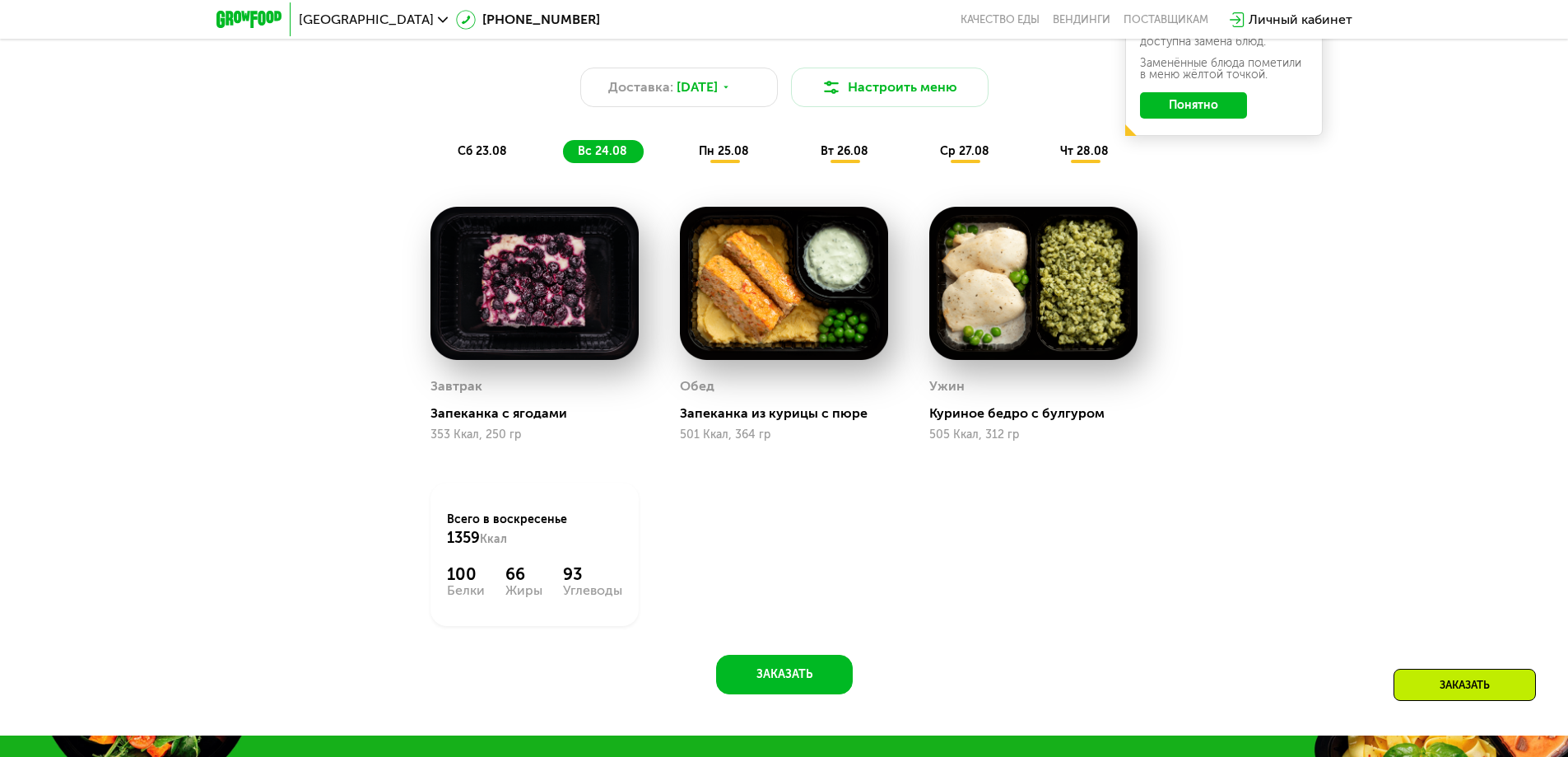
click at [806, 163] on div "пн 25.08" at bounding box center [845, 151] width 79 height 23
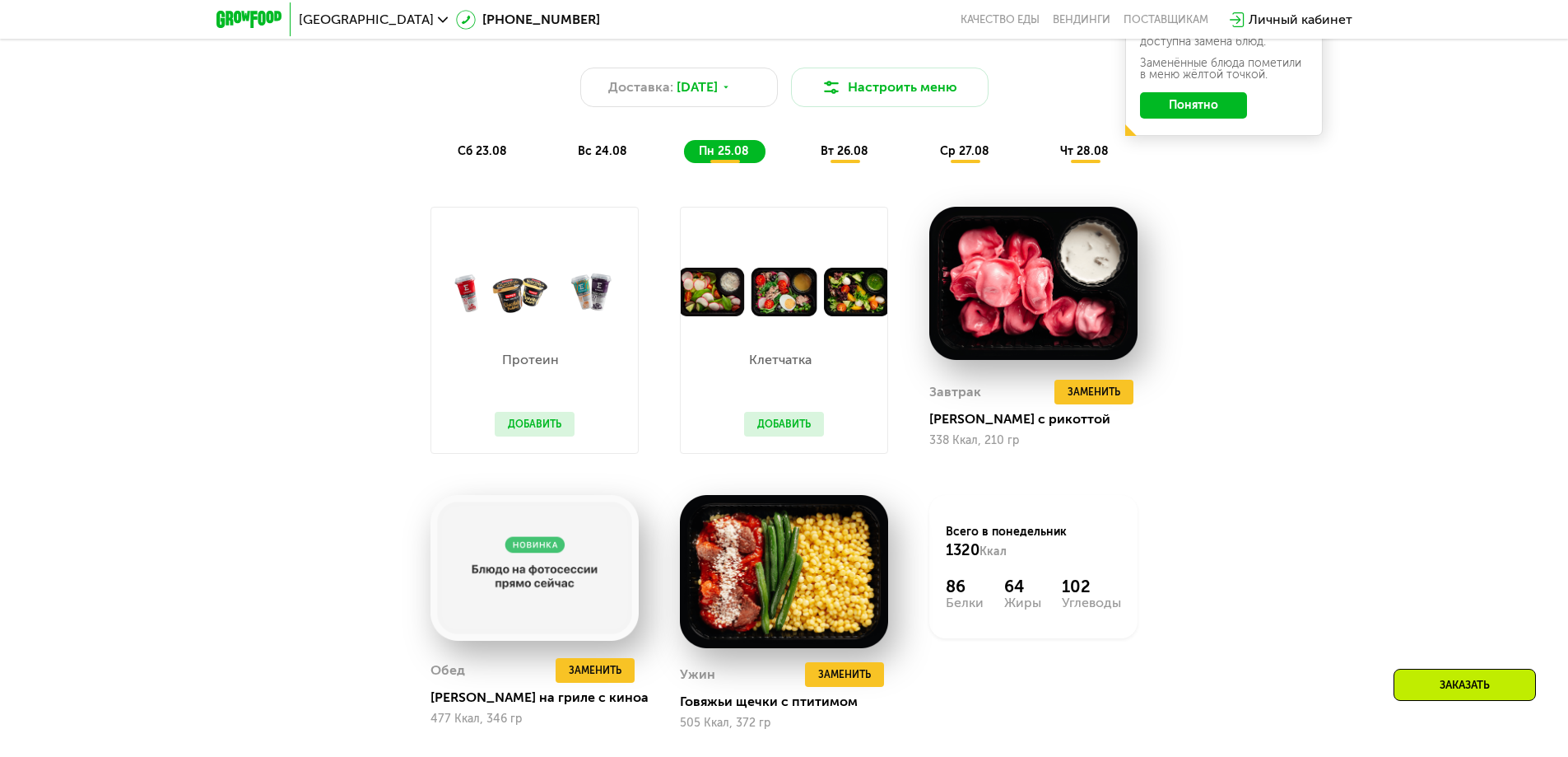
click at [517, 430] on button "Добавить" at bounding box center [534, 424] width 80 height 25
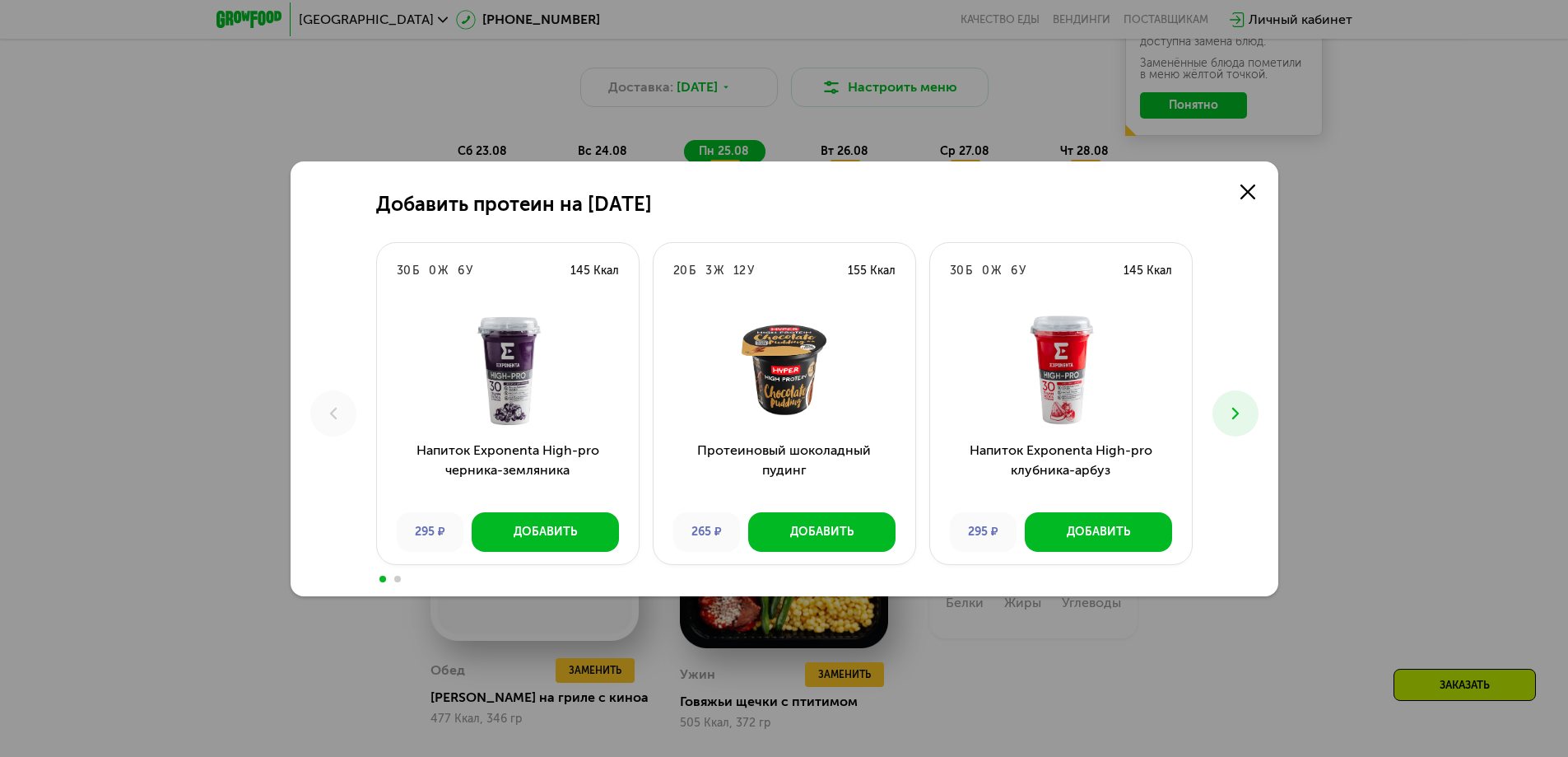
click at [1241, 417] on icon at bounding box center [1234, 413] width 19 height 19
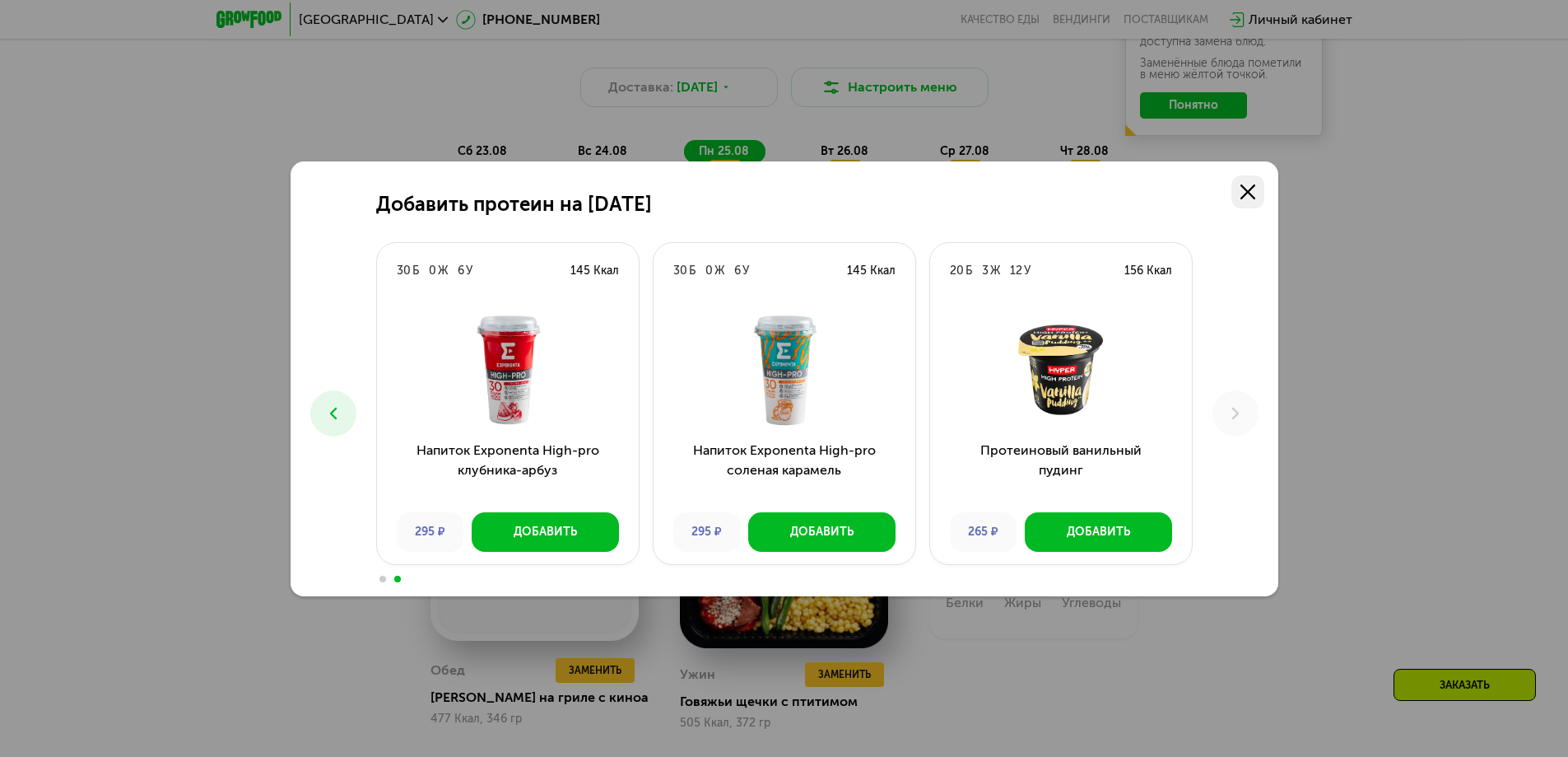
click at [1245, 200] on link at bounding box center [1247, 191] width 32 height 32
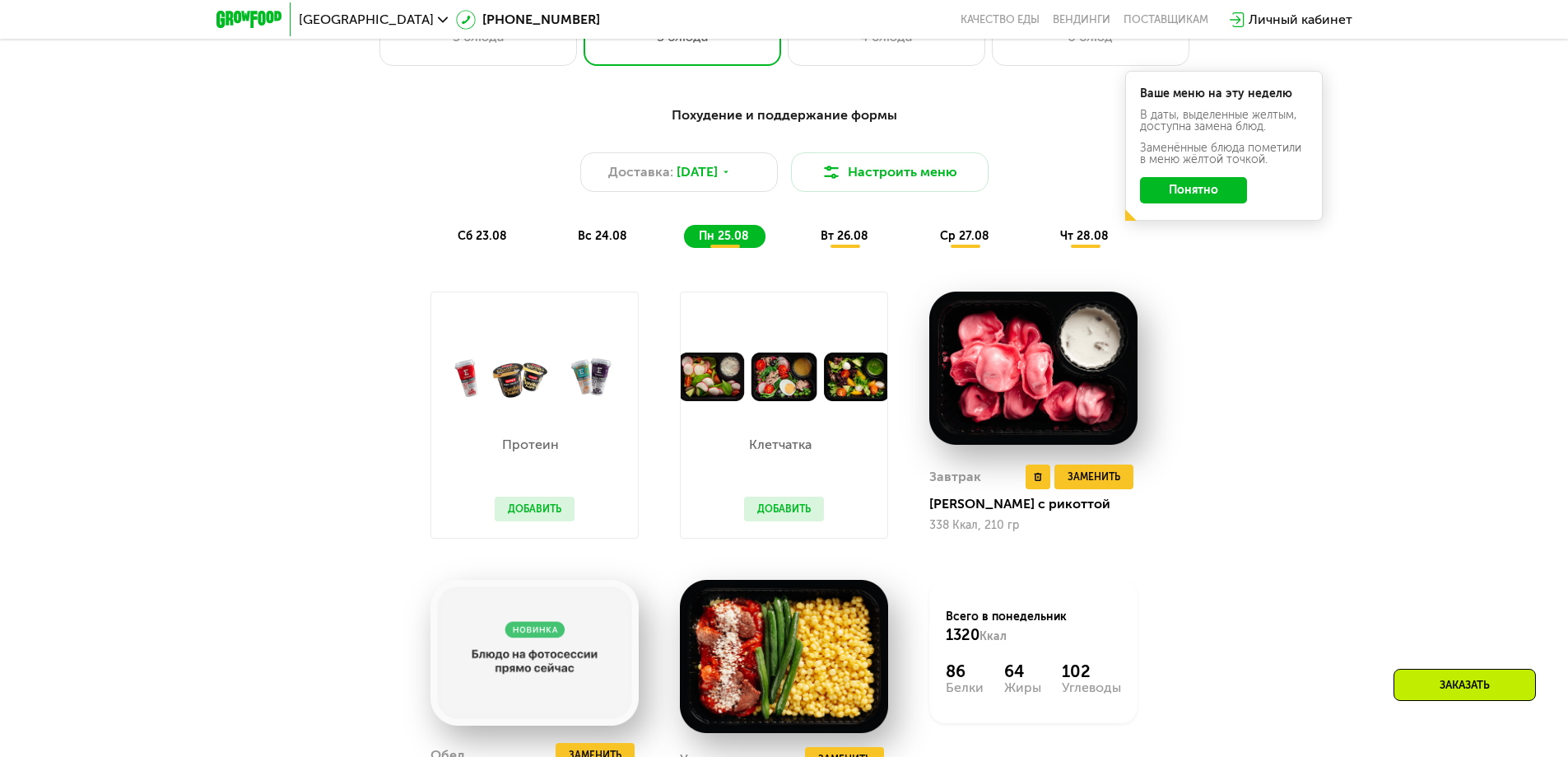
scroll to position [915, 0]
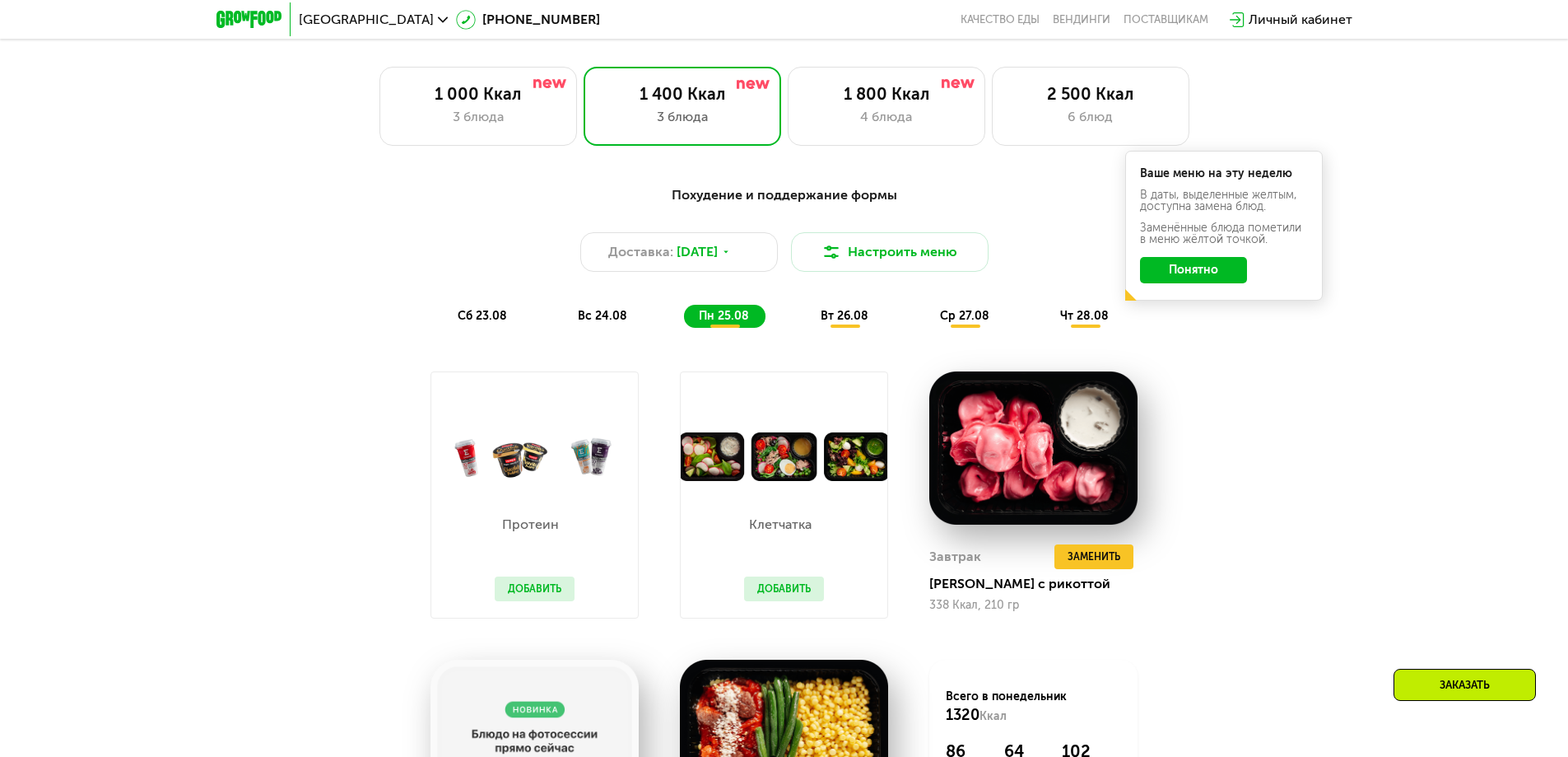
click at [842, 322] on span "вт 26.08" at bounding box center [844, 315] width 47 height 14
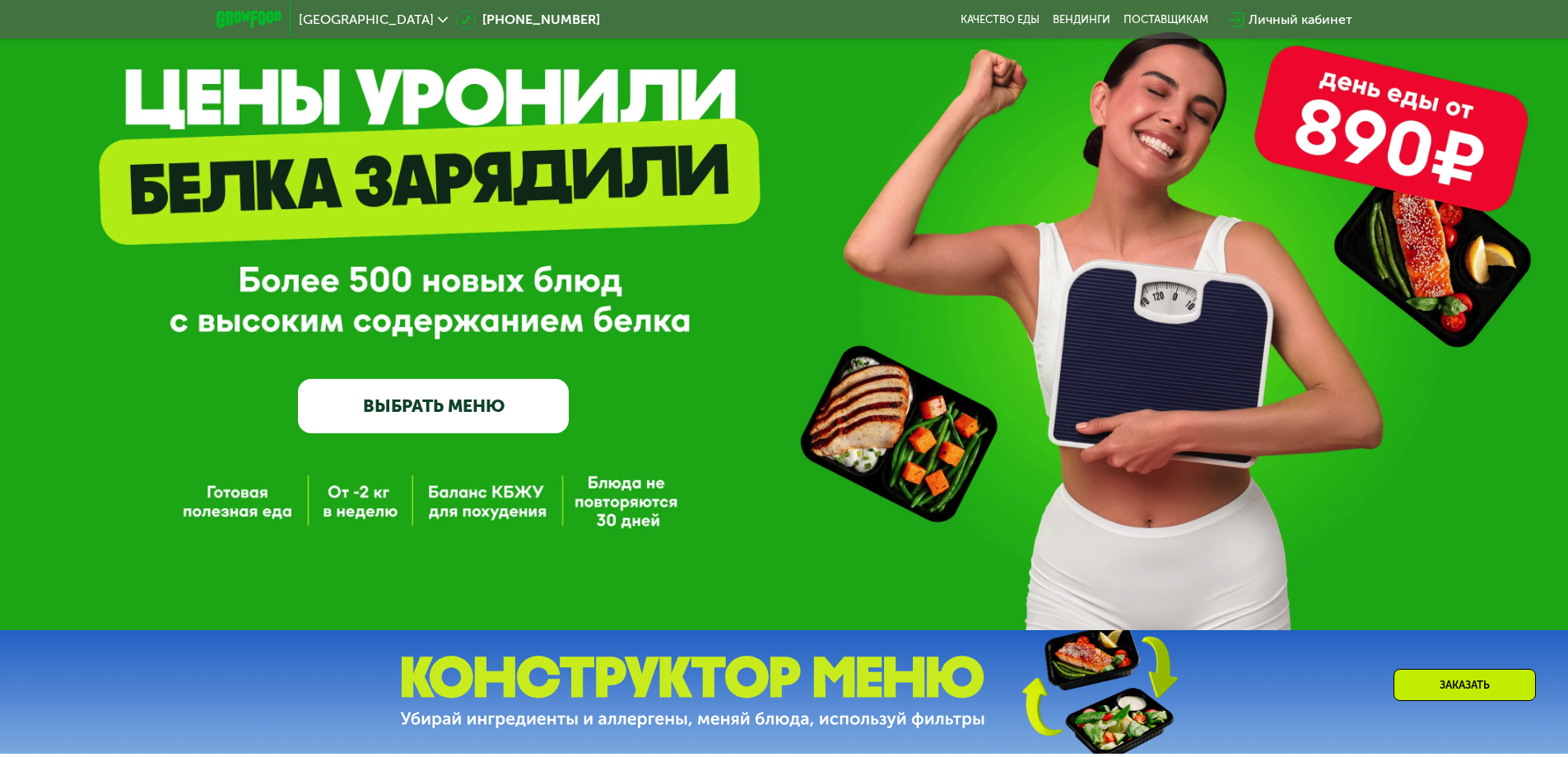
scroll to position [0, 0]
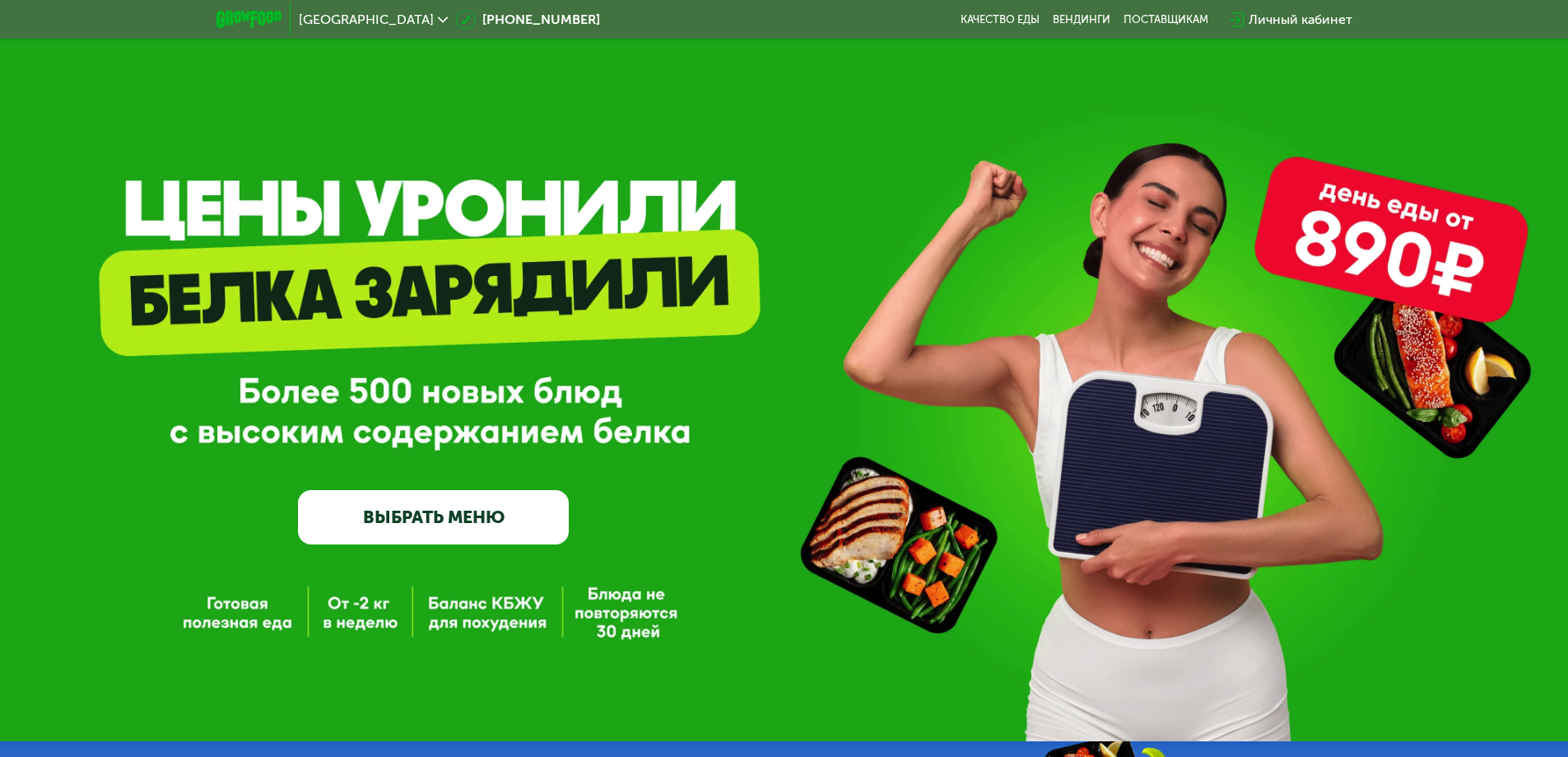
click at [233, 19] on img at bounding box center [249, 19] width 65 height 18
click at [1020, 19] on link "Качество еды" at bounding box center [1000, 19] width 79 height 13
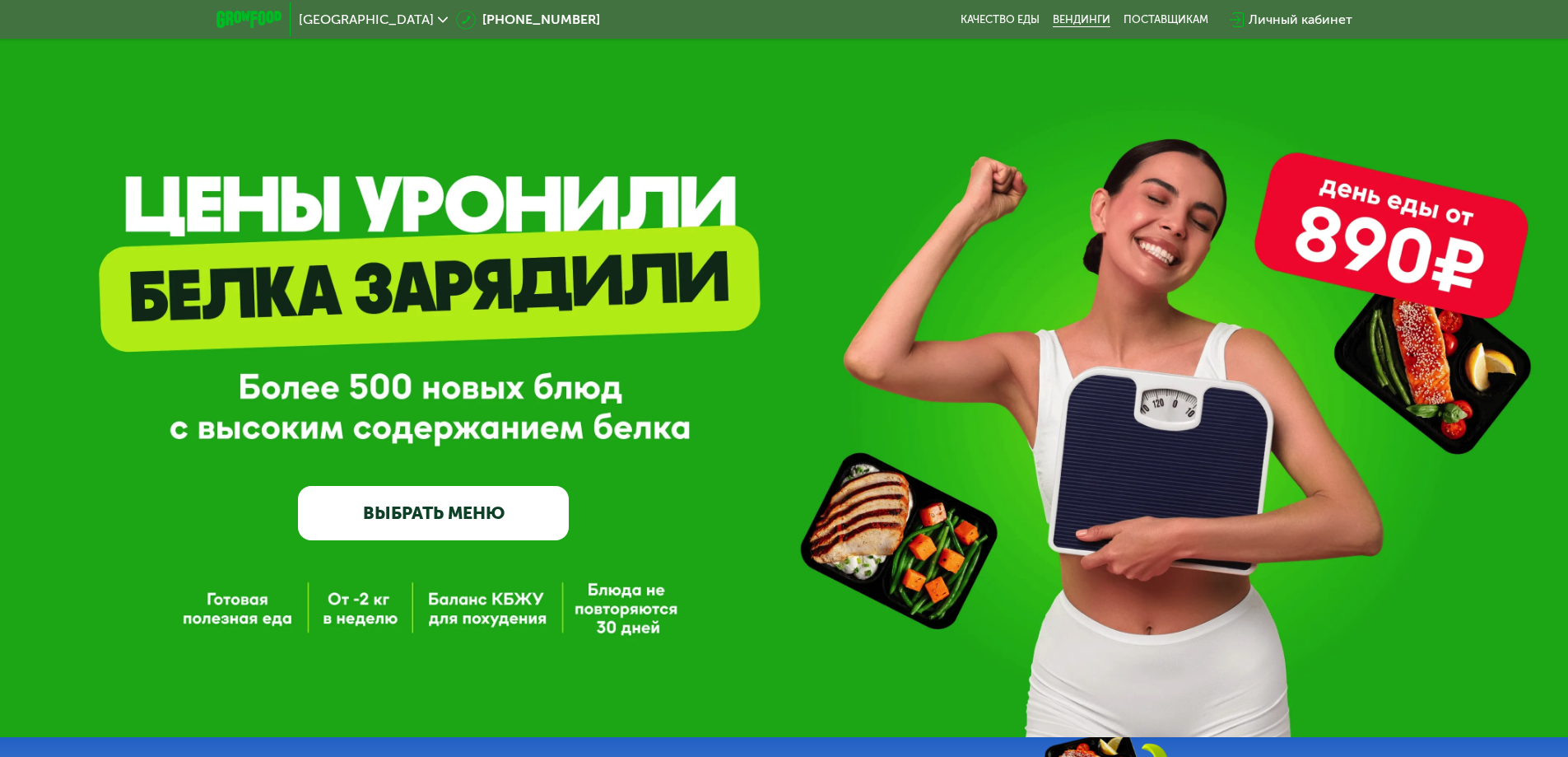
click at [1089, 17] on link "Вендинги" at bounding box center [1081, 19] width 57 height 13
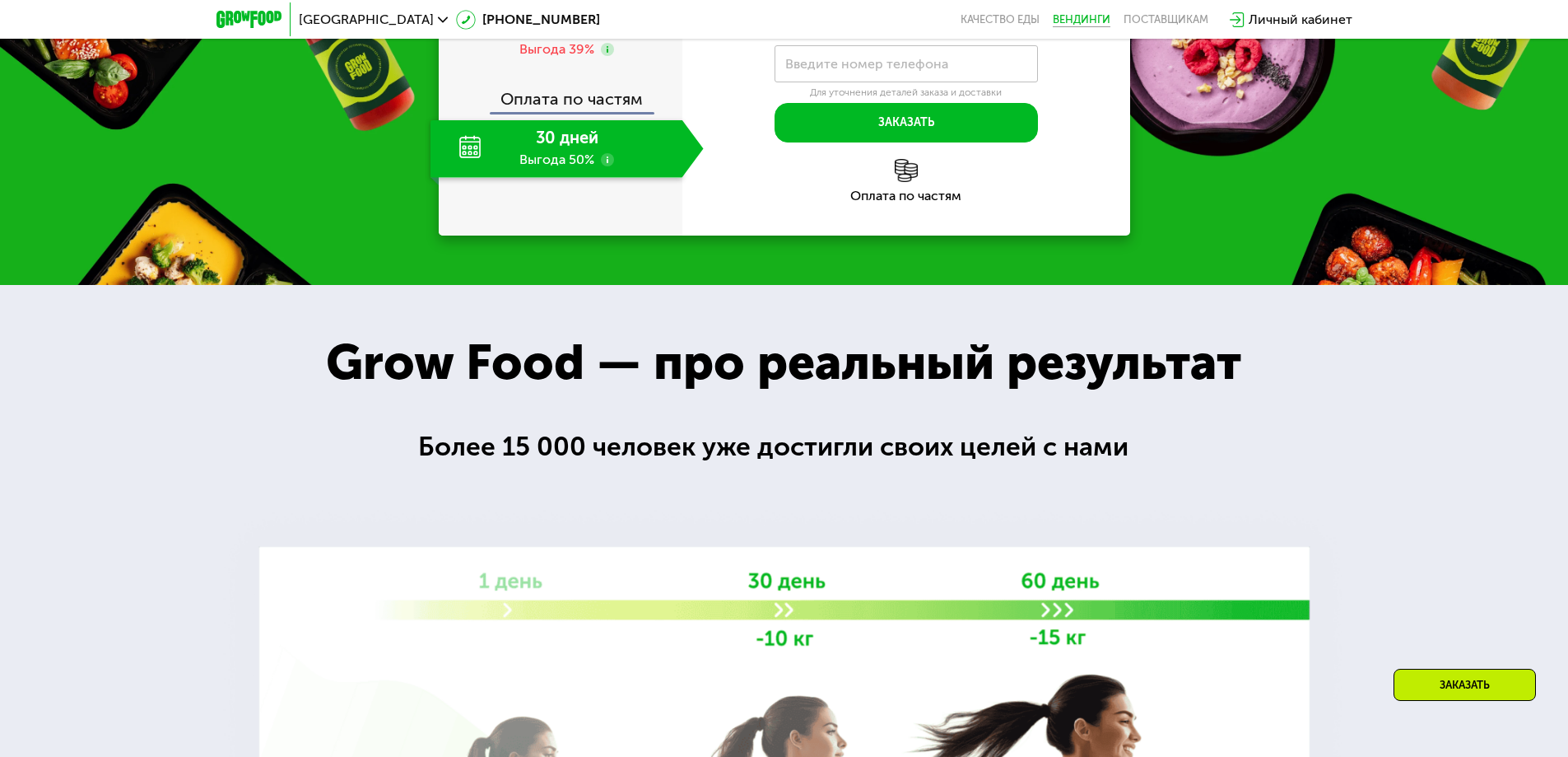
scroll to position [1920, 0]
